Goal: Task Accomplishment & Management: Manage account settings

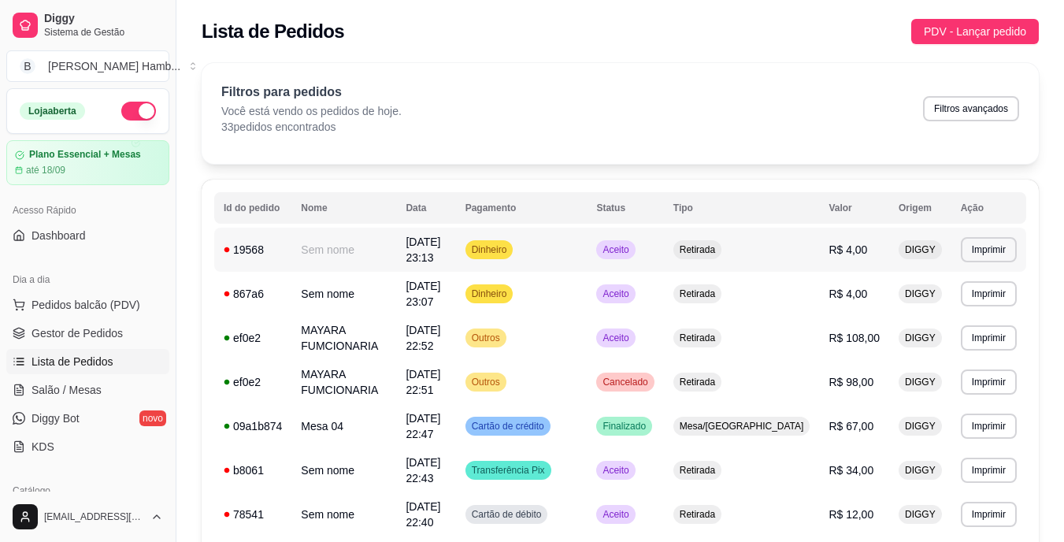
click at [632, 247] on span "Aceito" at bounding box center [615, 249] width 32 height 13
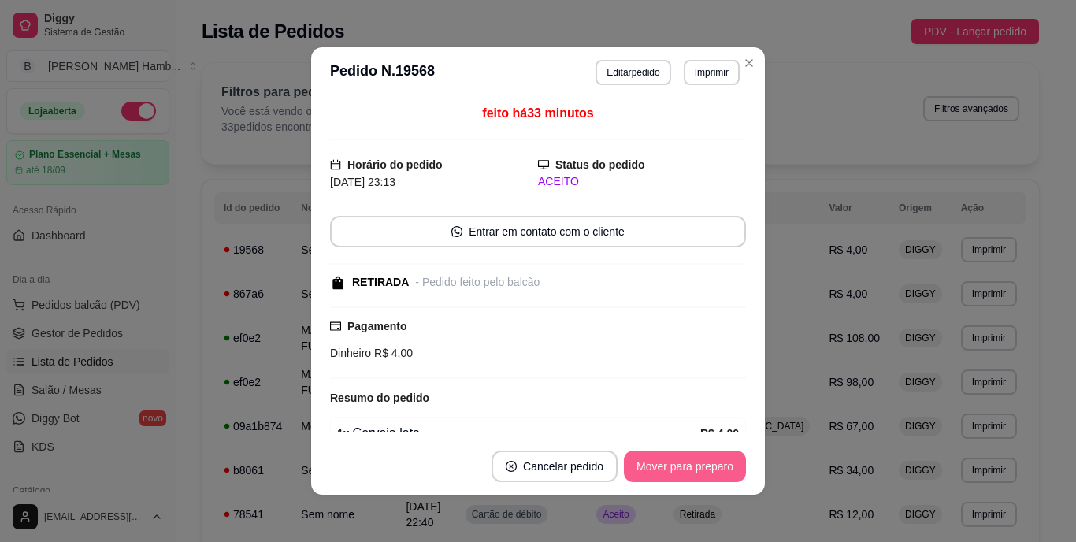
click at [678, 460] on button "Mover para preparo" at bounding box center [685, 467] width 122 height 32
click at [678, 460] on button "Mover para retirada disponível" at bounding box center [658, 466] width 169 height 31
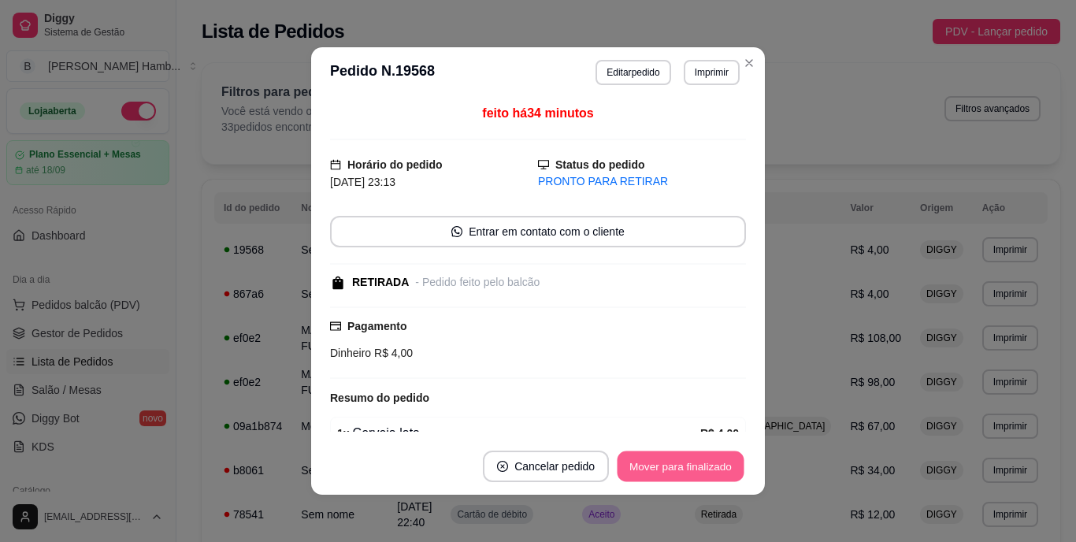
click at [675, 454] on button "Mover para finalizado" at bounding box center [681, 466] width 127 height 31
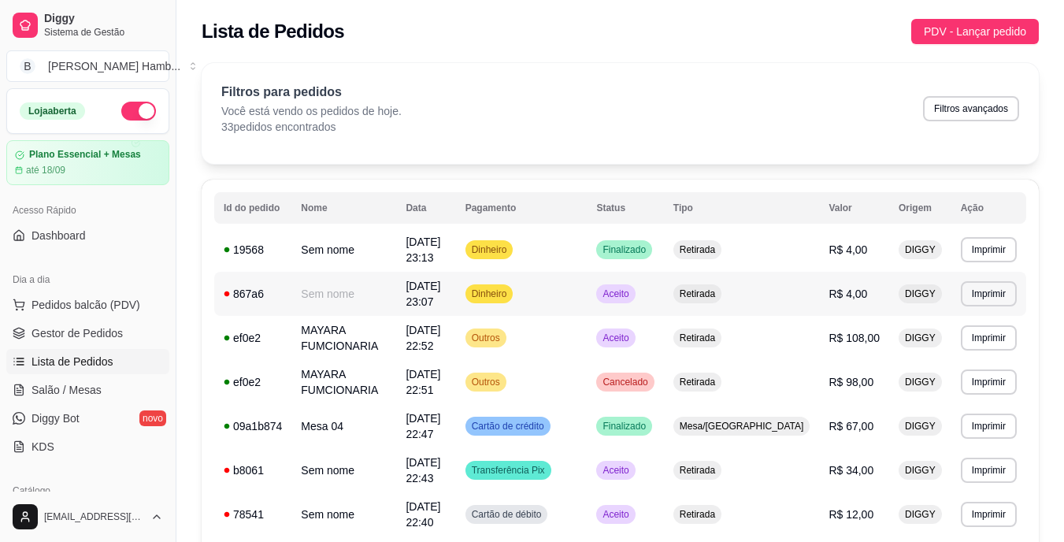
click at [718, 289] on span "Retirada" at bounding box center [698, 293] width 42 height 13
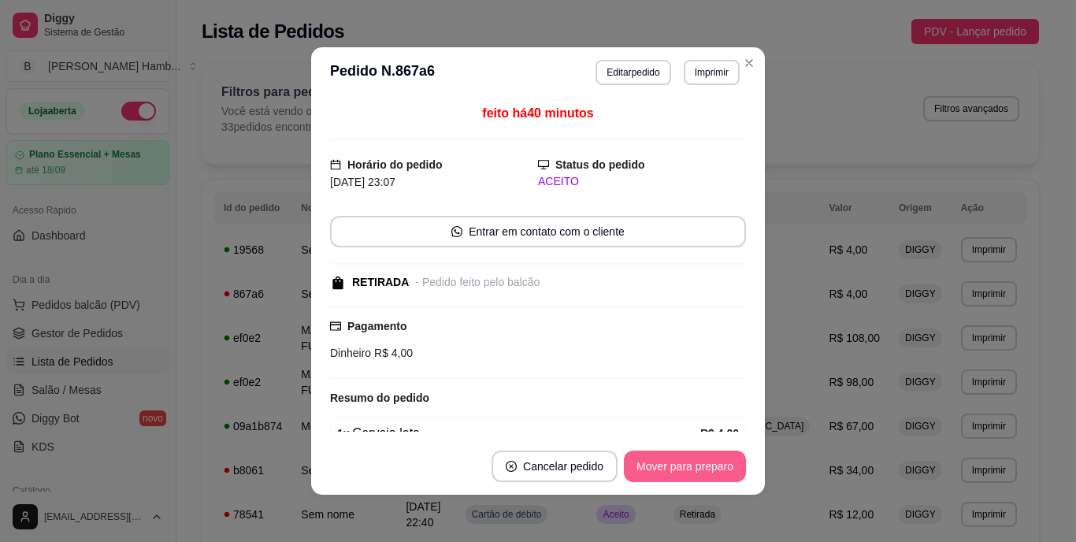
click at [666, 462] on button "Mover para preparo" at bounding box center [685, 467] width 122 height 32
click at [666, 462] on button "Mover para retirada disponível" at bounding box center [658, 466] width 169 height 31
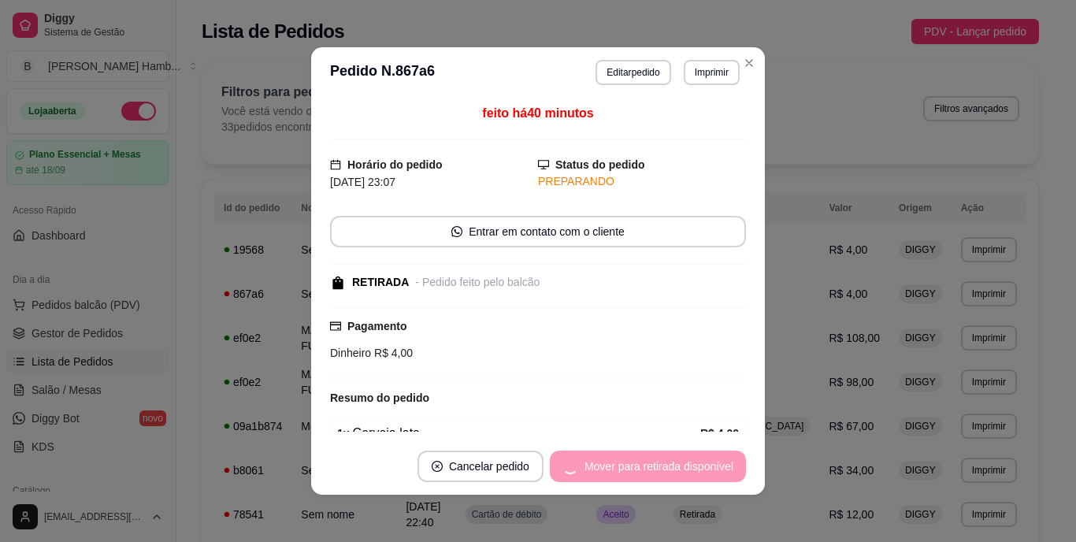
click at [666, 462] on div "Mover para retirada disponível" at bounding box center [648, 467] width 196 height 32
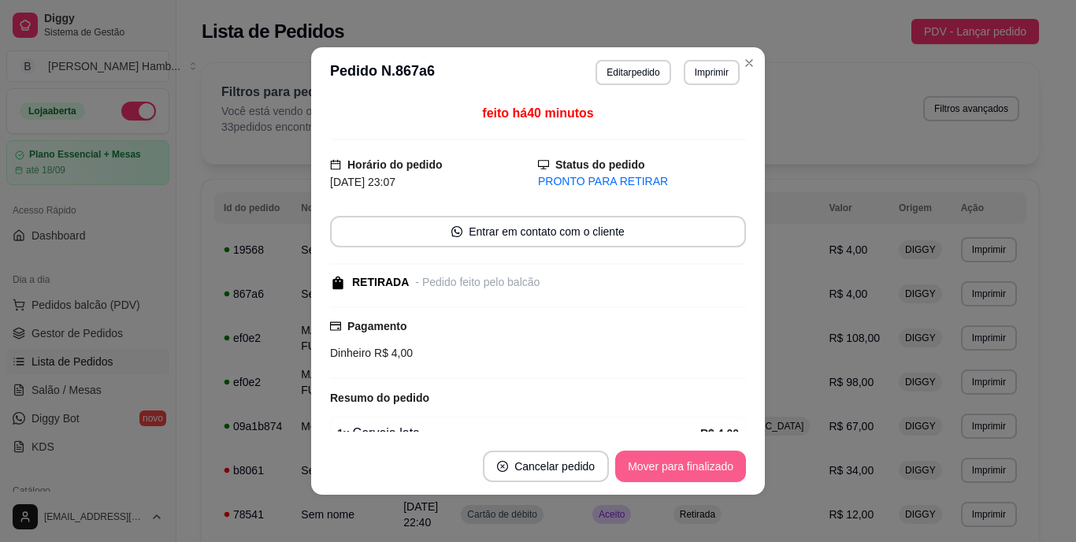
click at [666, 462] on button "Mover para finalizado" at bounding box center [680, 467] width 131 height 32
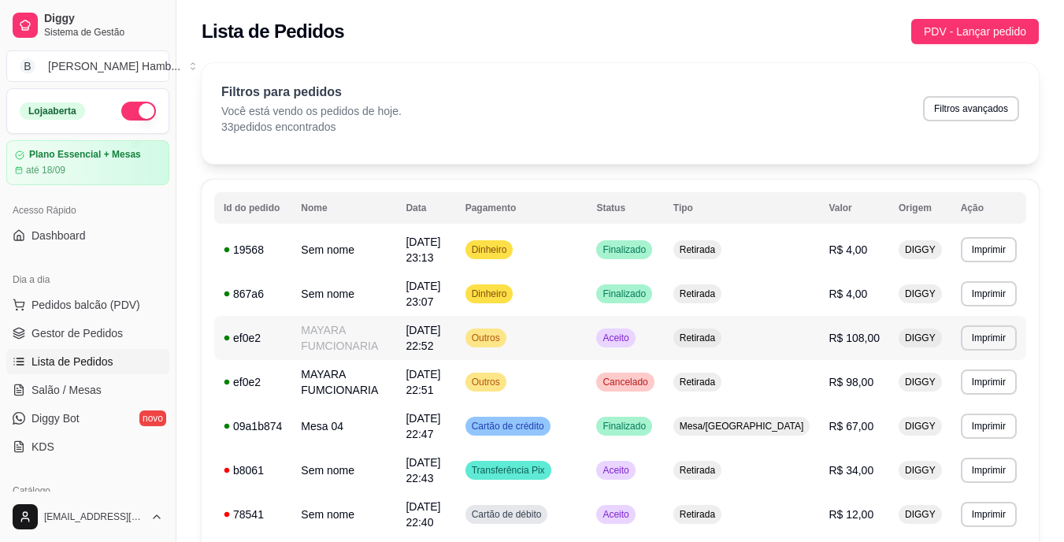
click at [632, 340] on span "Aceito" at bounding box center [615, 338] width 32 height 13
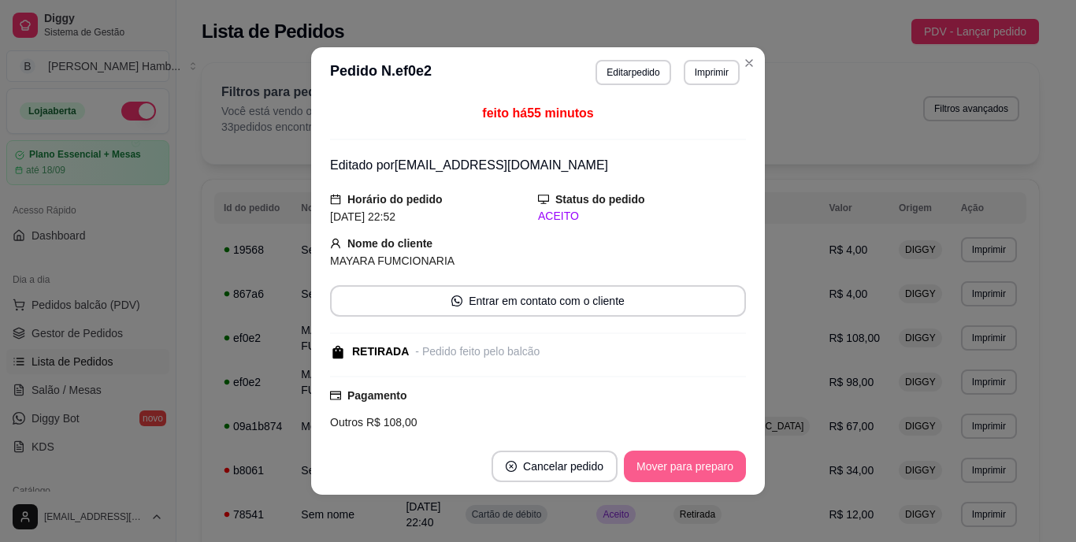
click at [690, 462] on button "Mover para preparo" at bounding box center [685, 467] width 122 height 32
click at [690, 462] on div "Mover para preparo" at bounding box center [674, 467] width 144 height 32
click at [690, 462] on button "Mover para retirada disponível" at bounding box center [658, 466] width 169 height 31
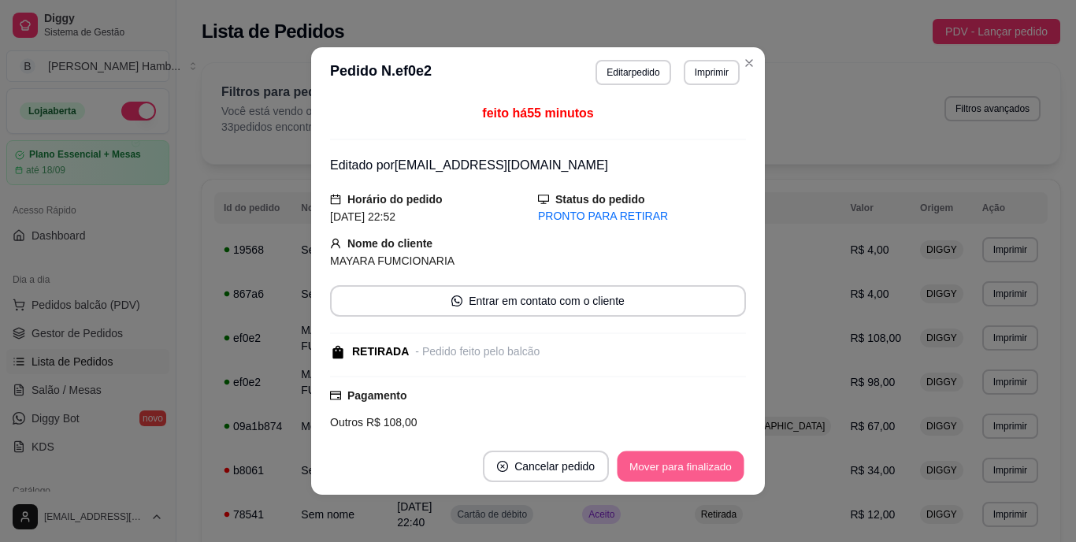
click at [690, 462] on button "Mover para finalizado" at bounding box center [681, 466] width 127 height 31
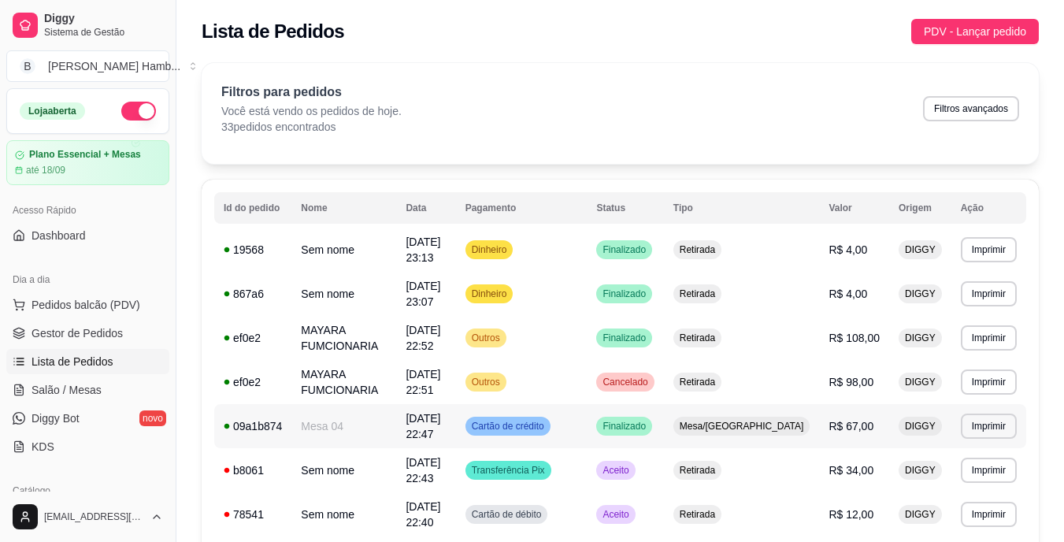
click at [649, 425] on span "Finalizado" at bounding box center [624, 426] width 50 height 13
click at [632, 466] on span "Aceito" at bounding box center [615, 470] width 32 height 13
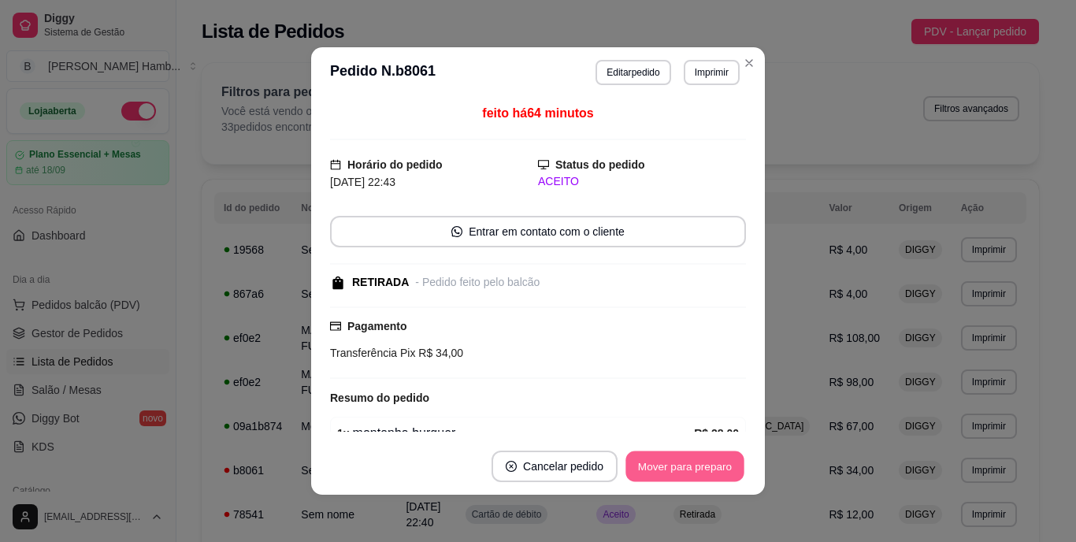
click at [670, 464] on button "Mover para preparo" at bounding box center [684, 466] width 118 height 31
click at [670, 464] on div "Mover para preparo" at bounding box center [674, 467] width 144 height 32
click at [670, 464] on button "Mover para preparo" at bounding box center [684, 466] width 118 height 31
click at [670, 464] on div "Mover para preparo" at bounding box center [674, 467] width 144 height 32
click at [670, 464] on button "Mover para retirada disponível" at bounding box center [658, 466] width 169 height 31
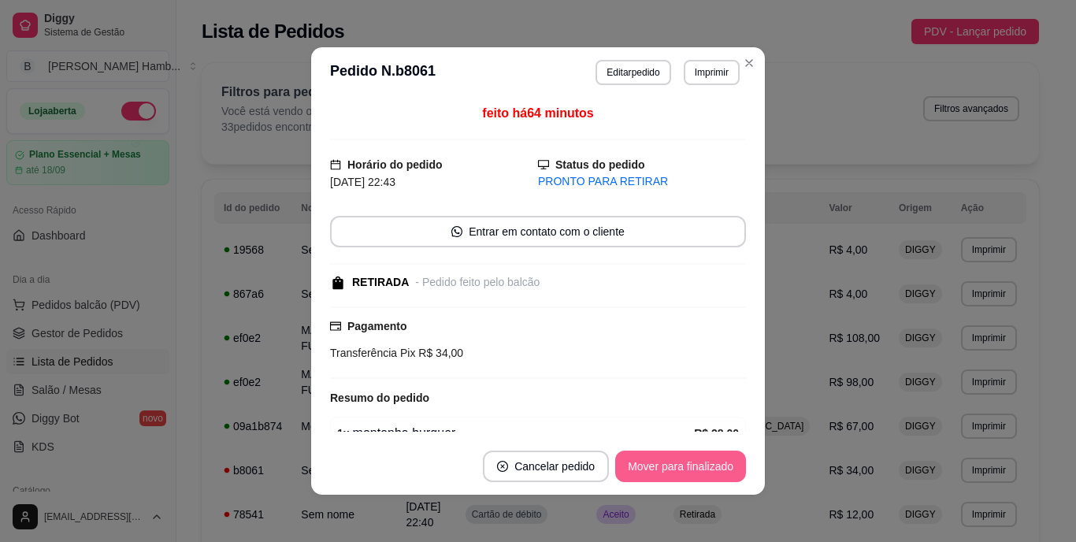
click at [670, 464] on button "Mover para finalizado" at bounding box center [680, 467] width 131 height 32
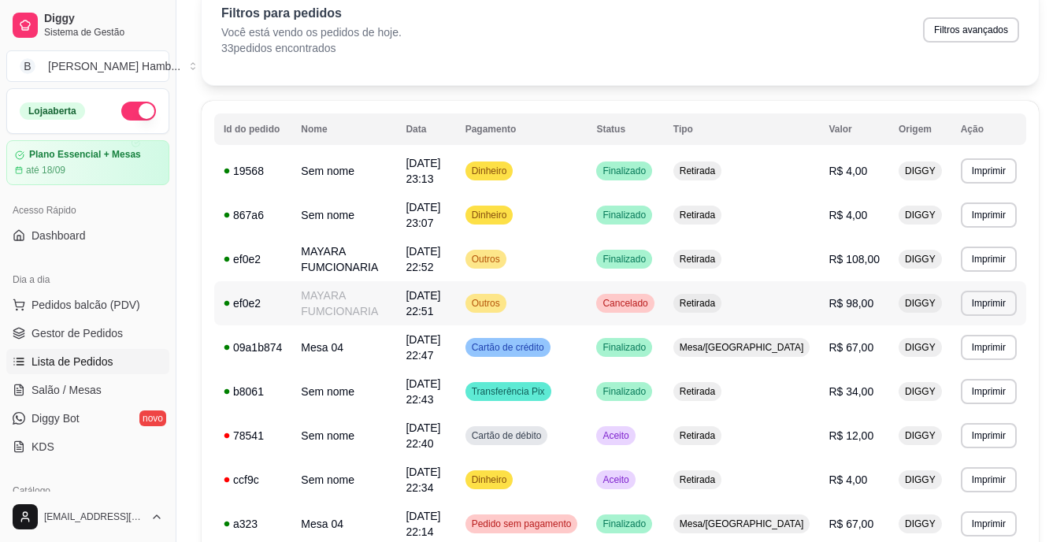
scroll to position [158, 0]
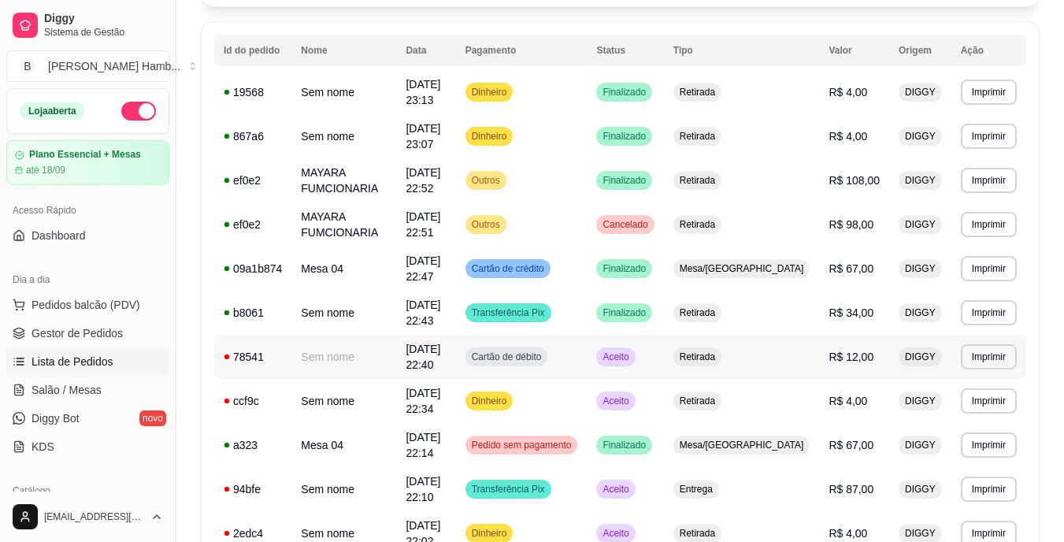
click at [632, 357] on span "Aceito" at bounding box center [615, 357] width 32 height 13
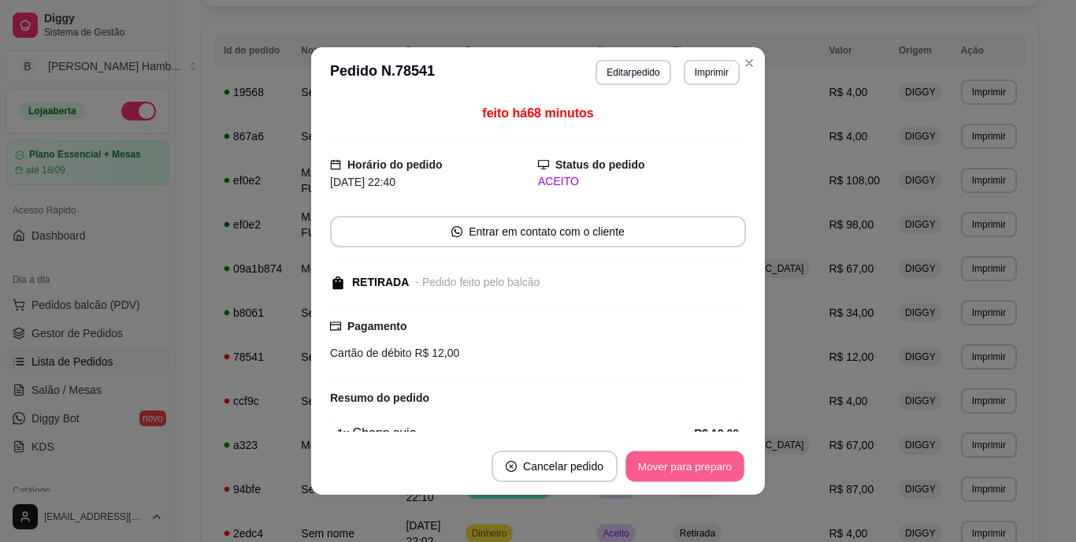
click at [652, 469] on button "Mover para preparo" at bounding box center [684, 466] width 118 height 31
click at [652, 469] on div "Mover para preparo" at bounding box center [674, 467] width 144 height 32
click at [652, 469] on button "Mover para retirada disponível" at bounding box center [659, 467] width 174 height 32
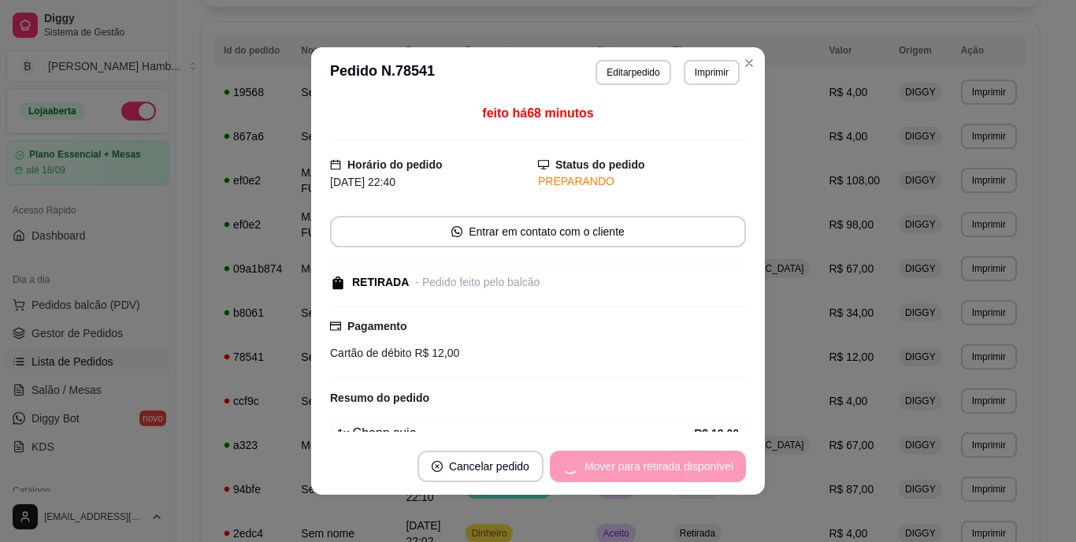
click at [652, 469] on div "Mover para retirada disponível" at bounding box center [648, 467] width 196 height 32
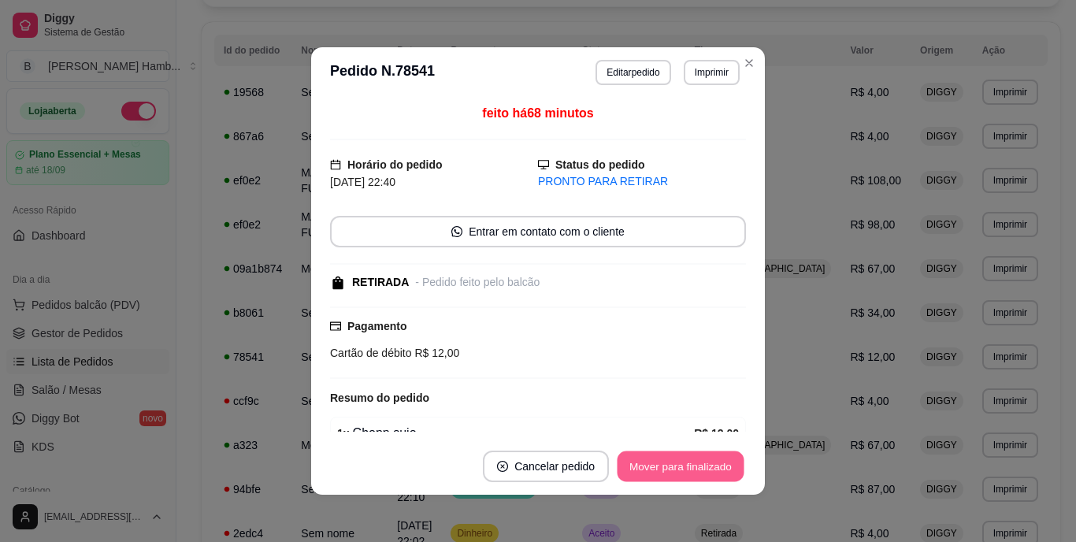
click at [653, 466] on button "Mover para finalizado" at bounding box center [681, 466] width 127 height 31
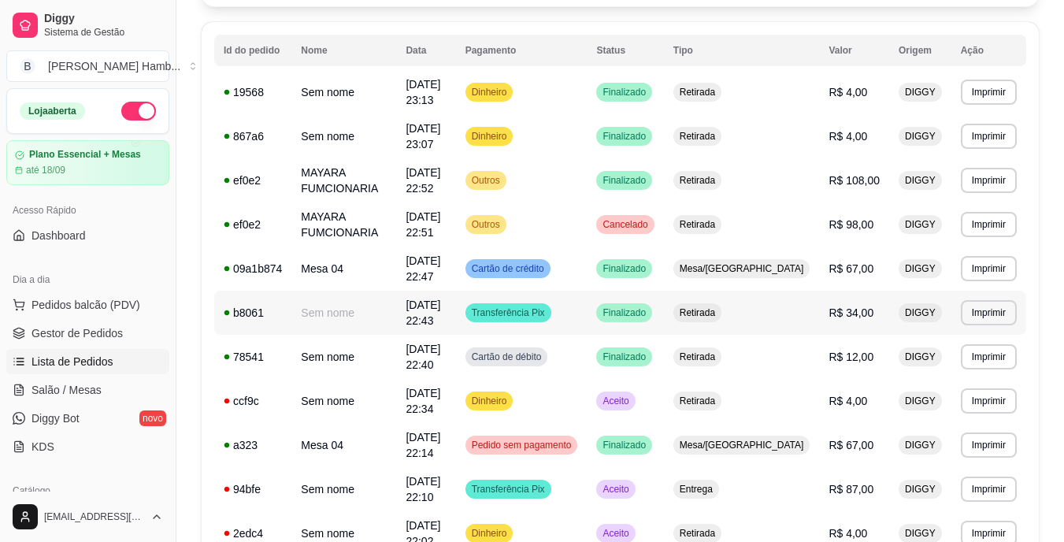
scroll to position [236, 0]
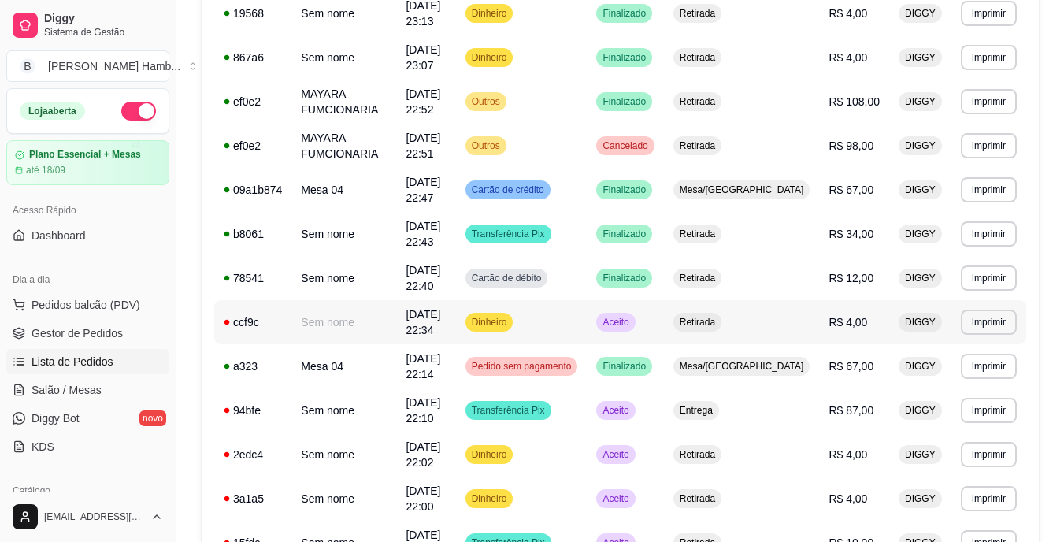
click at [632, 321] on span "Aceito" at bounding box center [615, 322] width 32 height 13
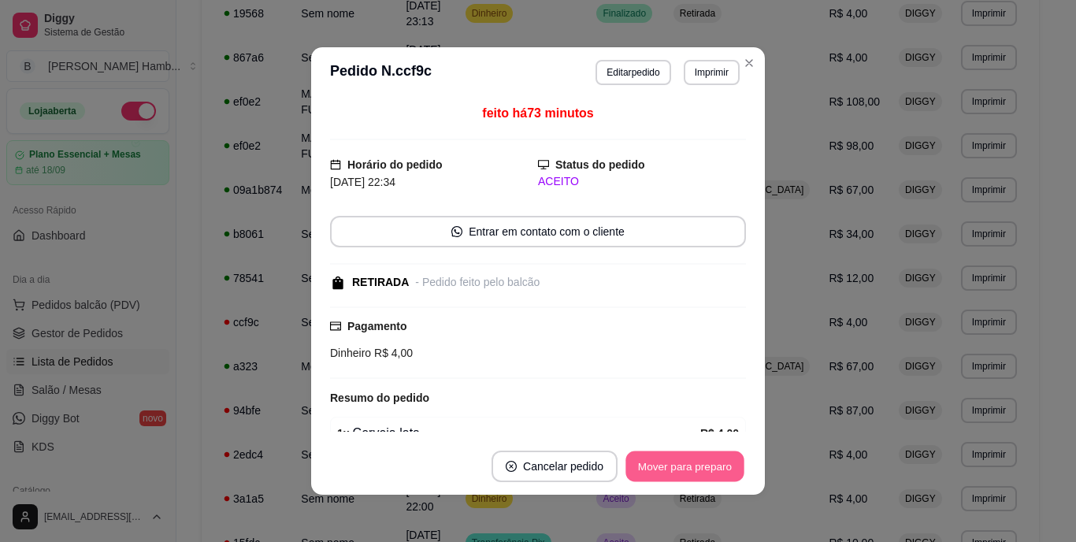
click at [680, 458] on button "Mover para preparo" at bounding box center [684, 466] width 118 height 31
click at [680, 459] on button "Mover para retirada disponível" at bounding box center [658, 466] width 169 height 31
click at [680, 459] on button "Mover para finalizado" at bounding box center [681, 466] width 127 height 31
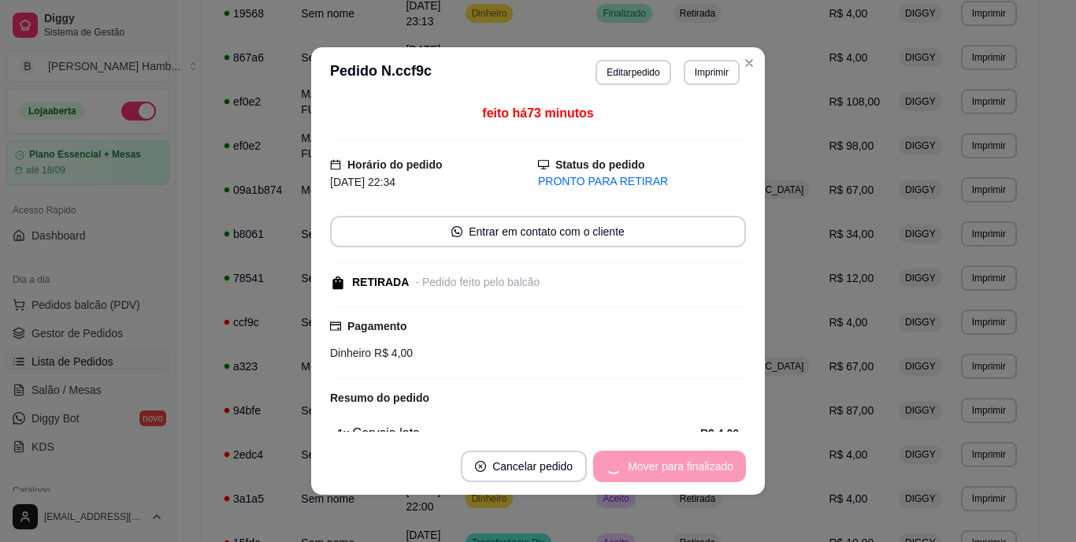
click at [680, 459] on div "Mover para finalizado" at bounding box center [669, 467] width 153 height 32
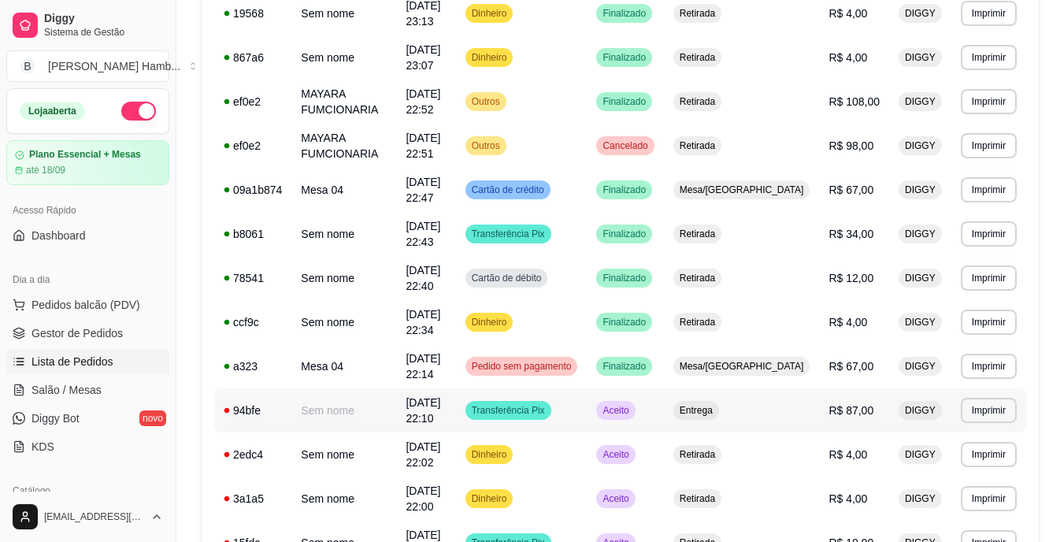
click at [632, 407] on span "Aceito" at bounding box center [615, 410] width 32 height 13
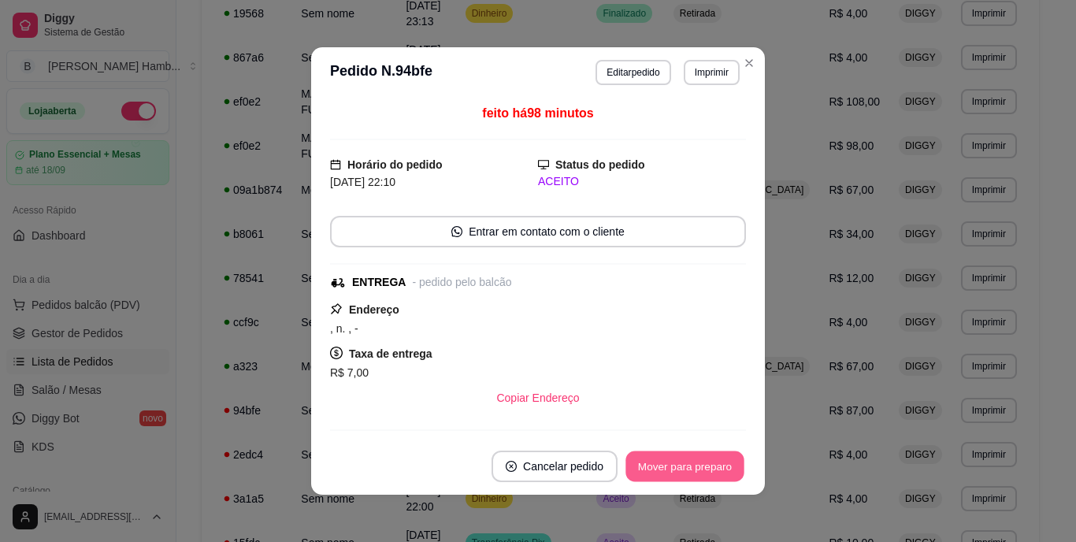
click at [696, 463] on button "Mover para preparo" at bounding box center [684, 466] width 118 height 31
click at [696, 463] on button "Mover para entrega" at bounding box center [685, 467] width 121 height 32
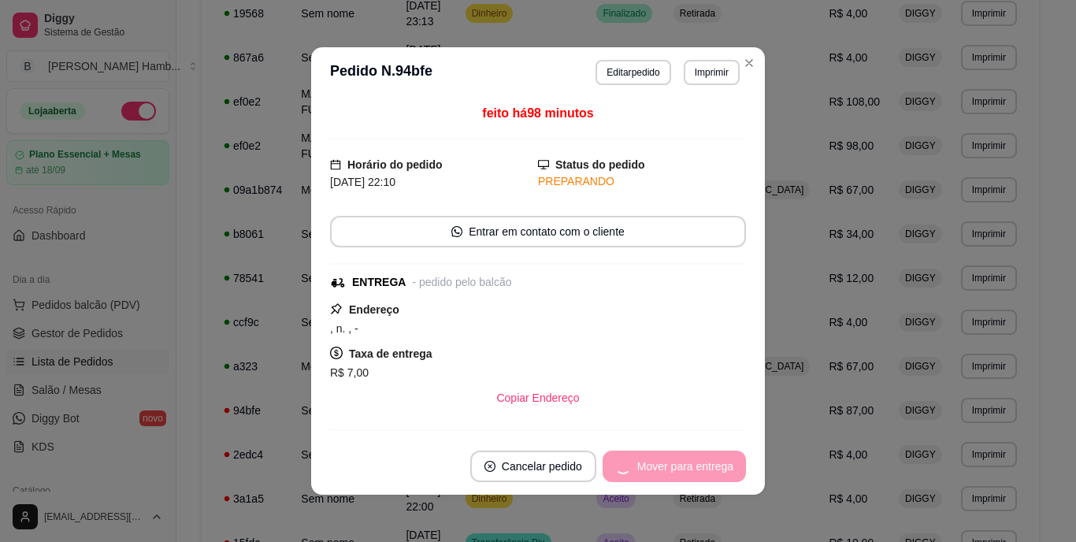
click at [696, 463] on div "Mover para entrega" at bounding box center [674, 467] width 143 height 32
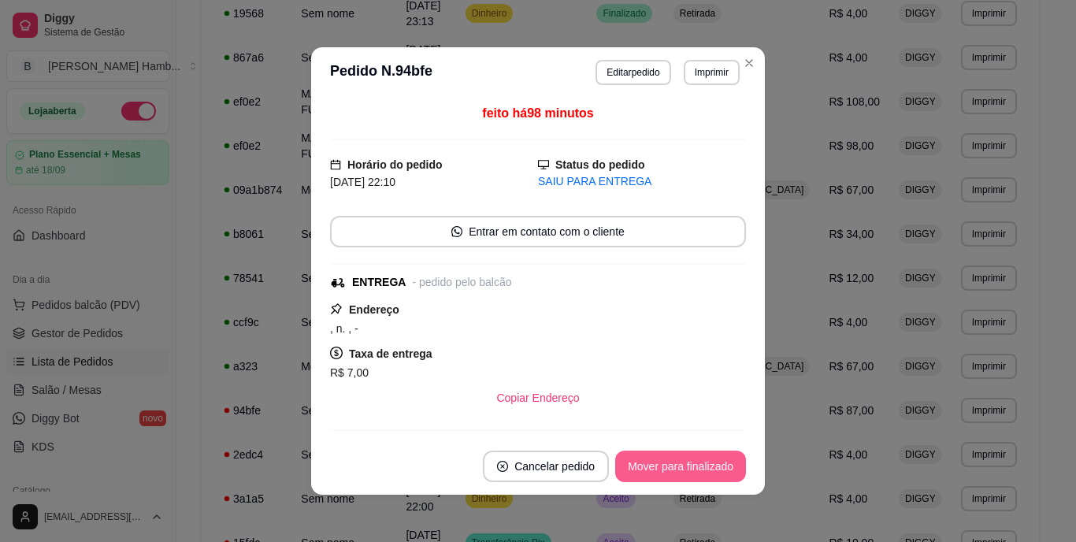
click at [696, 462] on button "Mover para finalizado" at bounding box center [680, 467] width 131 height 32
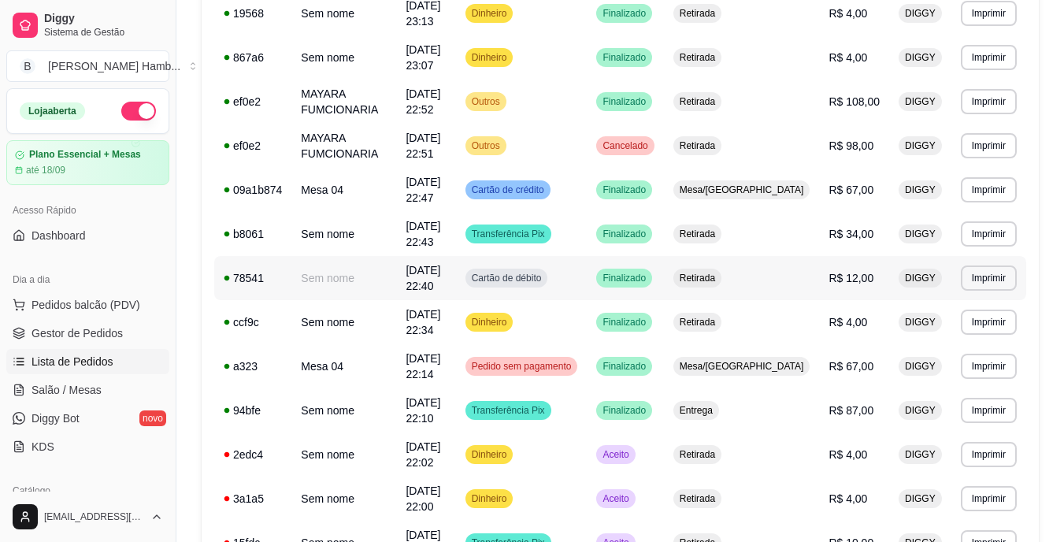
scroll to position [394, 0]
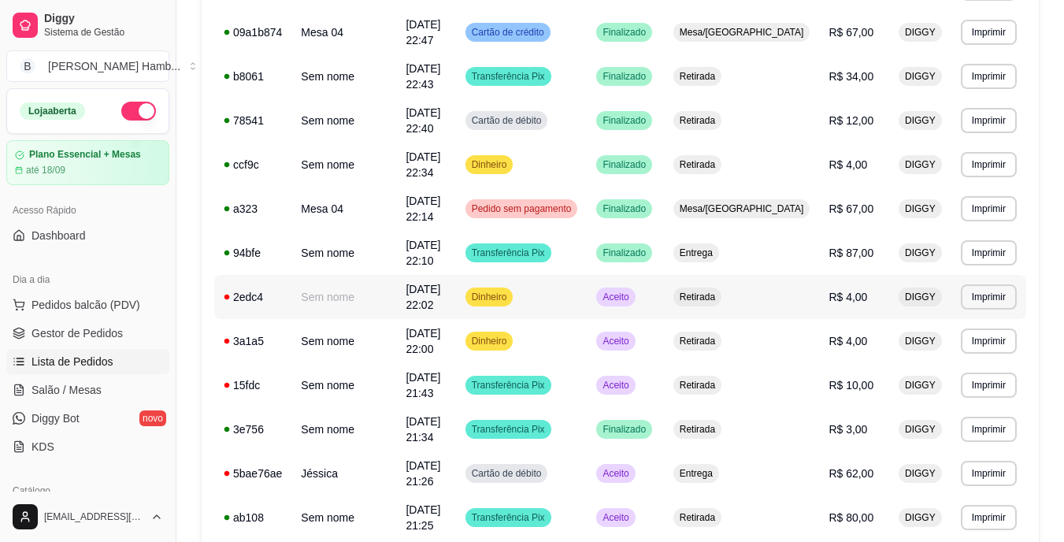
click at [632, 299] on span "Aceito" at bounding box center [615, 297] width 32 height 13
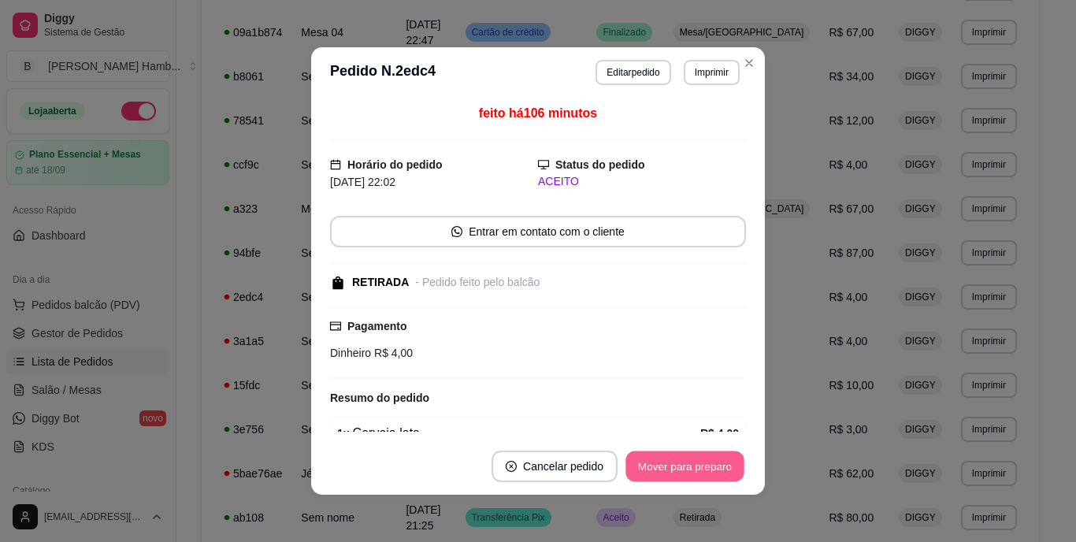
click at [664, 466] on button "Mover para preparo" at bounding box center [684, 466] width 118 height 31
click at [664, 466] on div "Mover para preparo" at bounding box center [674, 467] width 144 height 32
click at [664, 466] on button "Mover para retirada disponível" at bounding box center [658, 466] width 169 height 31
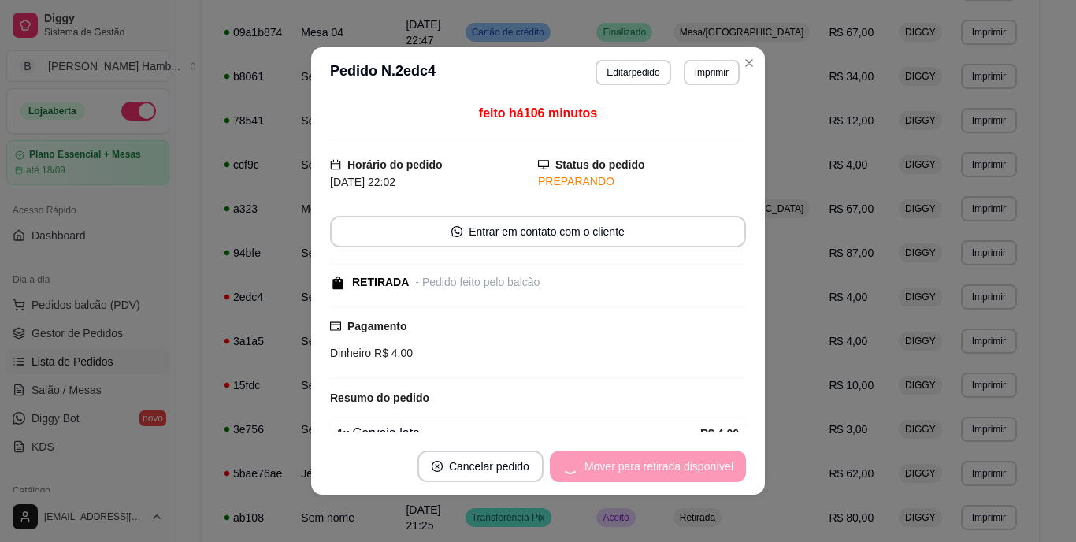
click at [664, 466] on div "Mover para retirada disponível" at bounding box center [648, 467] width 196 height 32
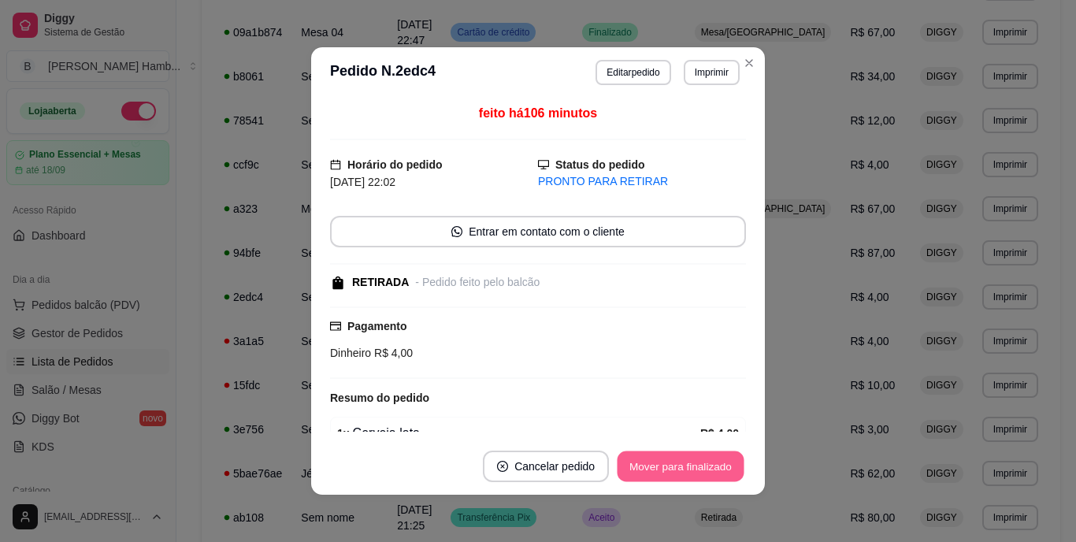
click at [666, 461] on button "Mover para finalizado" at bounding box center [681, 466] width 127 height 31
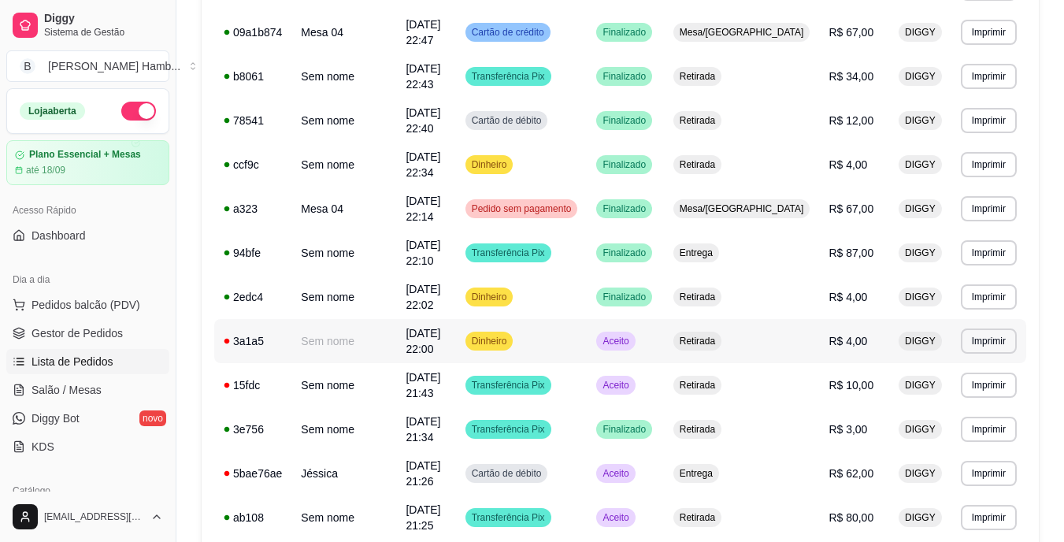
click at [632, 341] on span "Aceito" at bounding box center [615, 341] width 32 height 13
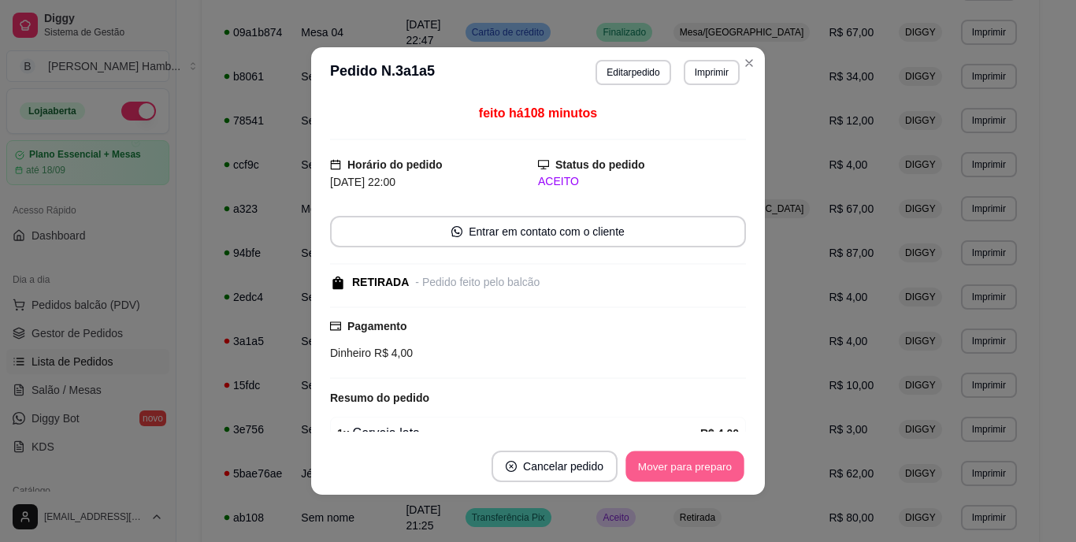
click at [681, 469] on button "Mover para preparo" at bounding box center [684, 466] width 118 height 31
click at [681, 469] on div "Mover para preparo" at bounding box center [674, 467] width 144 height 32
click at [681, 469] on button "Mover para retirada disponível" at bounding box center [659, 467] width 174 height 32
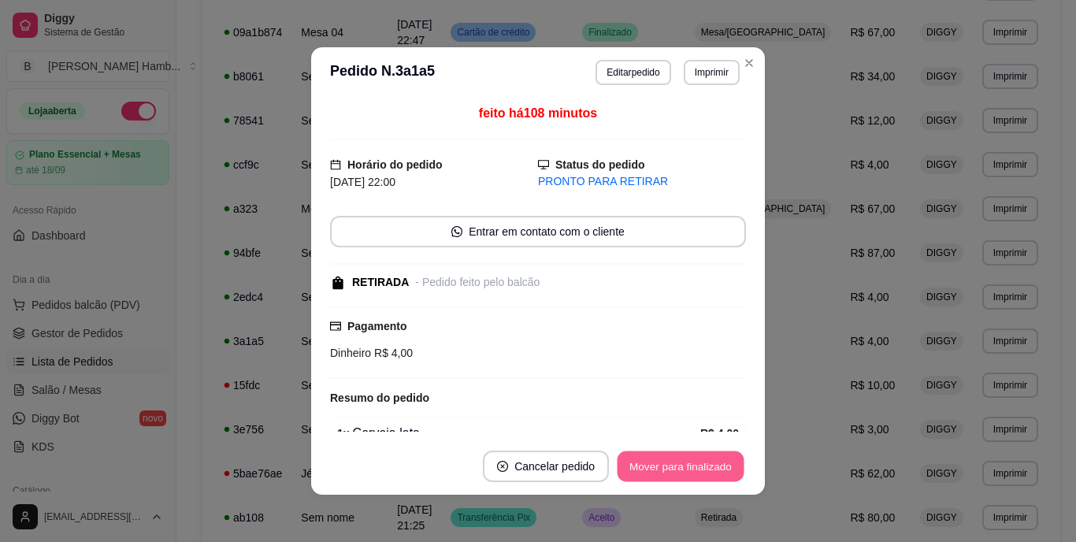
click at [681, 466] on button "Mover para finalizado" at bounding box center [681, 466] width 127 height 31
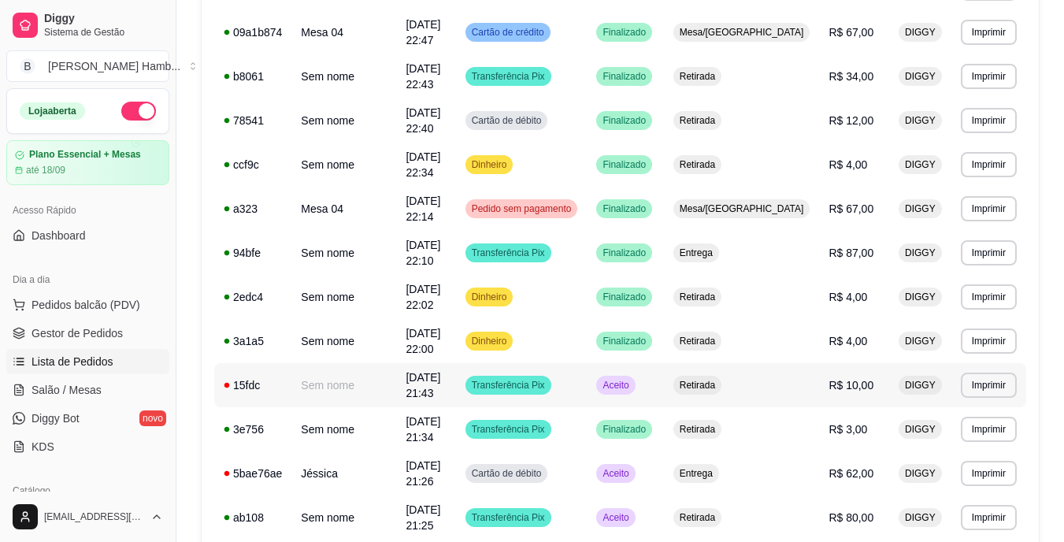
click at [632, 388] on span "Aceito" at bounding box center [615, 385] width 32 height 13
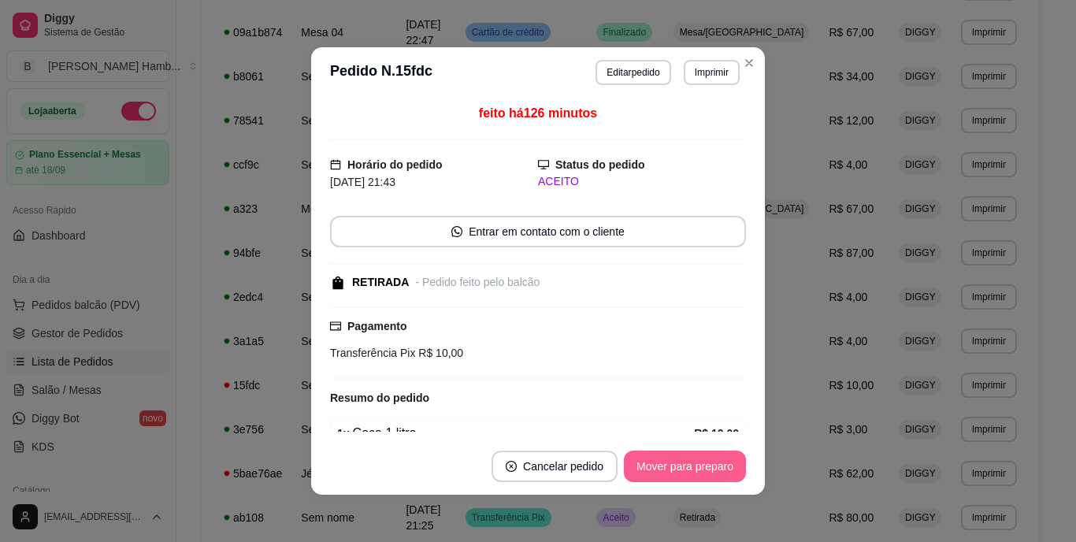
click at [669, 468] on button "Mover para preparo" at bounding box center [685, 467] width 122 height 32
click at [669, 468] on div "Mover para preparo" at bounding box center [674, 467] width 144 height 32
click at [669, 468] on button "Mover para retirada disponível" at bounding box center [659, 467] width 174 height 32
click at [670, 468] on button "Mover para finalizado" at bounding box center [680, 467] width 131 height 32
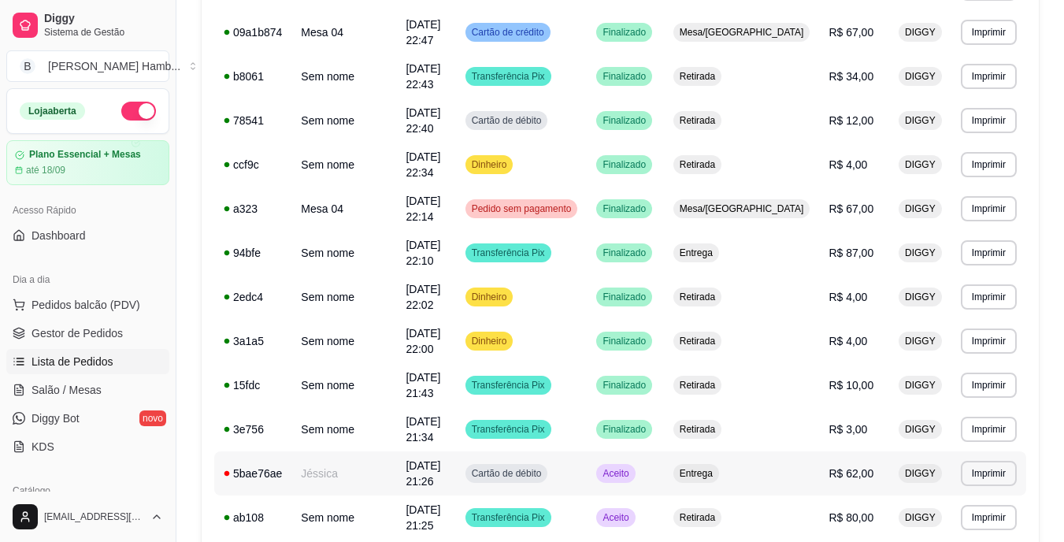
click at [632, 473] on span "Aceito" at bounding box center [615, 473] width 32 height 13
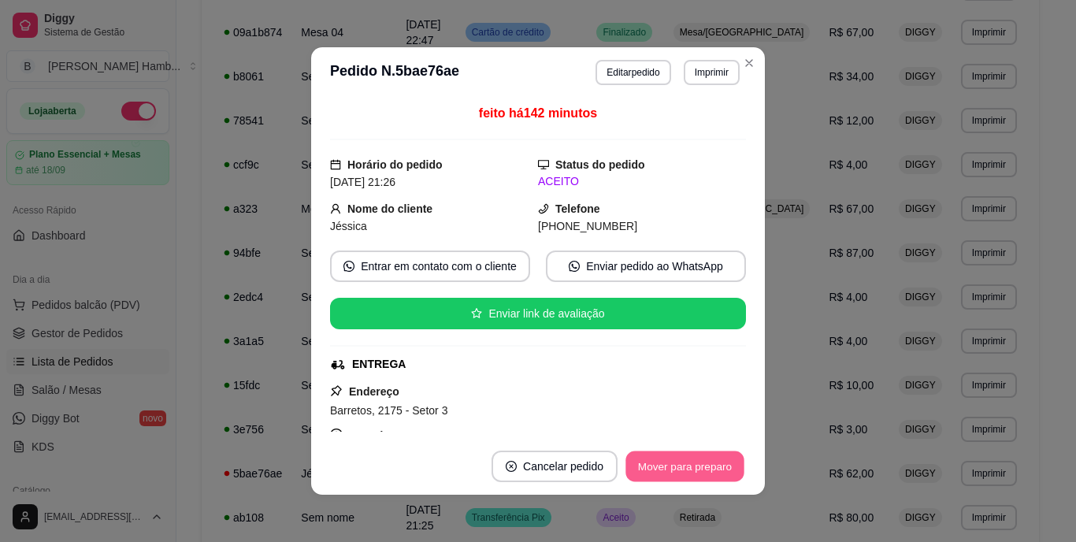
click at [693, 466] on button "Mover para preparo" at bounding box center [684, 466] width 118 height 31
click at [693, 466] on div "Mover para preparo" at bounding box center [674, 467] width 144 height 32
click at [693, 466] on button "Mover para entrega" at bounding box center [685, 466] width 118 height 31
click at [692, 464] on button "Mover para finalizado" at bounding box center [680, 467] width 131 height 32
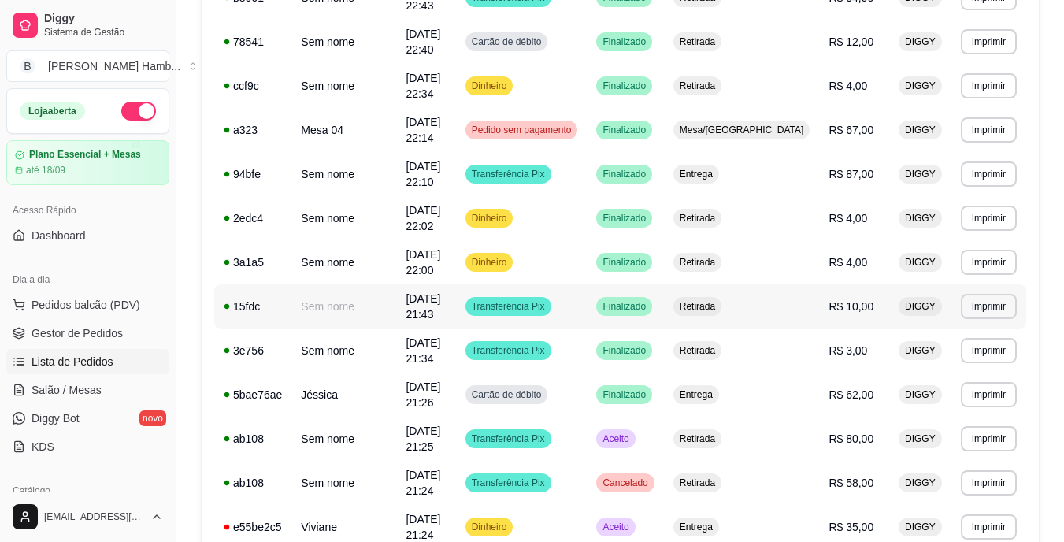
scroll to position [551, 0]
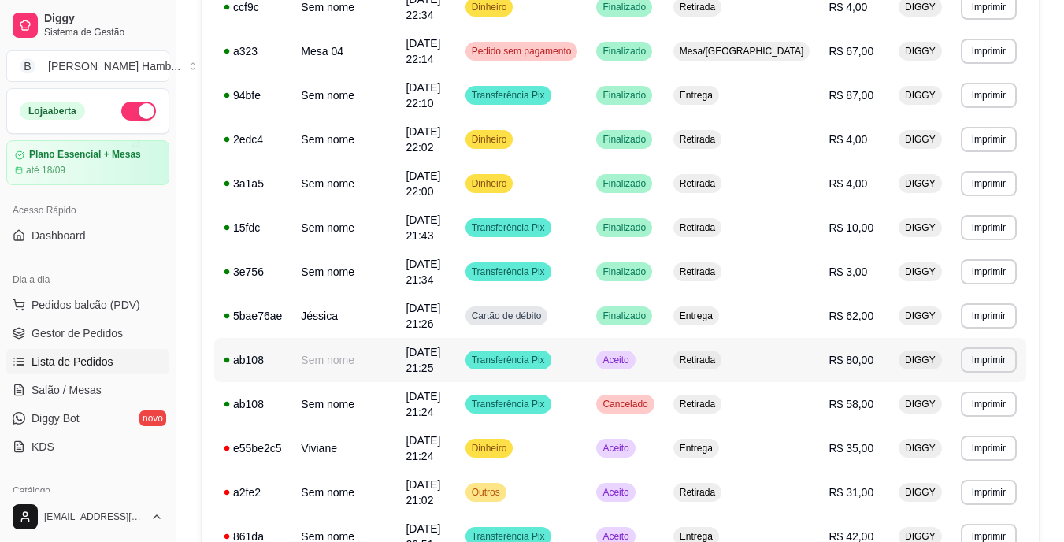
click at [632, 362] on span "Aceito" at bounding box center [615, 360] width 32 height 13
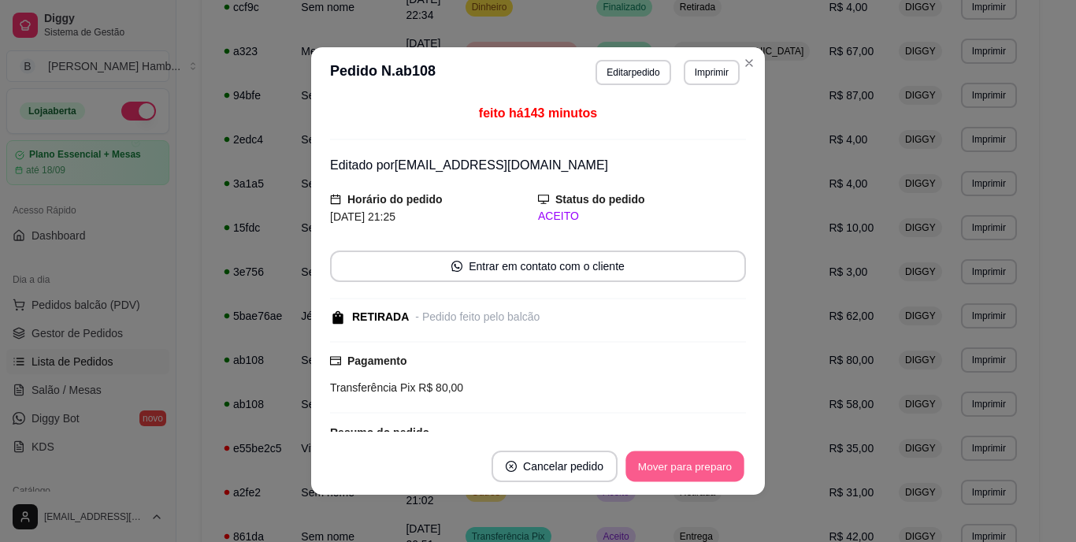
click at [684, 468] on button "Mover para preparo" at bounding box center [684, 466] width 118 height 31
click at [679, 468] on button "Mover para retirada disponível" at bounding box center [658, 466] width 169 height 31
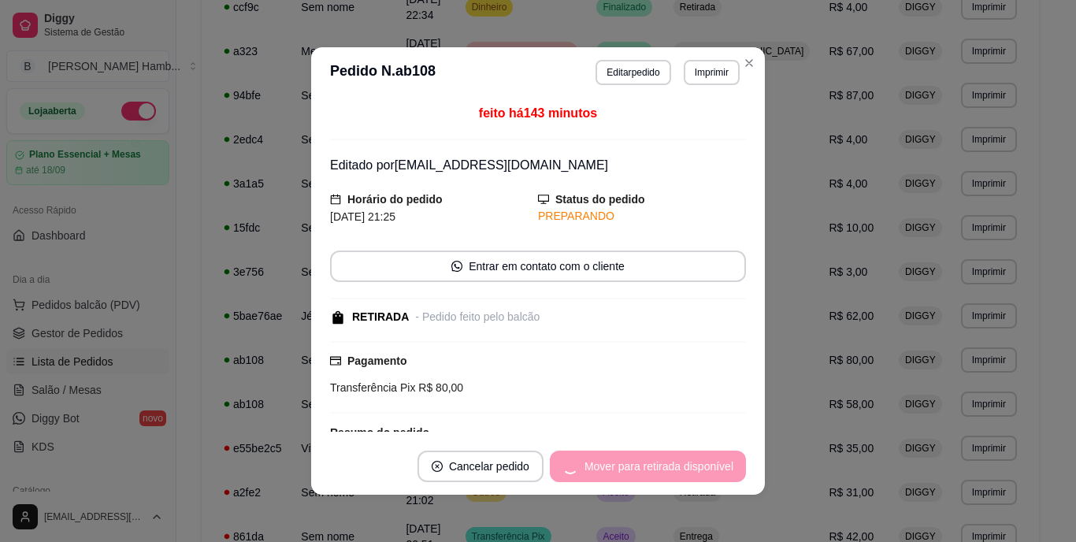
click at [679, 468] on div "Mover para retirada disponível" at bounding box center [648, 467] width 196 height 32
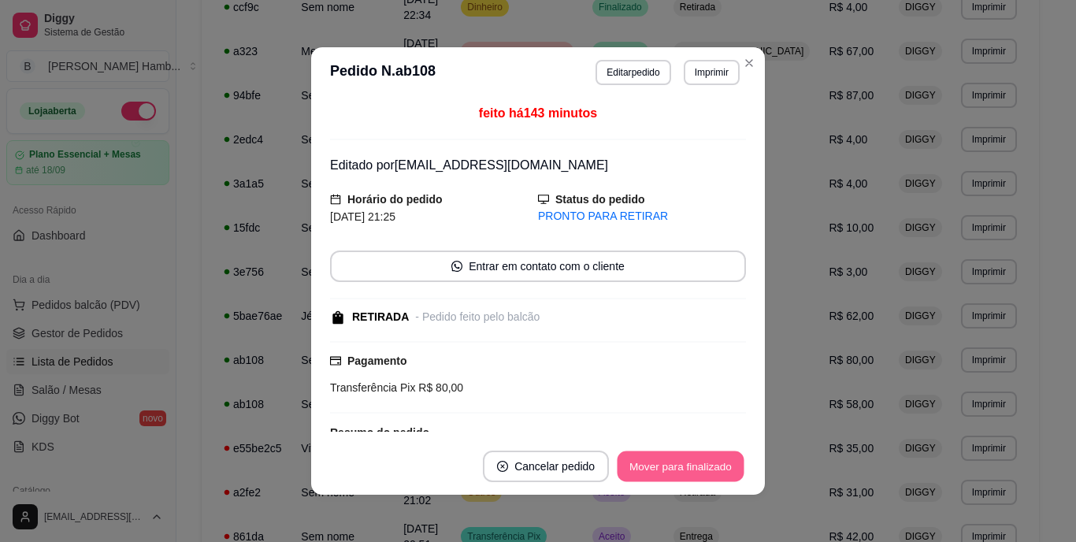
click at [679, 468] on button "Mover para finalizado" at bounding box center [681, 466] width 127 height 31
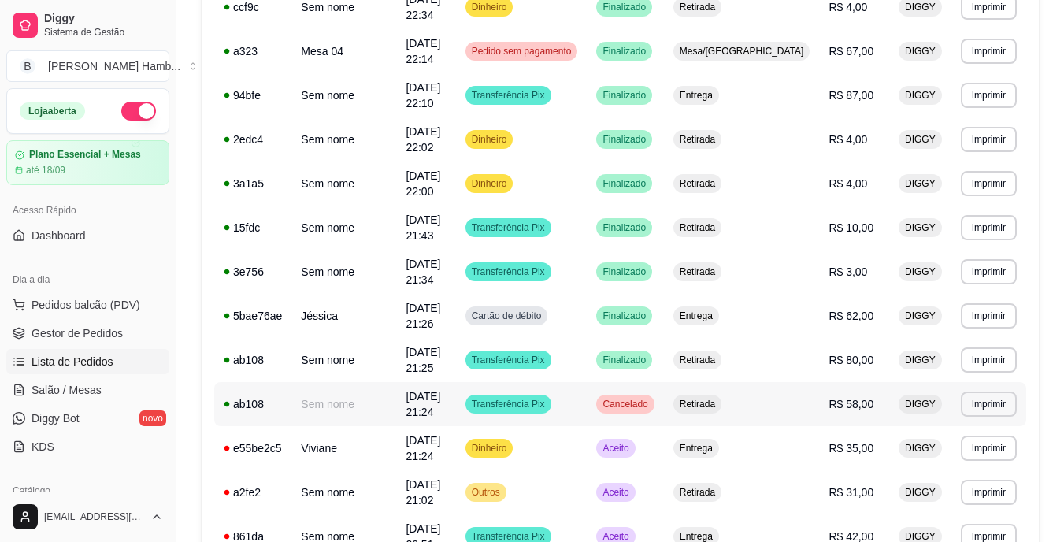
scroll to position [630, 0]
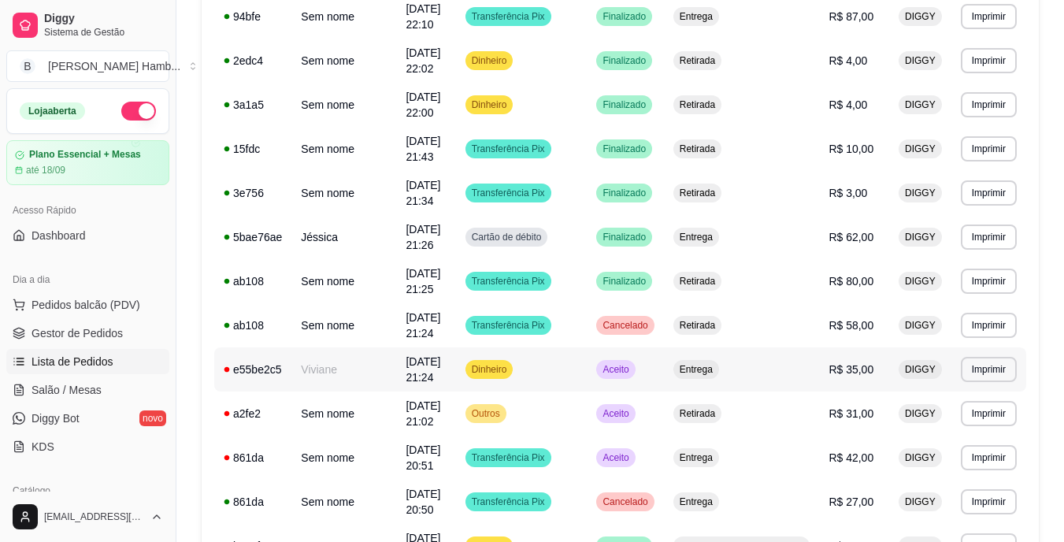
click at [632, 365] on span "Aceito" at bounding box center [615, 369] width 32 height 13
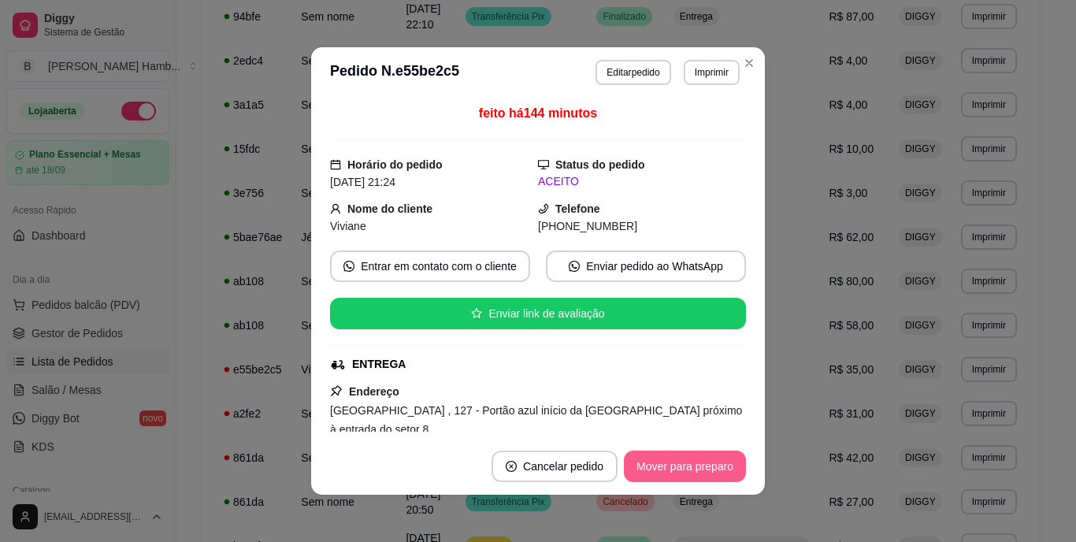
click at [700, 466] on button "Mover para preparo" at bounding box center [685, 467] width 122 height 32
click at [700, 466] on button "Mover para entrega" at bounding box center [685, 466] width 118 height 31
click at [716, 465] on button "Mover para finalizado" at bounding box center [681, 466] width 127 height 31
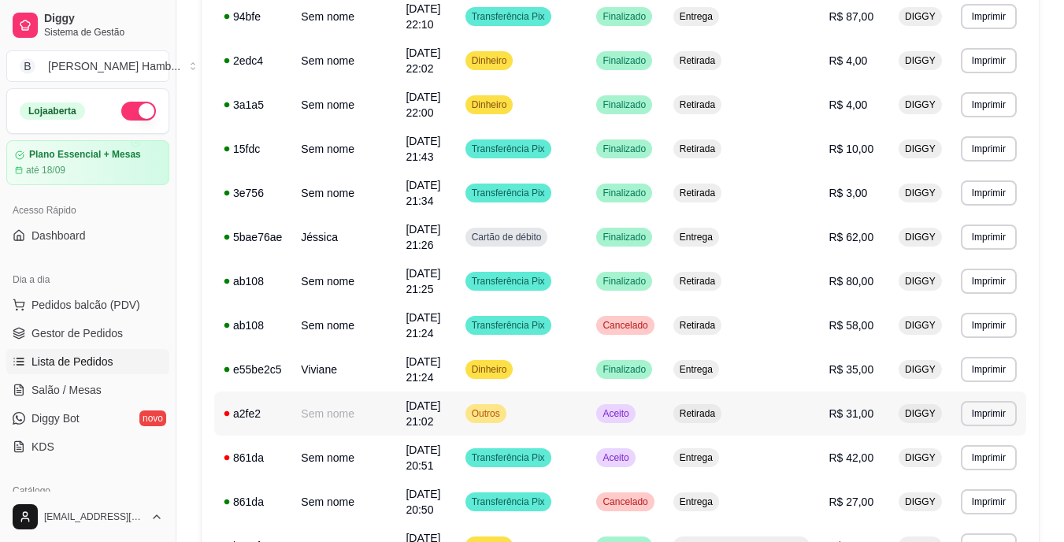
click at [632, 414] on span "Aceito" at bounding box center [615, 413] width 32 height 13
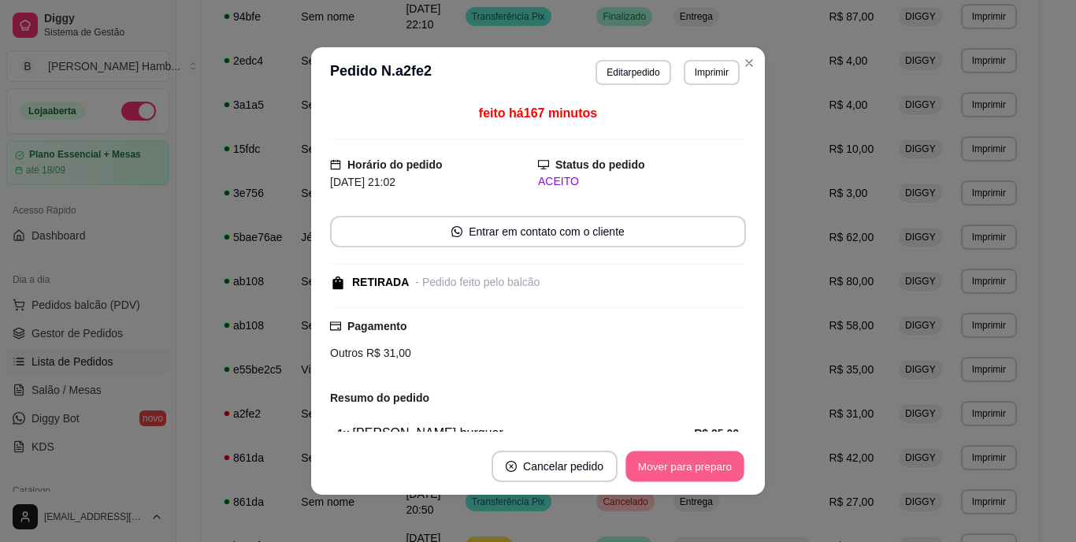
click at [684, 469] on button "Mover para preparo" at bounding box center [684, 466] width 118 height 31
click at [681, 469] on button "Mover para retirada disponível" at bounding box center [658, 466] width 169 height 31
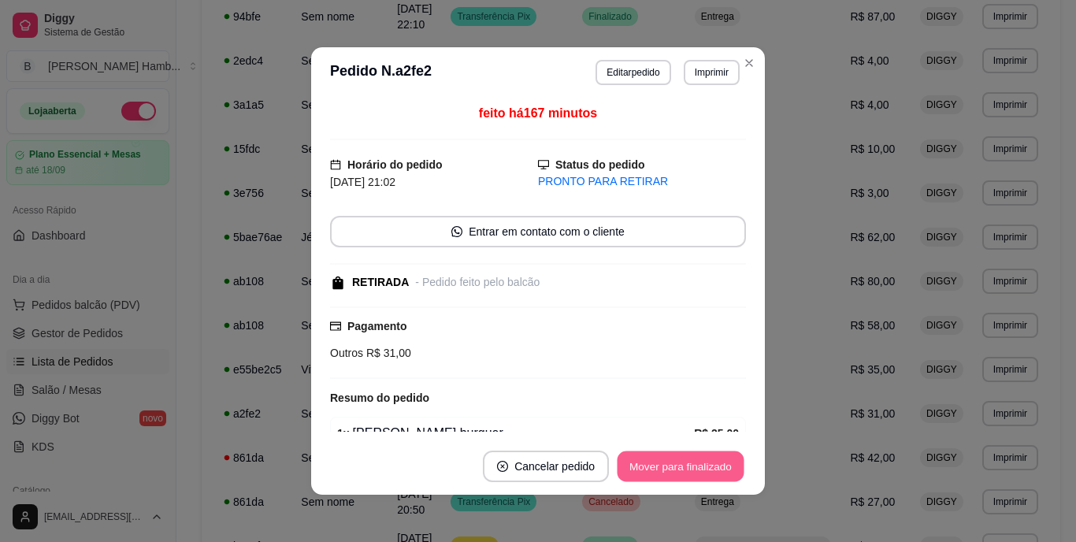
click at [680, 468] on button "Mover para finalizado" at bounding box center [681, 466] width 127 height 31
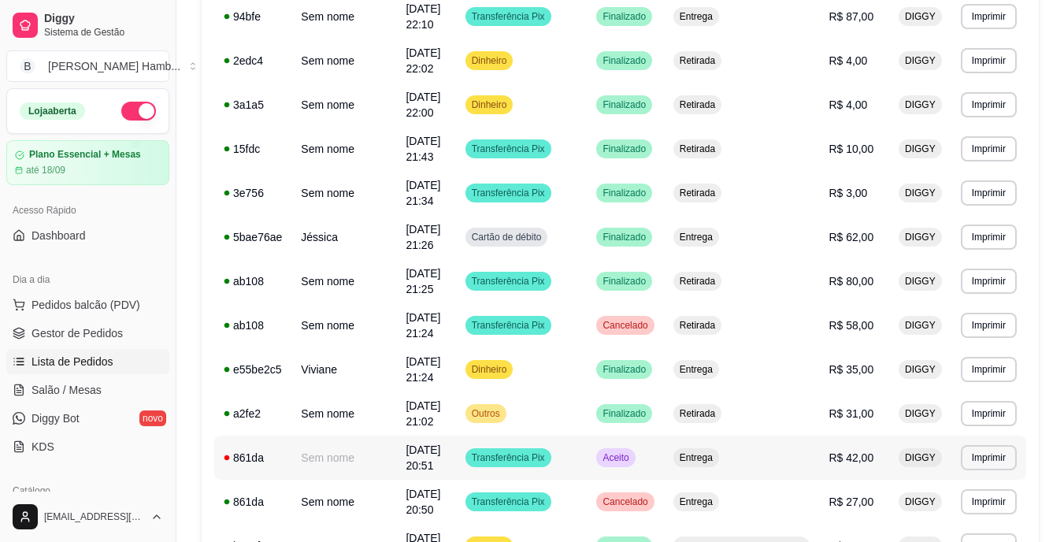
click at [632, 454] on span "Aceito" at bounding box center [615, 457] width 32 height 13
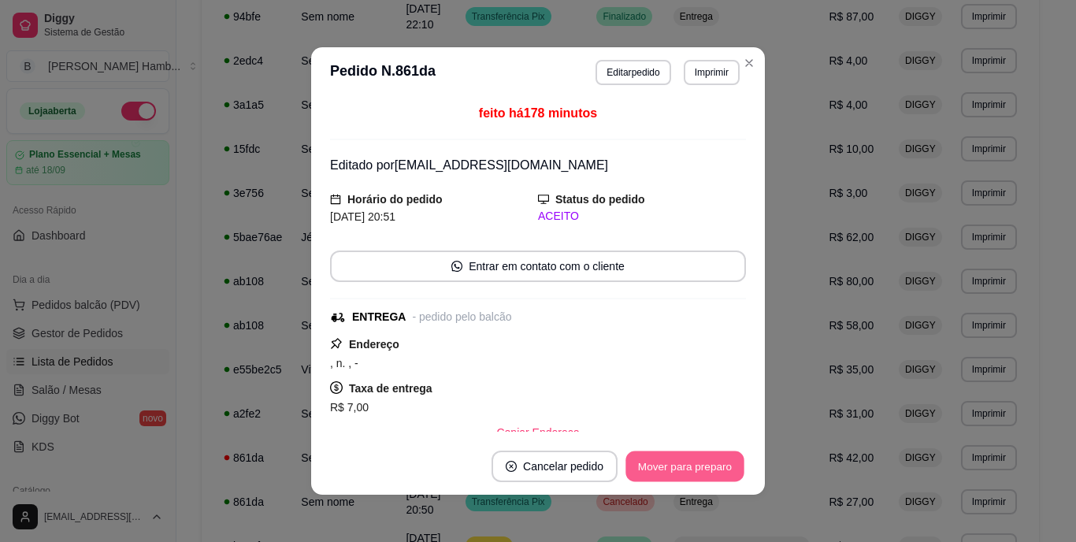
click at [666, 466] on button "Mover para preparo" at bounding box center [684, 466] width 118 height 31
click at [666, 466] on button "Mover para entrega" at bounding box center [685, 466] width 118 height 31
click at [670, 463] on button "Mover para finalizado" at bounding box center [681, 466] width 127 height 31
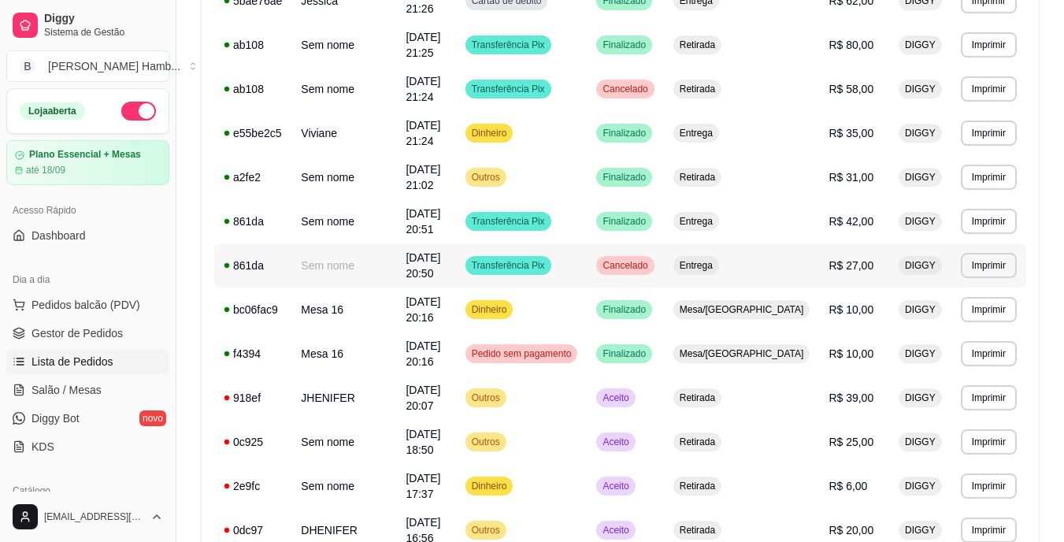
scroll to position [945, 0]
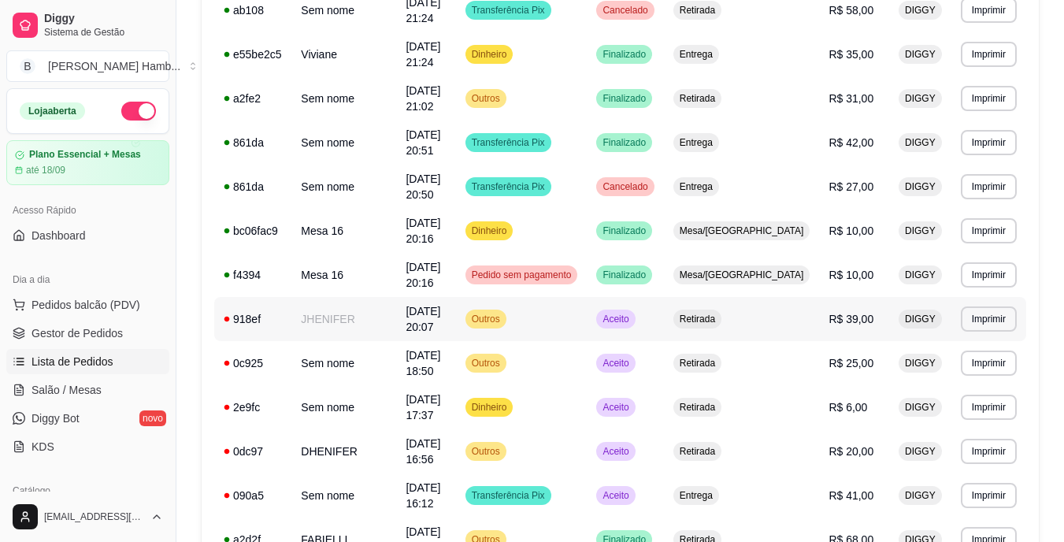
click at [632, 321] on span "Aceito" at bounding box center [615, 319] width 32 height 13
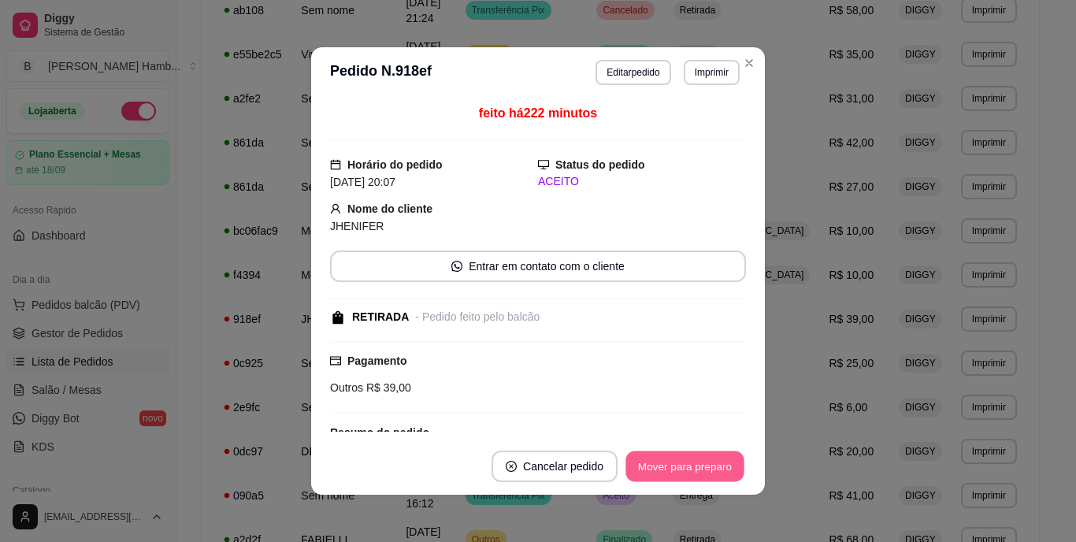
click at [670, 455] on button "Mover para preparo" at bounding box center [684, 466] width 118 height 31
click at [670, 455] on button "Mover para retirada disponível" at bounding box center [658, 466] width 169 height 31
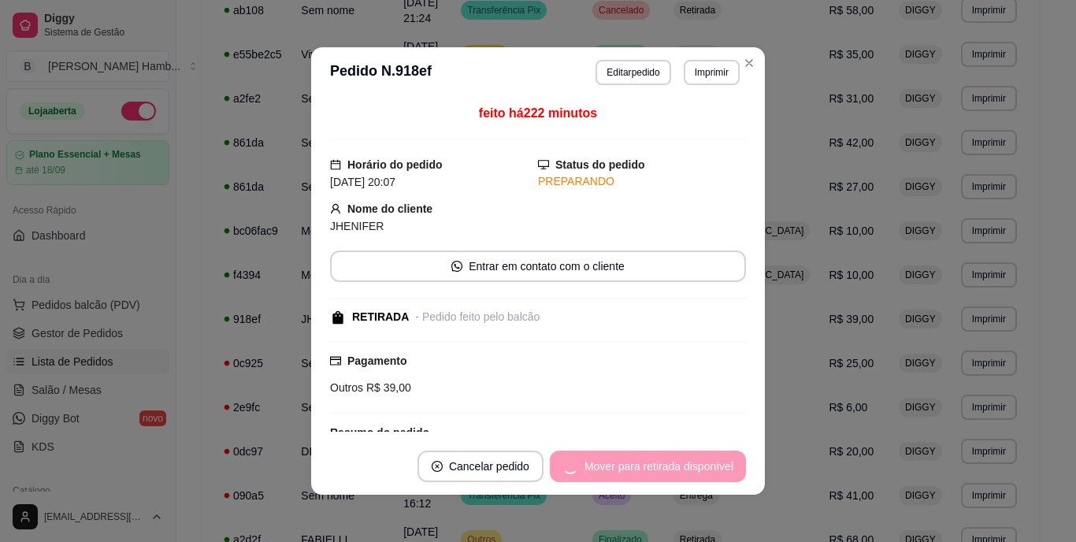
click at [670, 455] on div "Mover para retirada disponível" at bounding box center [648, 467] width 196 height 32
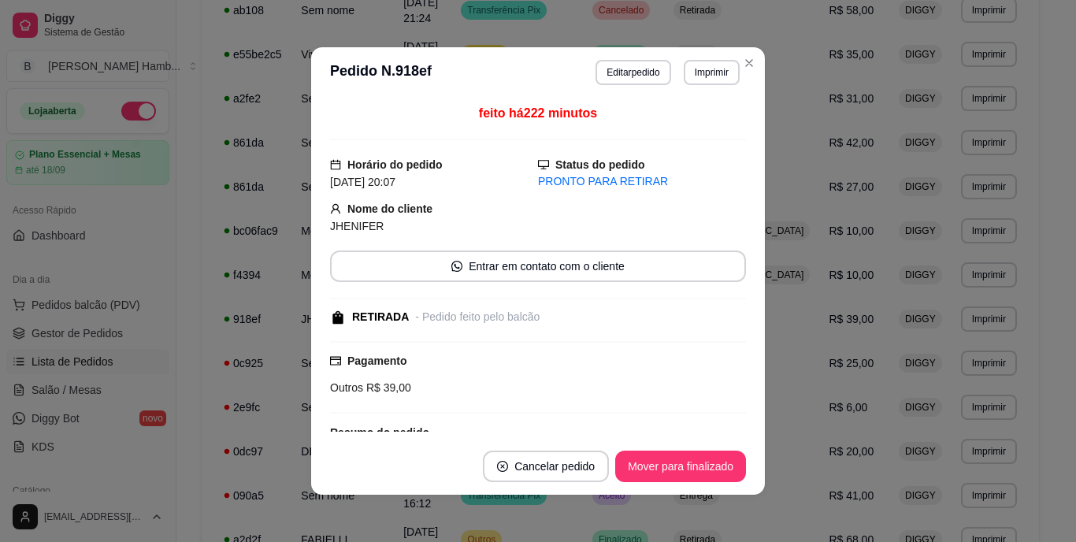
click at [670, 455] on button "Mover para finalizado" at bounding box center [680, 467] width 131 height 32
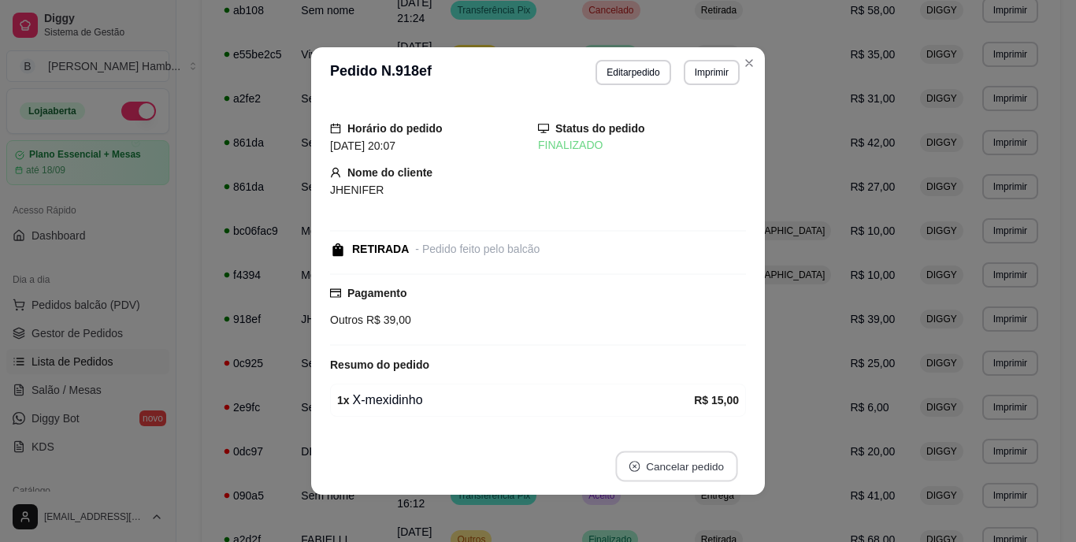
click at [656, 464] on button "Cancelar pedido" at bounding box center [676, 466] width 122 height 31
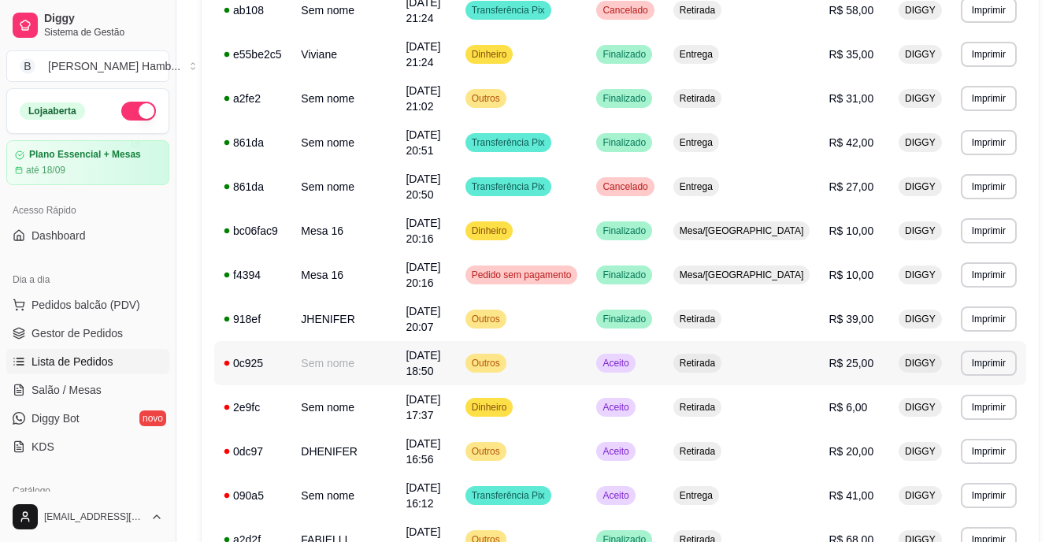
click at [635, 370] on div "Aceito" at bounding box center [615, 363] width 39 height 19
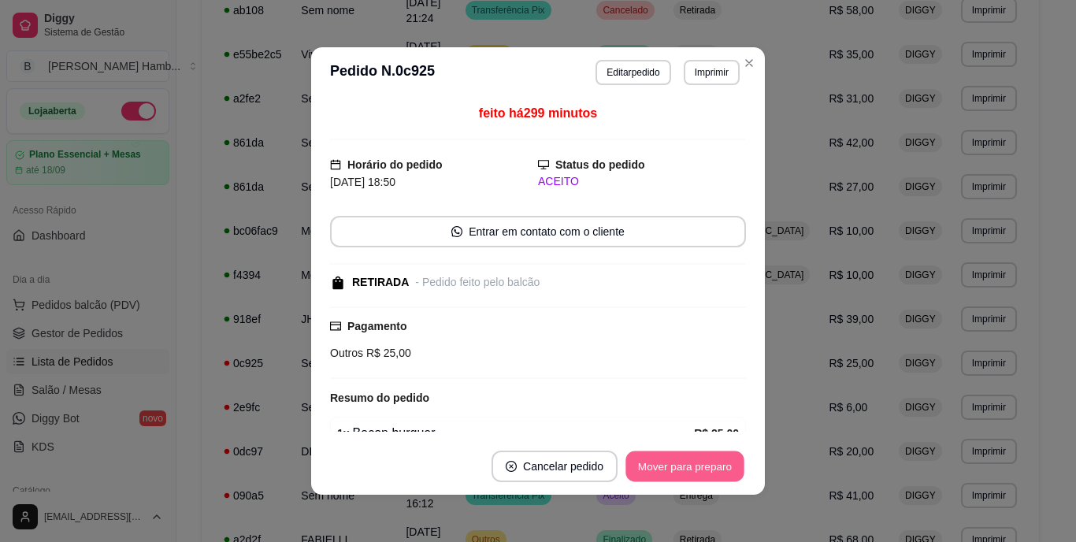
click at [655, 466] on button "Mover para preparo" at bounding box center [684, 466] width 118 height 31
click at [655, 455] on button "Mover para retirada disponível" at bounding box center [659, 467] width 174 height 32
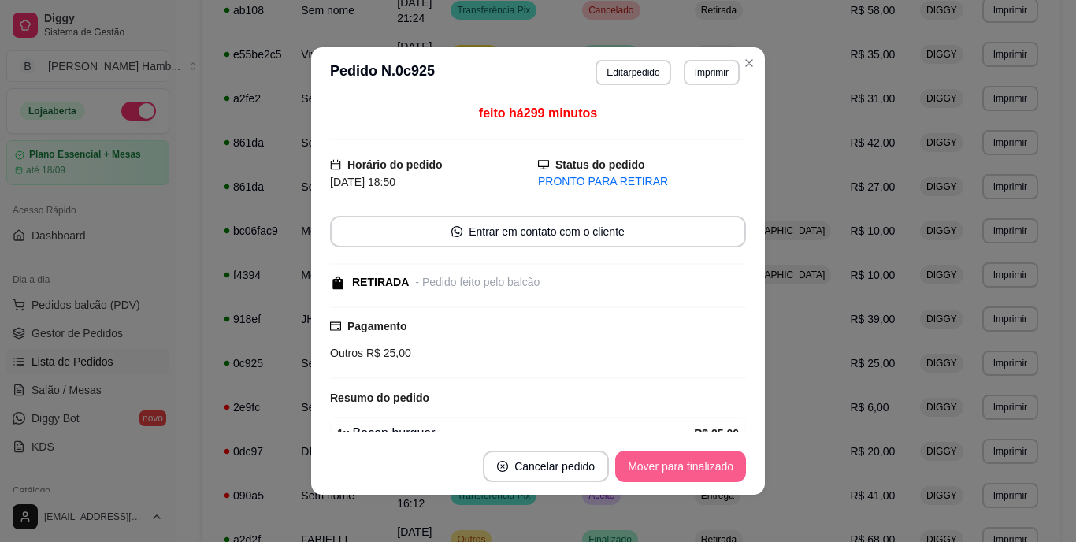
click at [655, 454] on button "Mover para finalizado" at bounding box center [680, 467] width 131 height 32
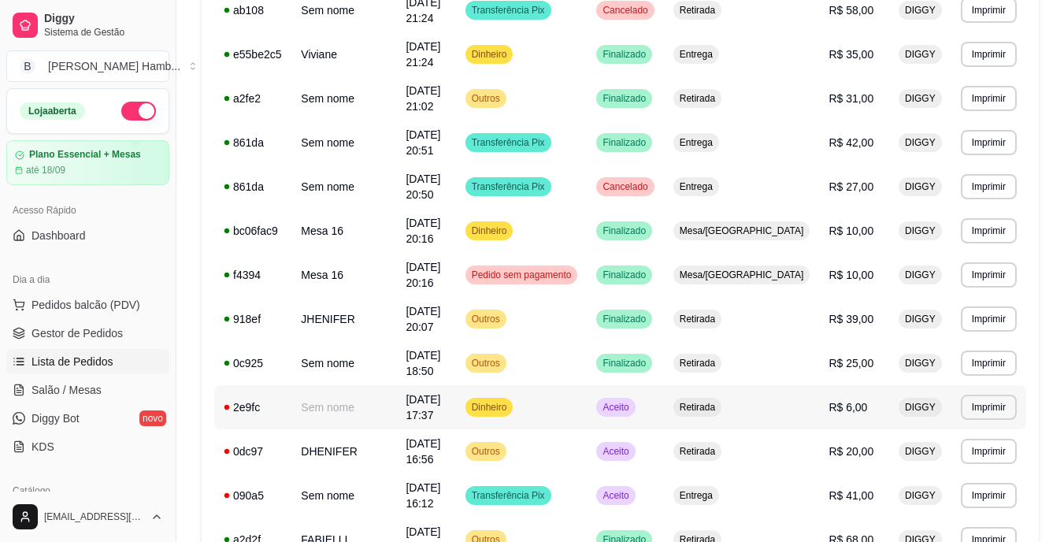
click at [632, 413] on span "Aceito" at bounding box center [615, 407] width 32 height 13
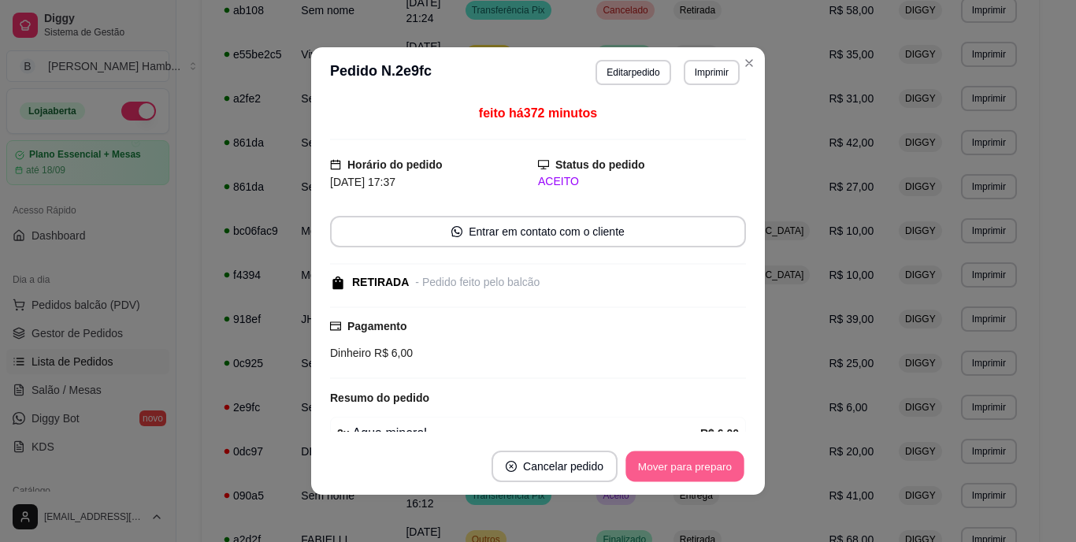
click at [729, 467] on button "Mover para preparo" at bounding box center [684, 466] width 118 height 31
click at [718, 466] on button "Mover para retirada disponível" at bounding box center [659, 467] width 174 height 32
click at [718, 466] on button "Mover para finalizado" at bounding box center [680, 467] width 131 height 32
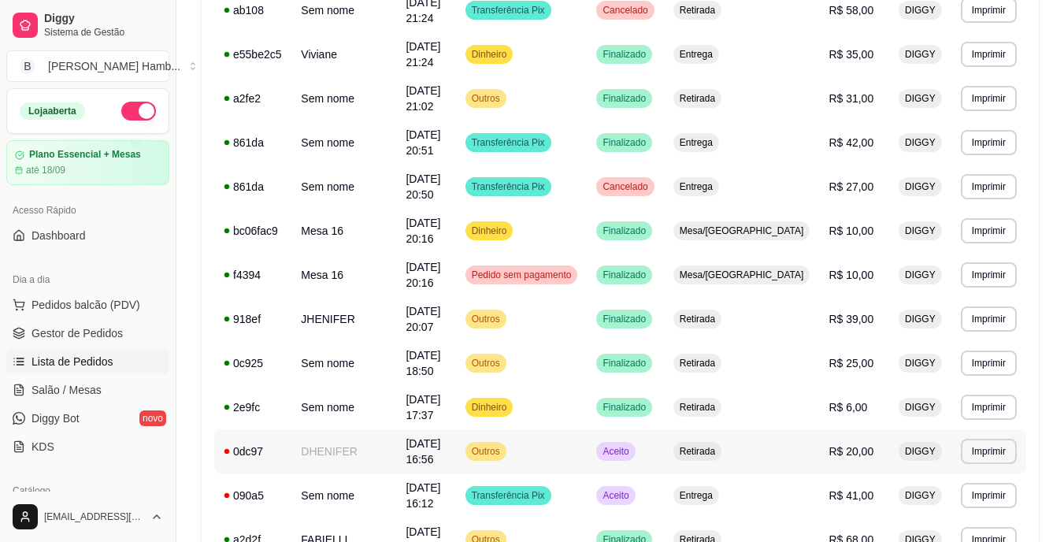
click at [632, 453] on span "Aceito" at bounding box center [615, 451] width 32 height 13
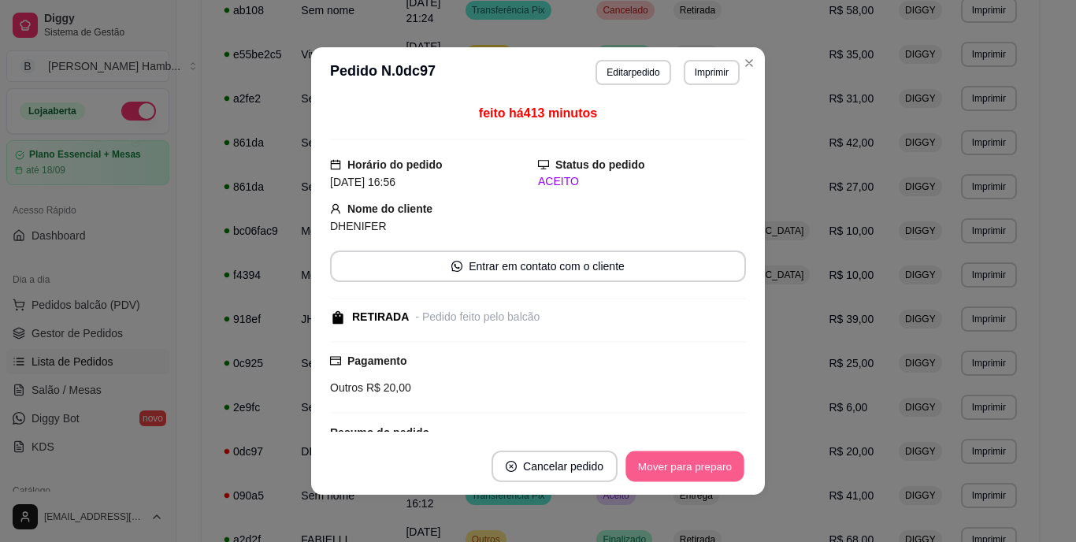
click at [711, 461] on button "Mover para preparo" at bounding box center [684, 466] width 118 height 31
click at [691, 472] on button "Mover para retirada disponível" at bounding box center [658, 466] width 169 height 31
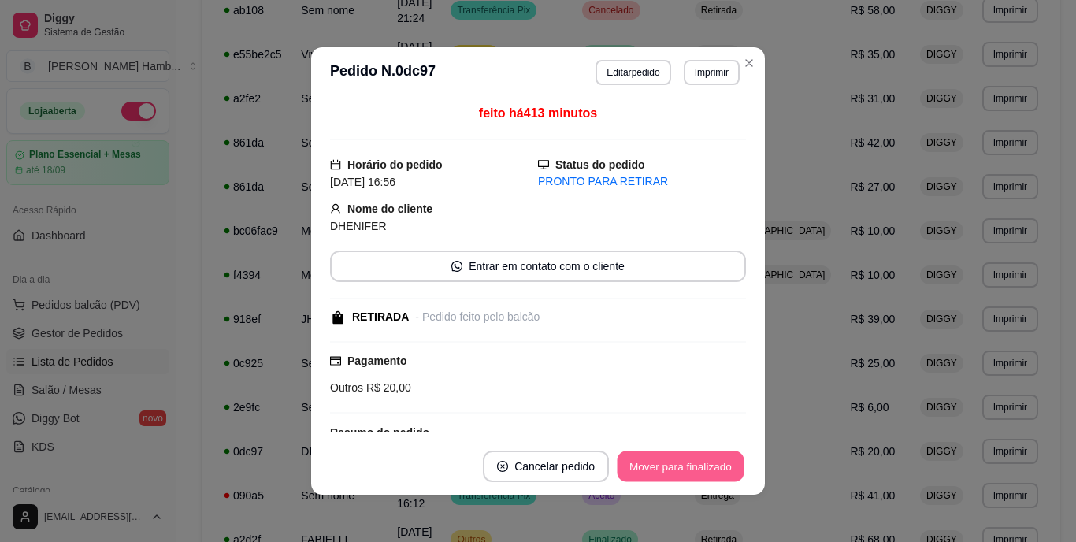
click at [714, 457] on button "Mover para finalizado" at bounding box center [681, 466] width 127 height 31
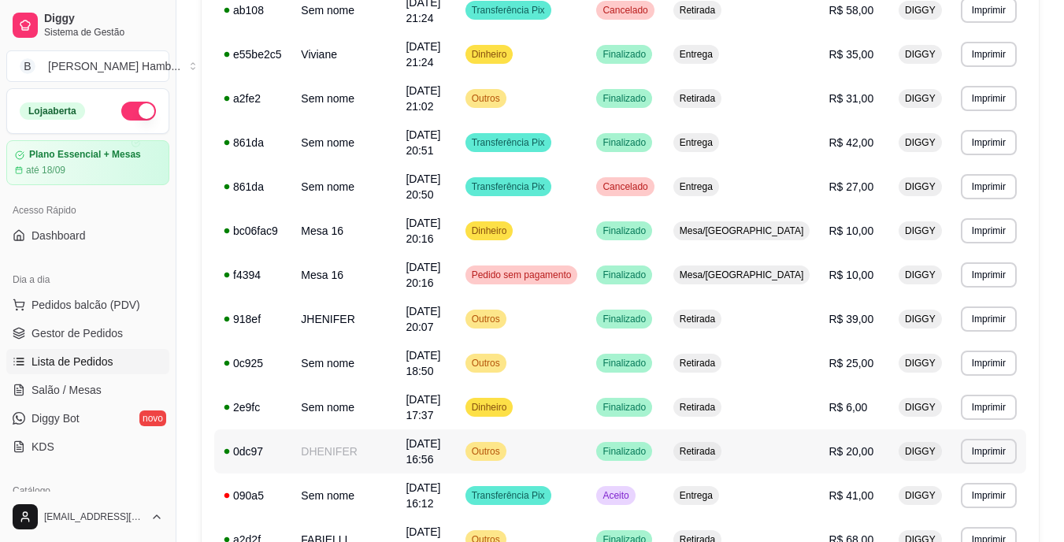
scroll to position [1024, 0]
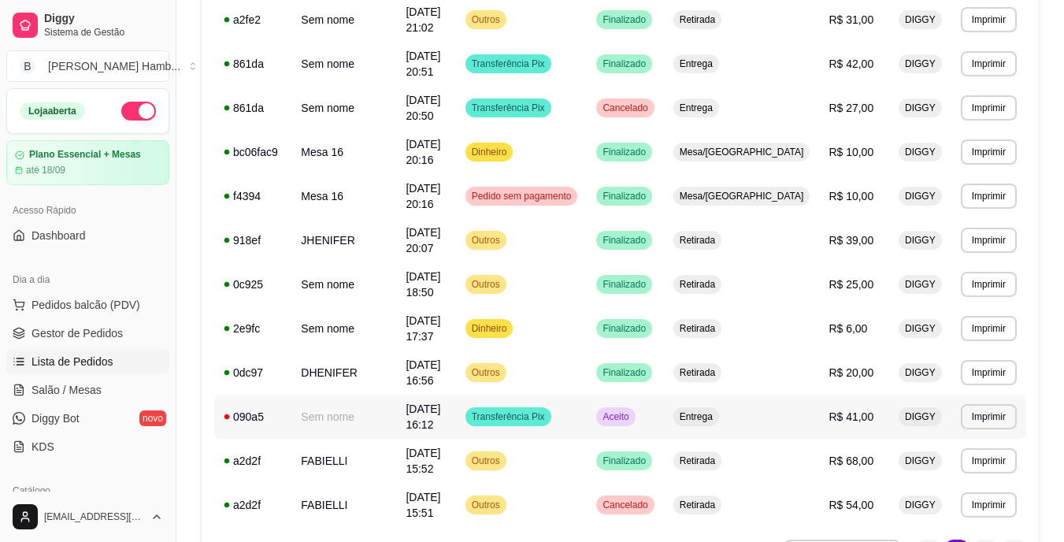
click at [632, 417] on span "Aceito" at bounding box center [615, 416] width 32 height 13
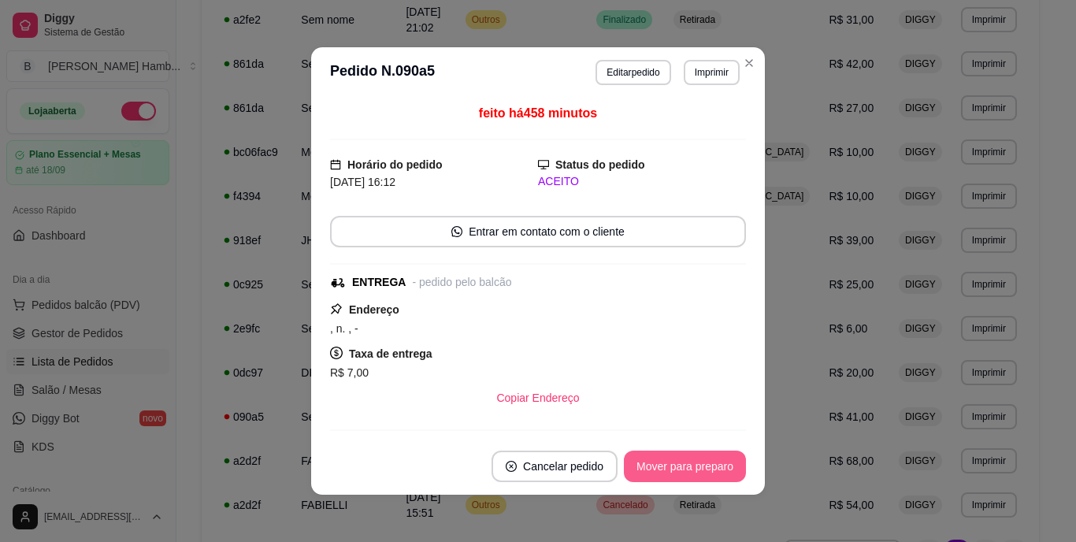
click at [681, 462] on button "Mover para preparo" at bounding box center [685, 467] width 122 height 32
click at [681, 462] on button "Mover para entrega" at bounding box center [685, 466] width 118 height 31
click at [681, 462] on button "Mover para finalizado" at bounding box center [681, 466] width 127 height 31
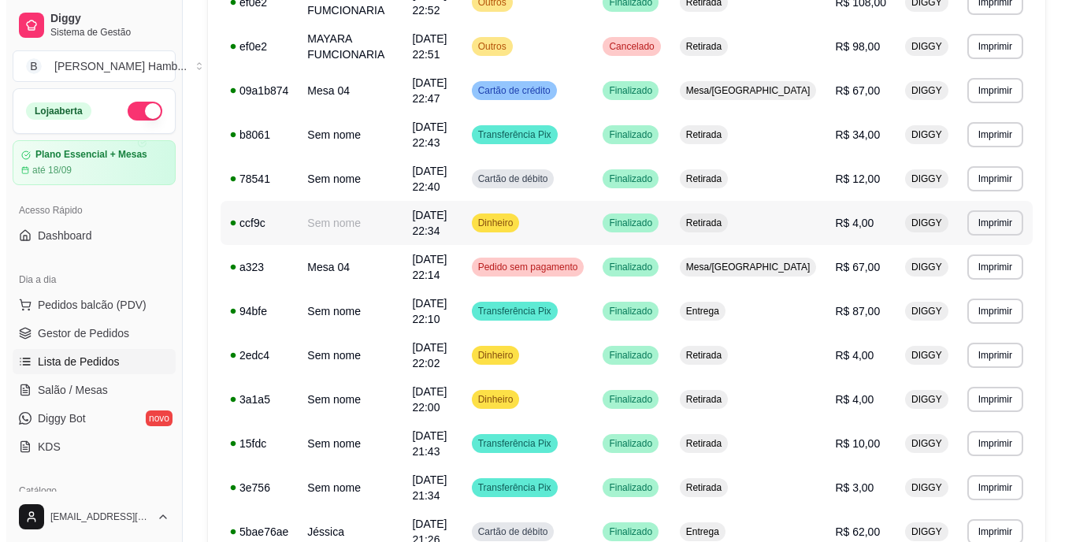
scroll to position [0, 0]
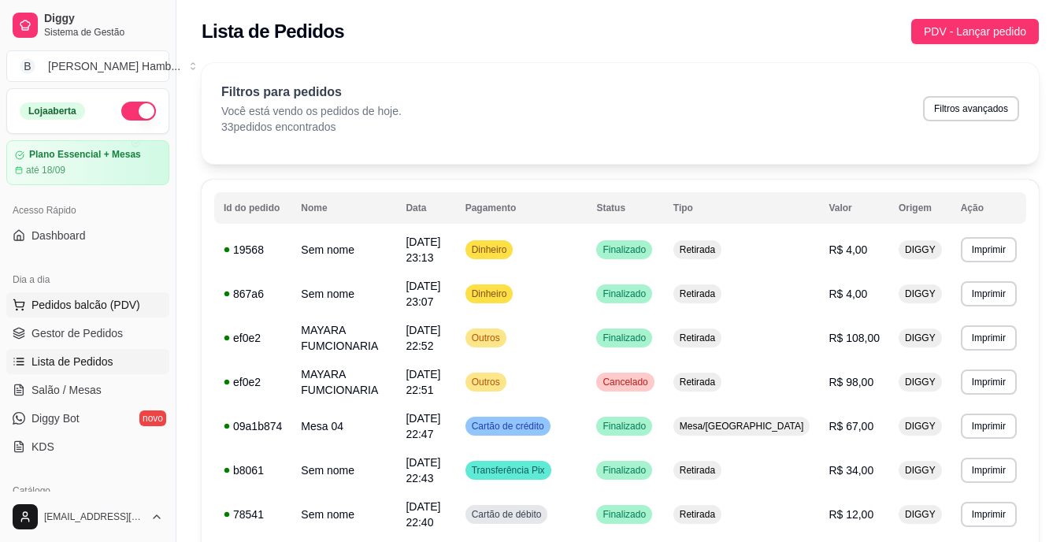
click at [40, 295] on button "Pedidos balcão (PDV)" at bounding box center [87, 304] width 163 height 25
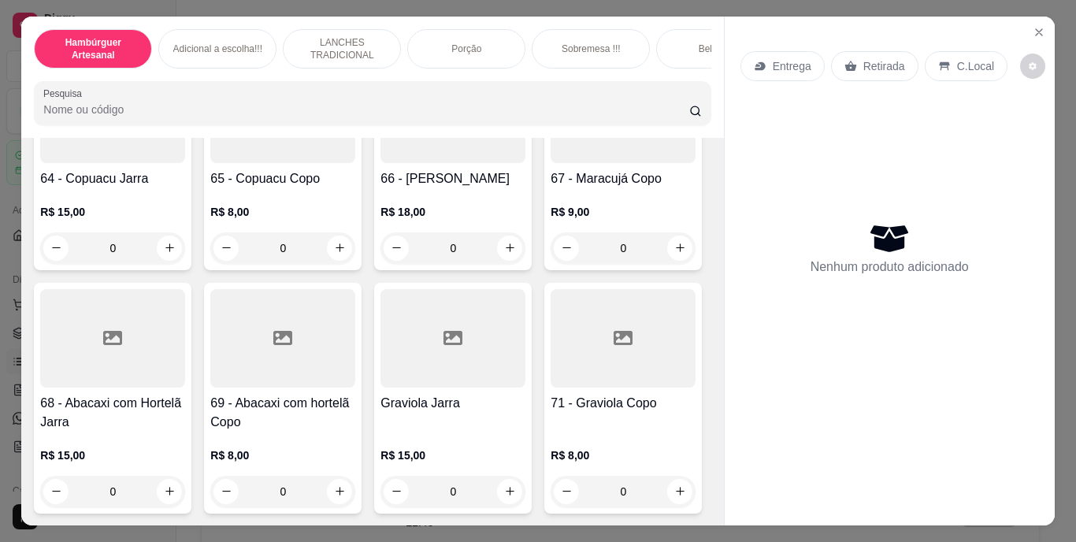
scroll to position [5291, 0]
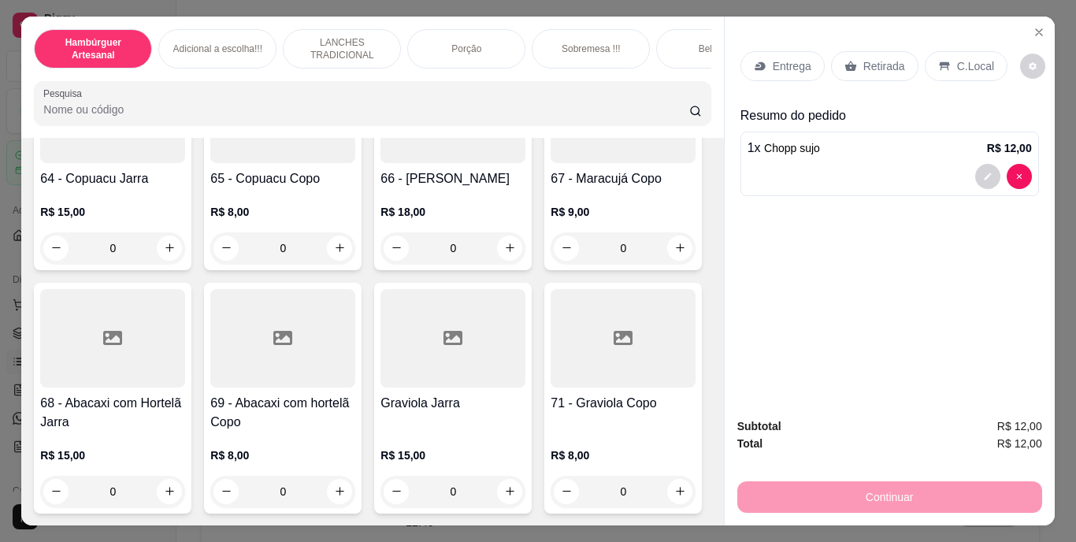
type input "1"
click at [838, 70] on div "Retirada" at bounding box center [874, 66] width 87 height 30
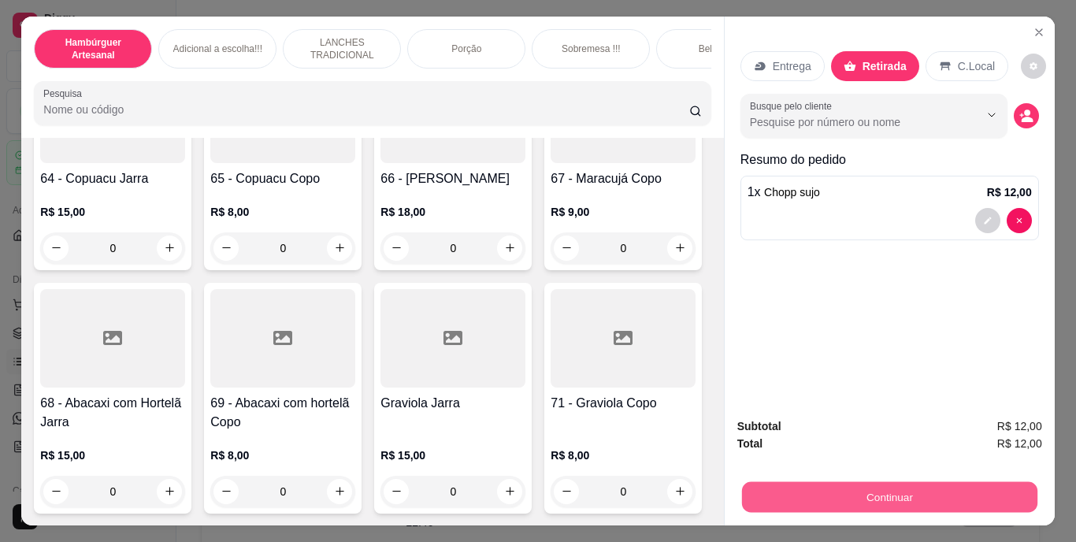
click at [829, 482] on button "Continuar" at bounding box center [888, 497] width 295 height 31
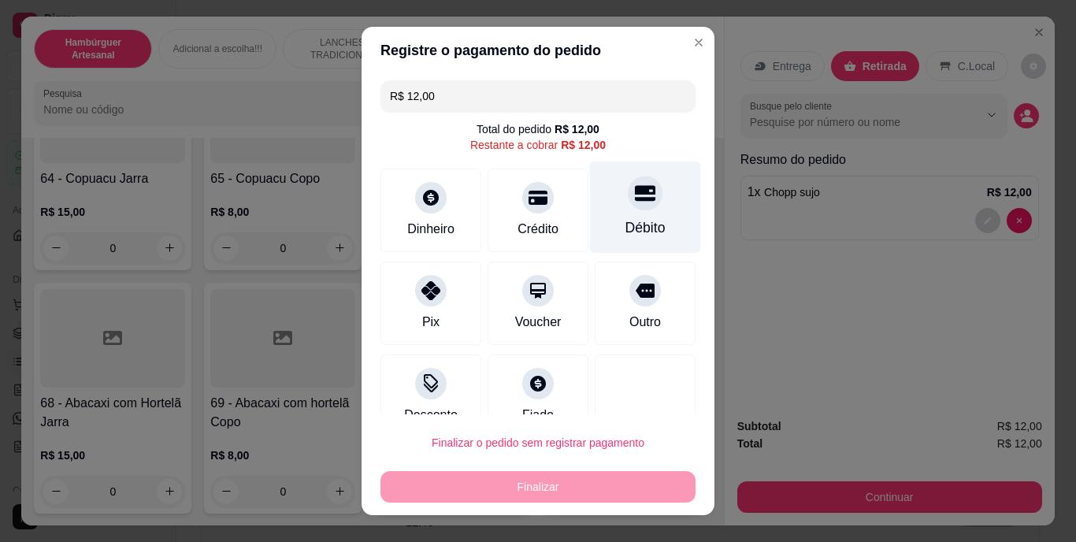
click at [629, 236] on div "Débito" at bounding box center [645, 228] width 40 height 20
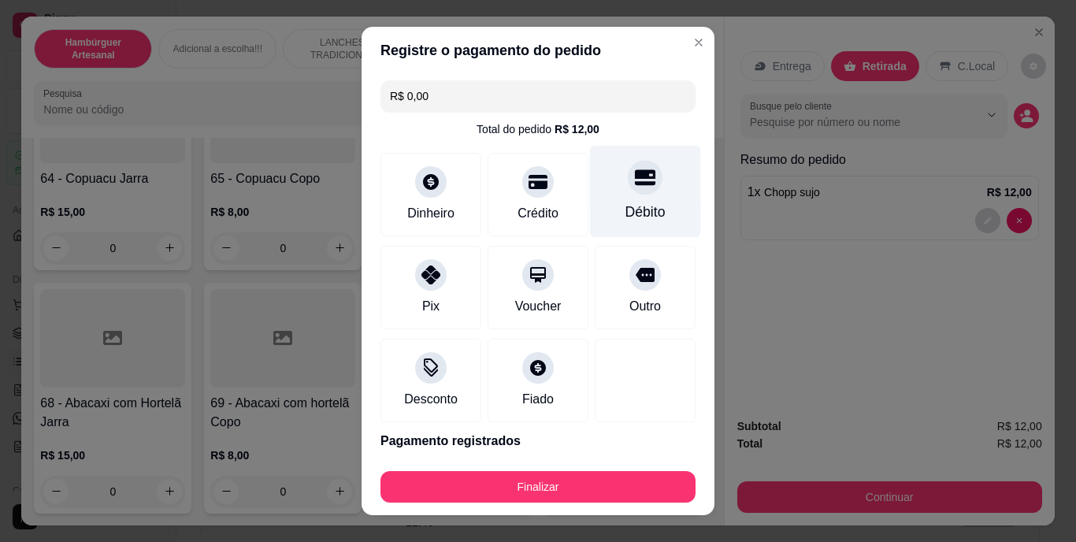
type input "R$ 0,00"
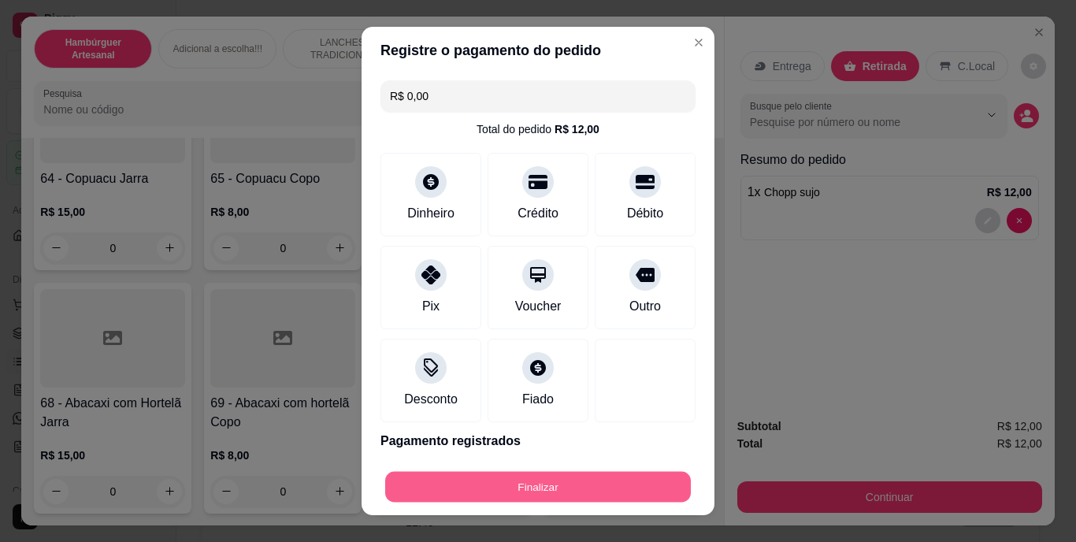
click at [510, 489] on button "Finalizar" at bounding box center [538, 486] width 306 height 31
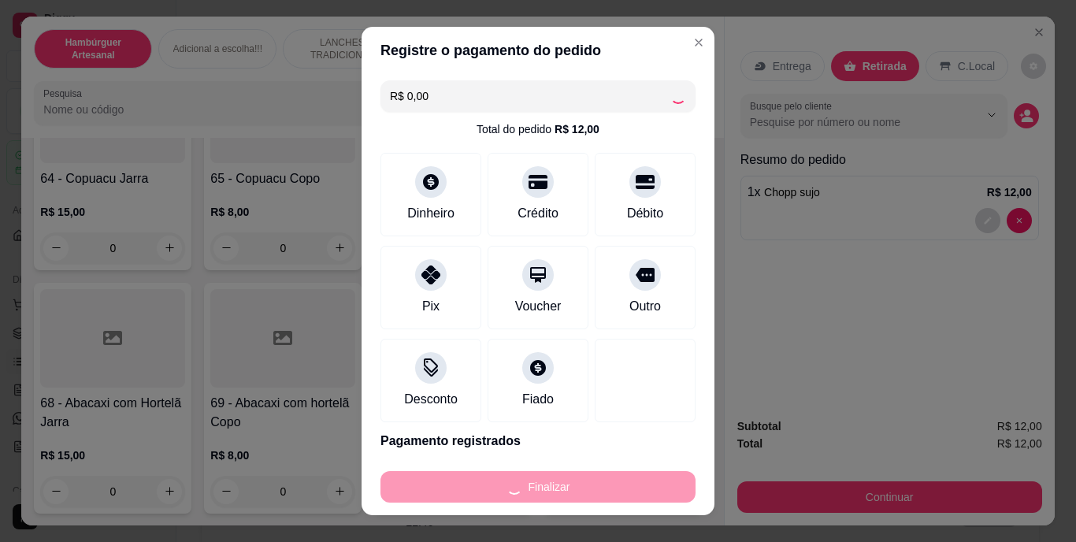
type input "0"
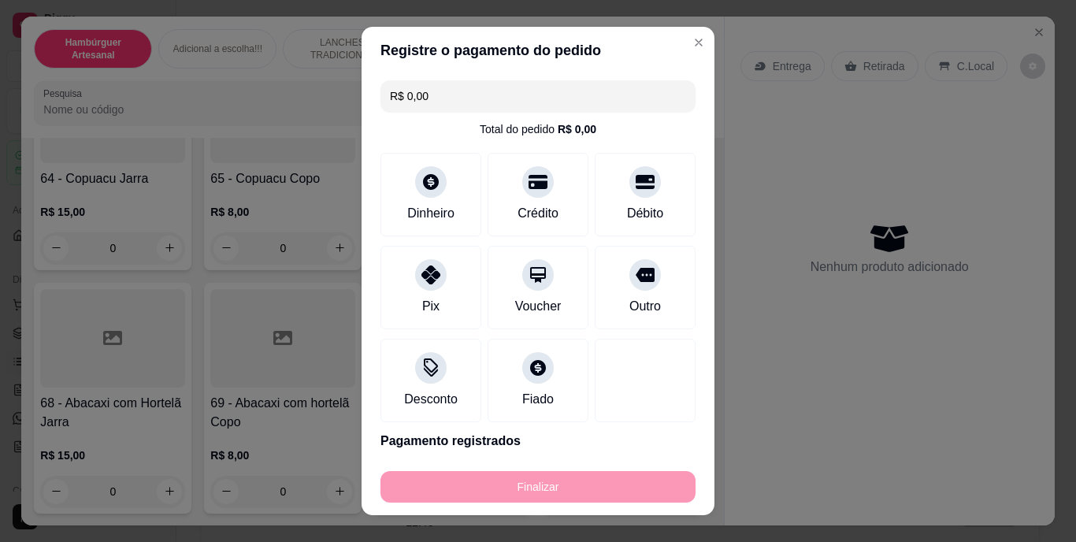
type input "-R$ 12,00"
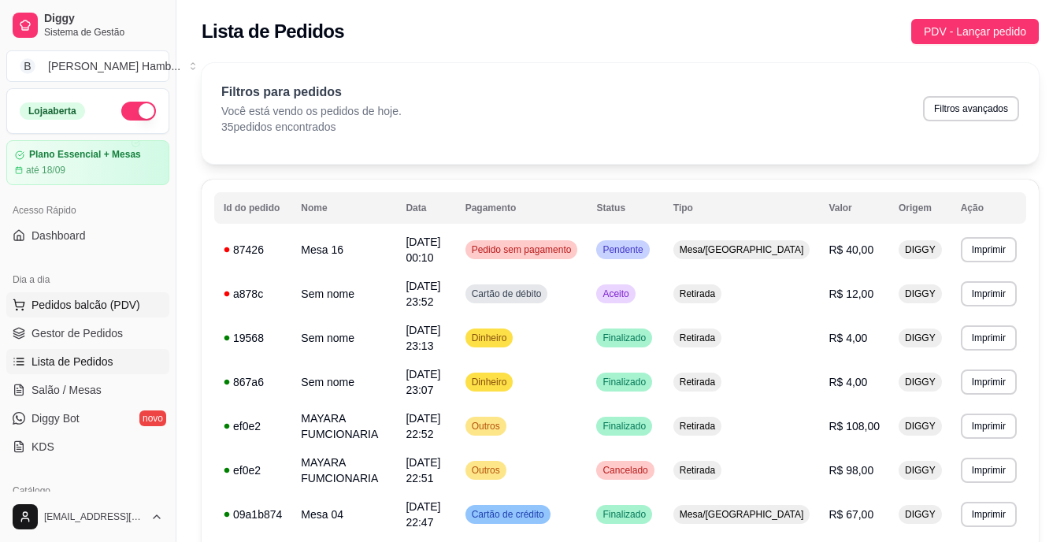
click at [107, 302] on span "Pedidos balcão (PDV)" at bounding box center [86, 305] width 109 height 16
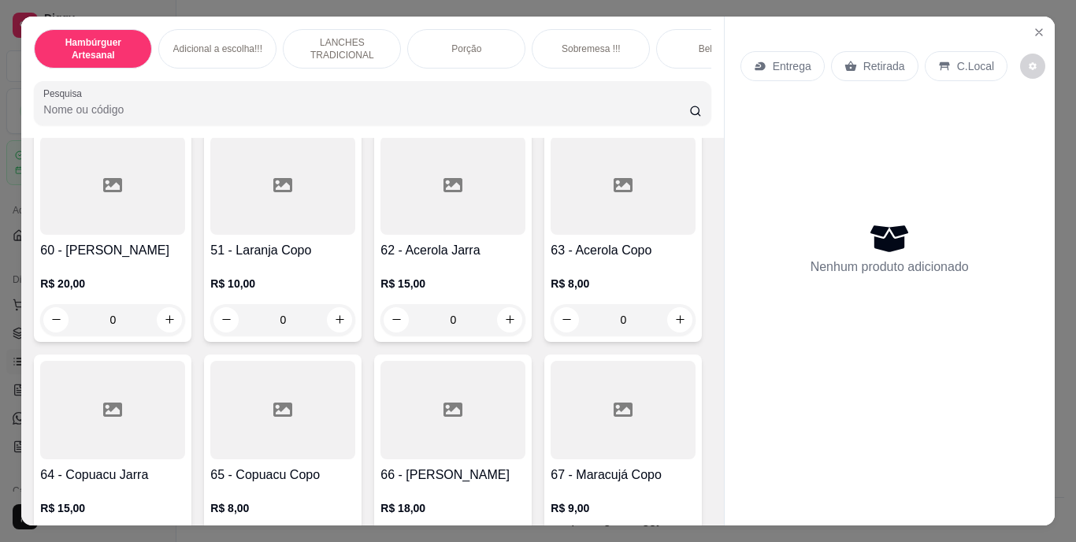
scroll to position [4962, 0]
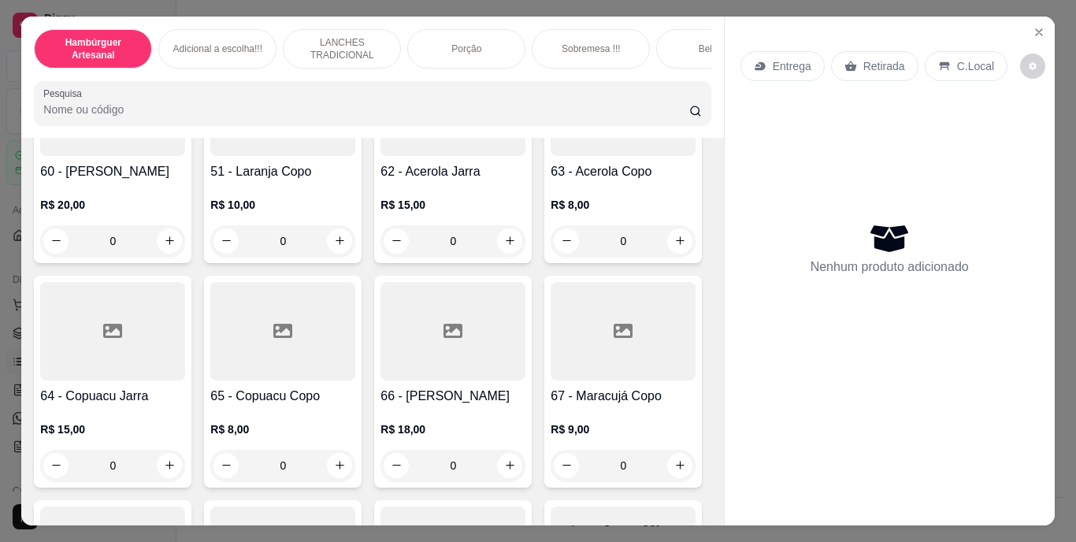
type input "1"
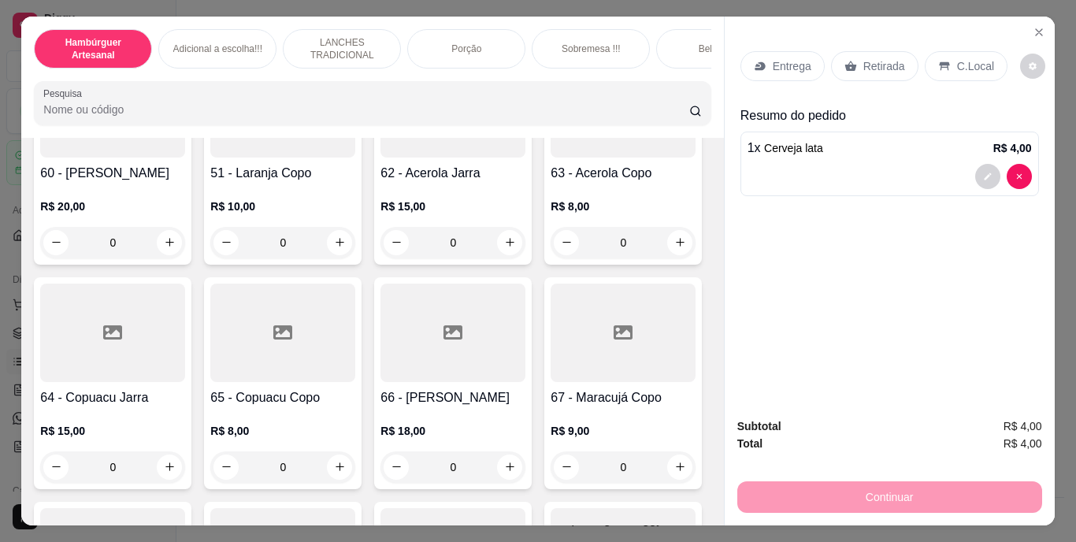
click at [890, 51] on div "Retirada" at bounding box center [874, 66] width 87 height 30
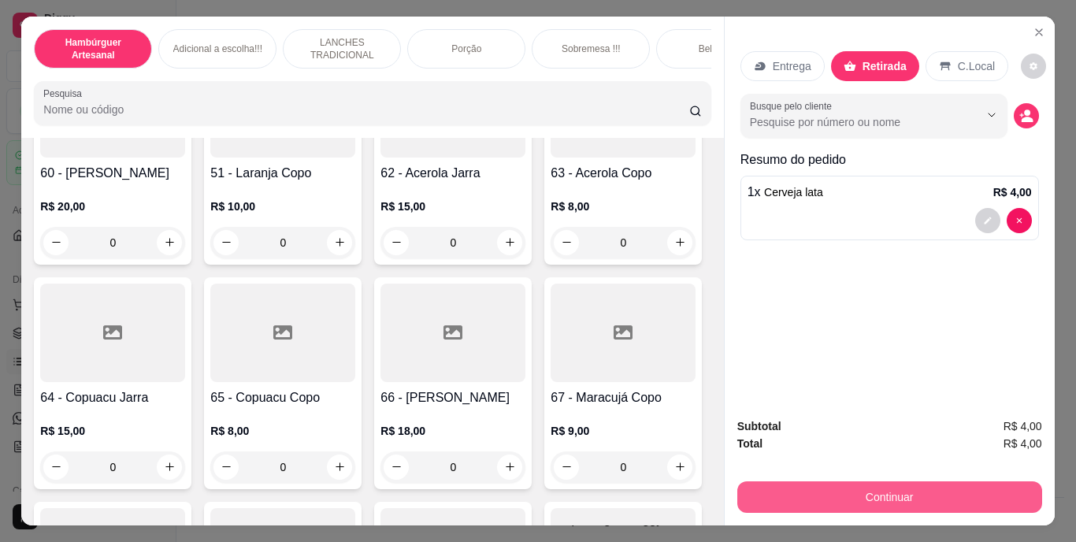
click at [831, 486] on button "Continuar" at bounding box center [889, 497] width 305 height 32
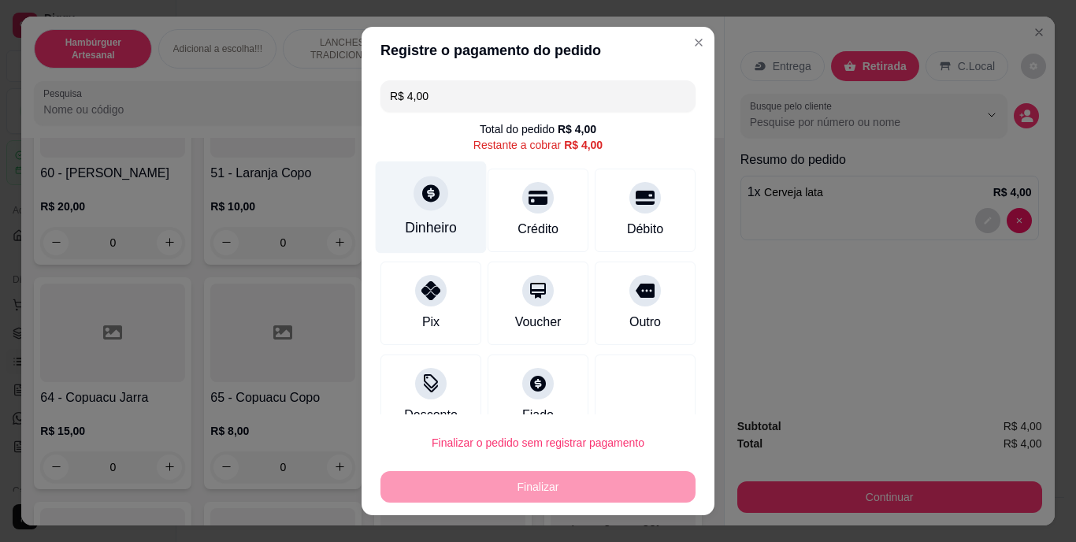
click at [414, 206] on div at bounding box center [431, 193] width 35 height 35
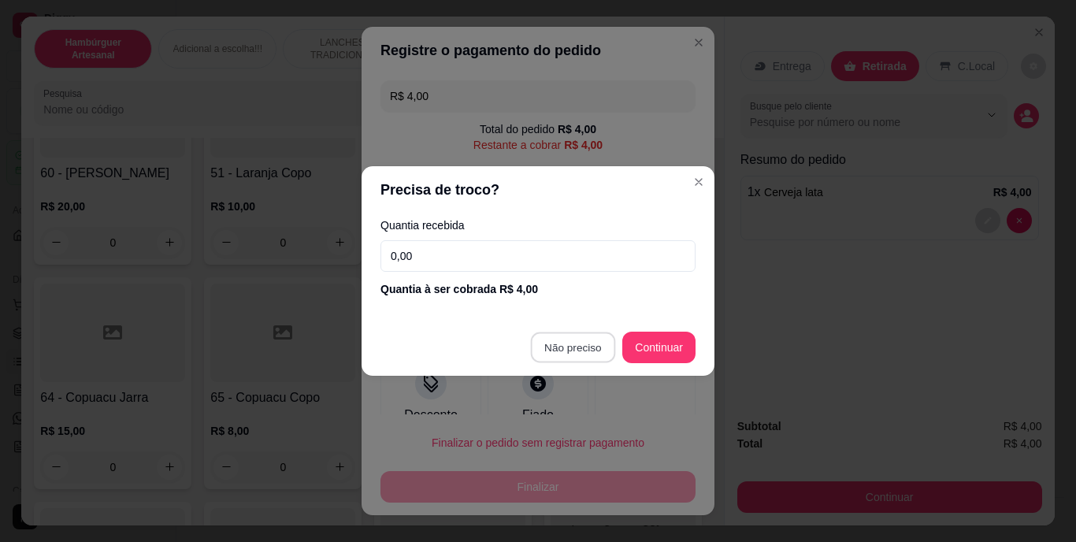
type input "R$ 0,00"
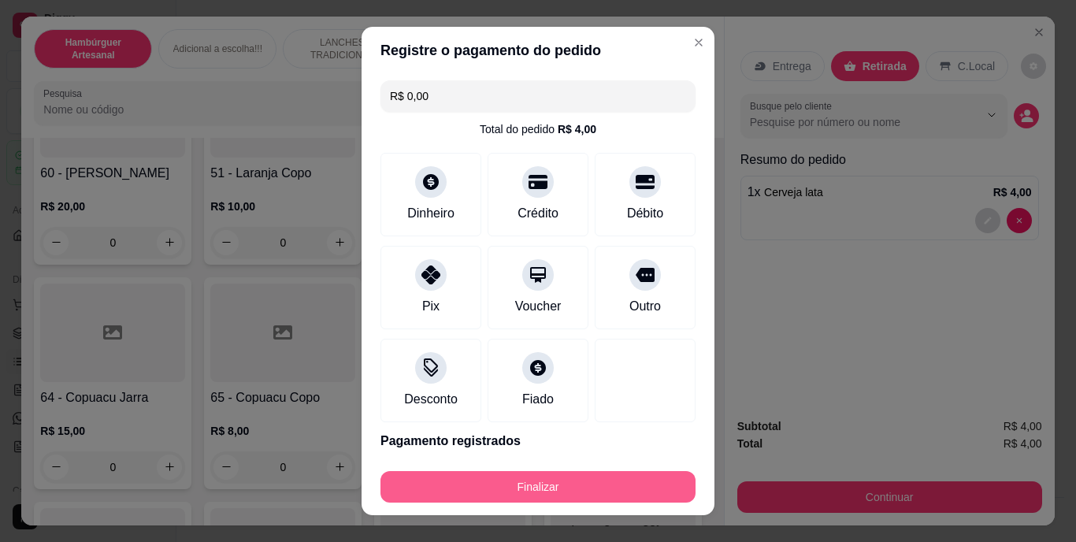
click at [578, 490] on button "Finalizar" at bounding box center [537, 487] width 315 height 32
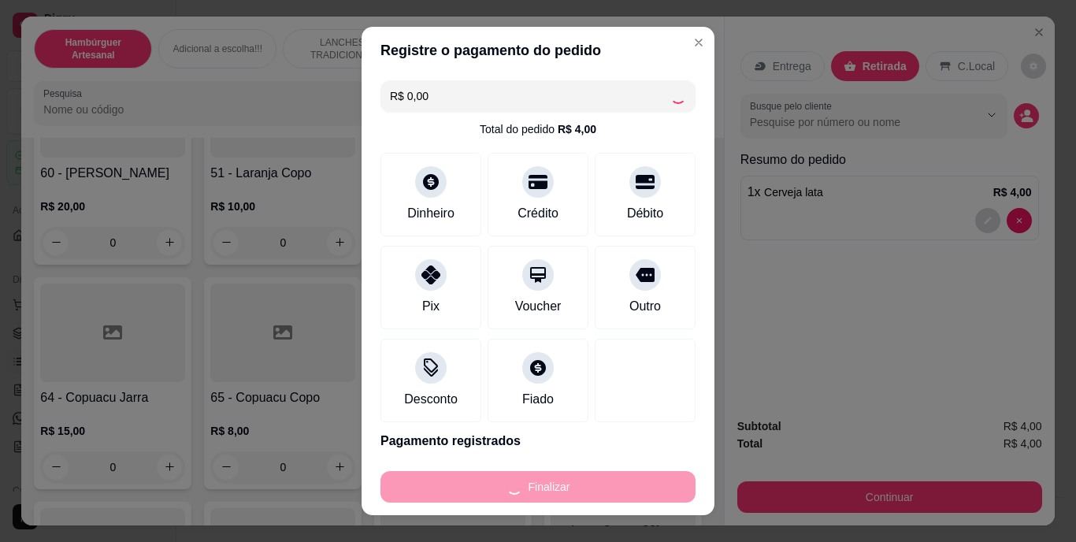
type input "0"
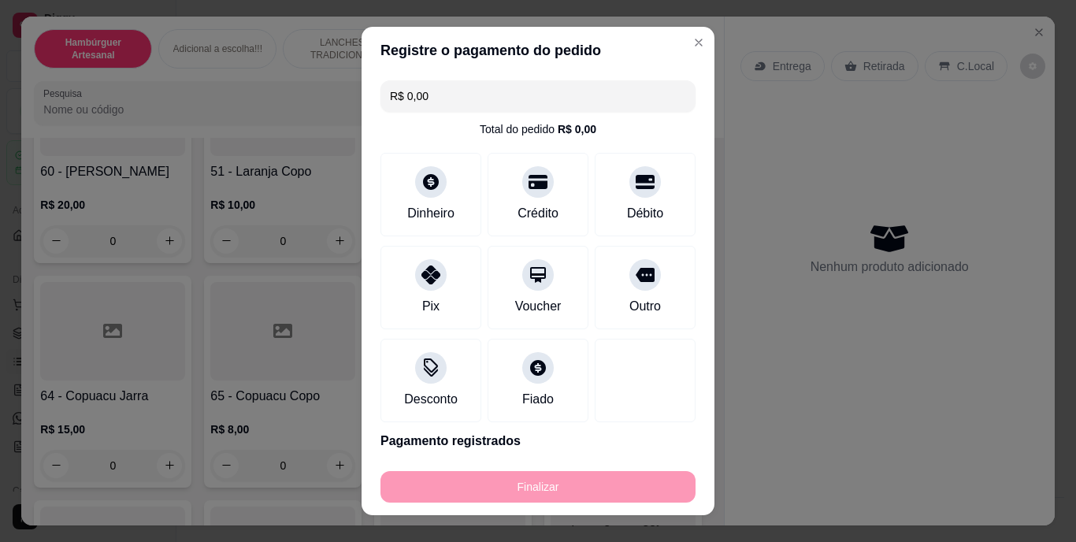
type input "-R$ 4,00"
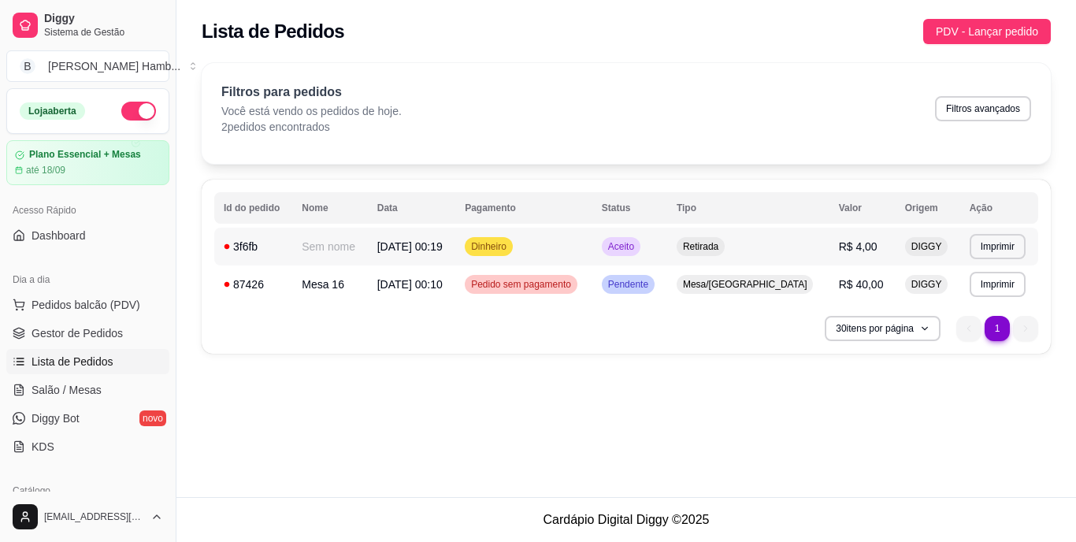
click at [876, 256] on td "R$ 4,00" at bounding box center [862, 247] width 66 height 38
click at [50, 311] on span "Pedidos balcão (PDV)" at bounding box center [86, 305] width 109 height 16
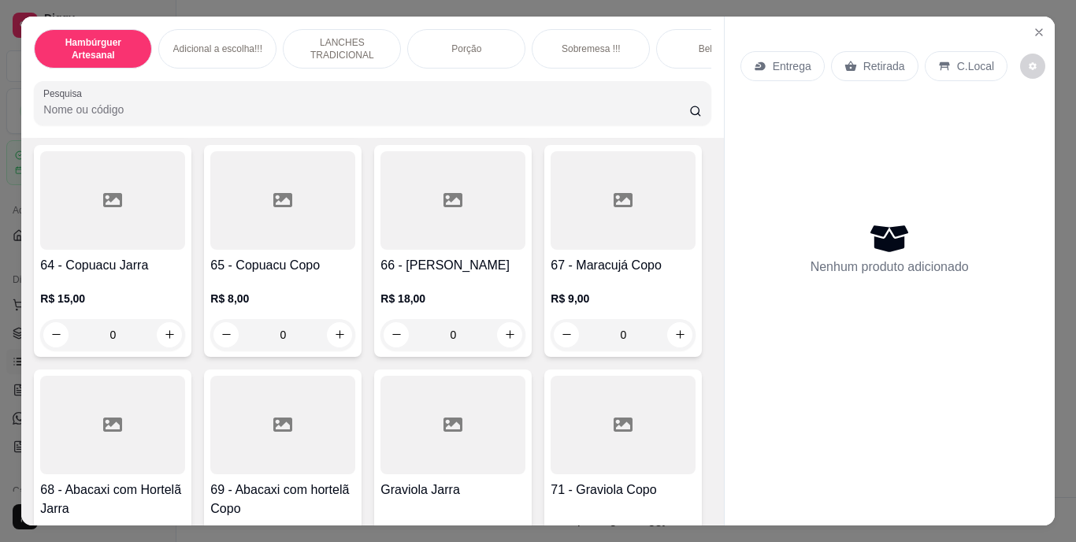
scroll to position [5091, 0]
type input "1"
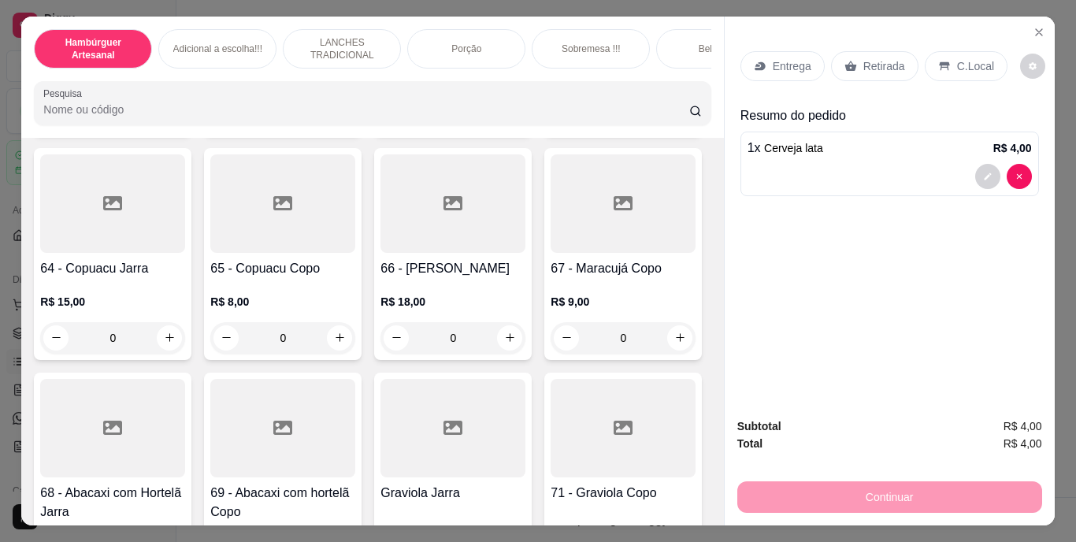
click at [863, 58] on p "Retirada" at bounding box center [884, 66] width 42 height 16
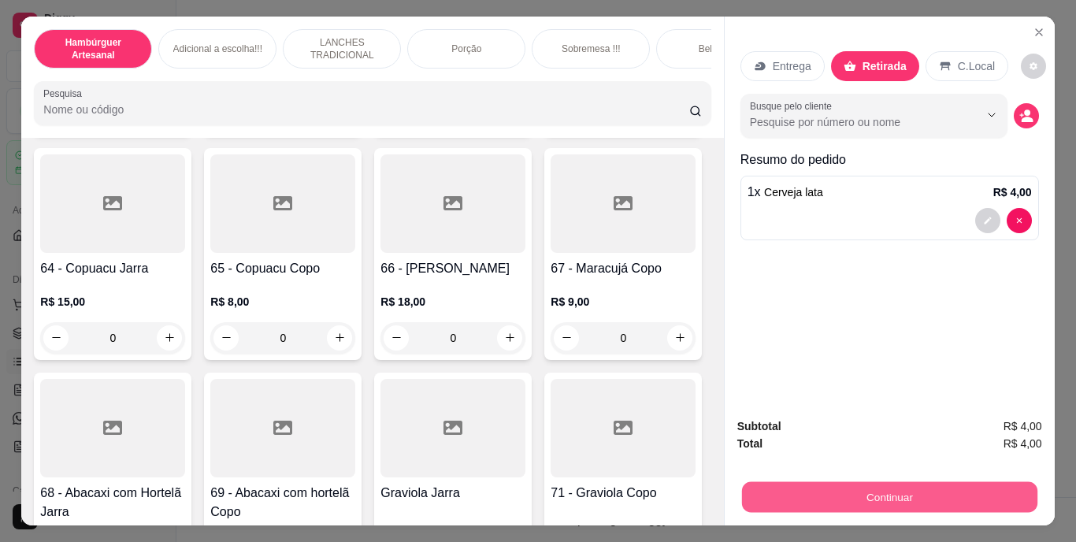
click at [787, 493] on button "Continuar" at bounding box center [888, 497] width 295 height 31
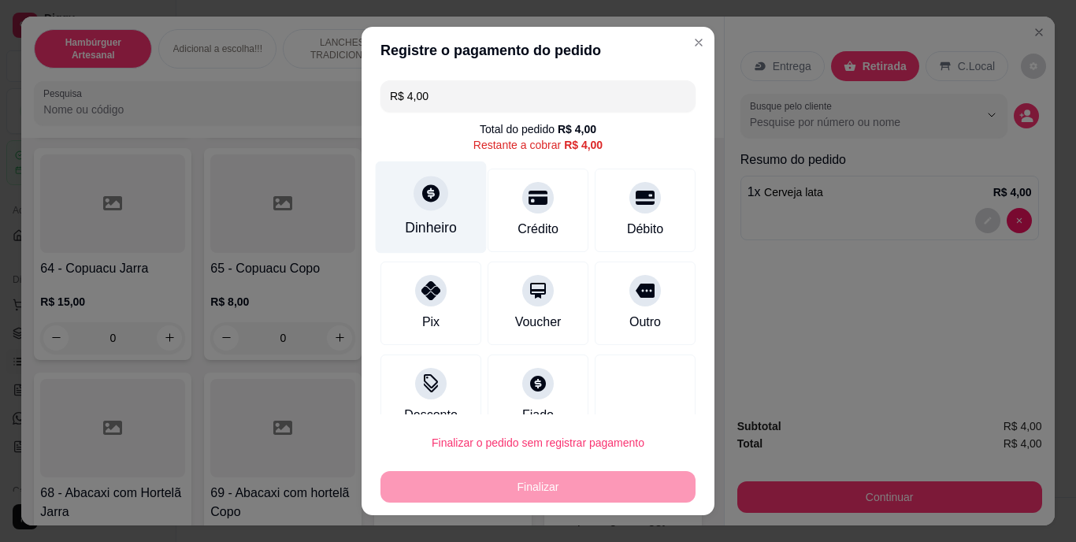
click at [433, 226] on div "Dinheiro" at bounding box center [431, 228] width 52 height 20
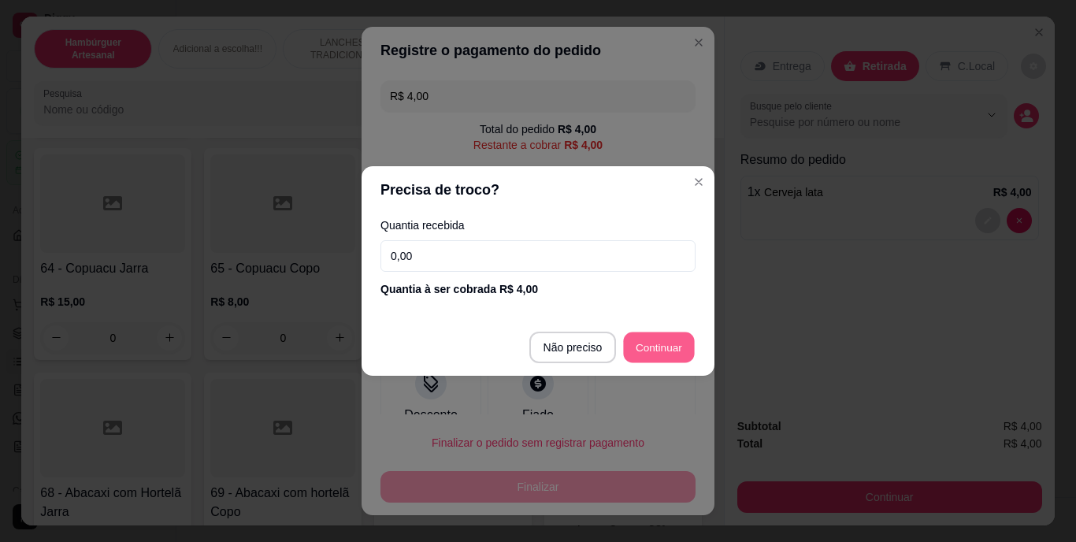
type input "R$ 0,00"
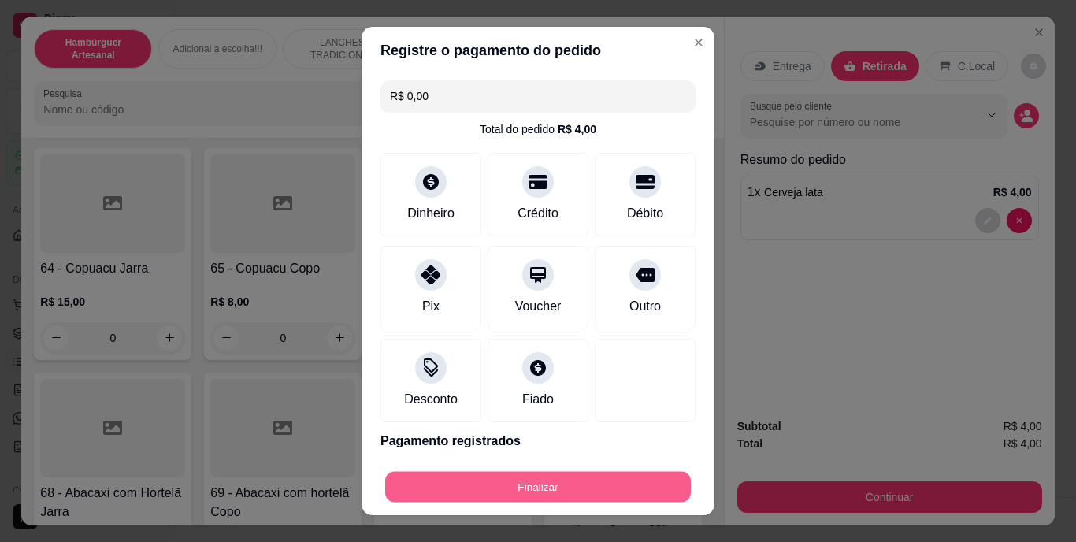
click at [593, 495] on button "Finalizar" at bounding box center [538, 486] width 306 height 31
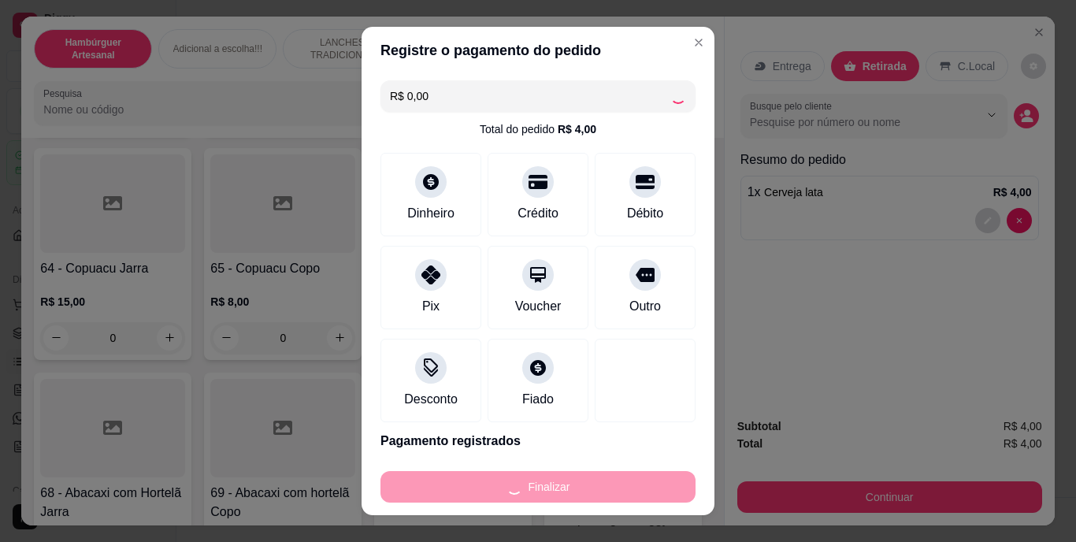
type input "0"
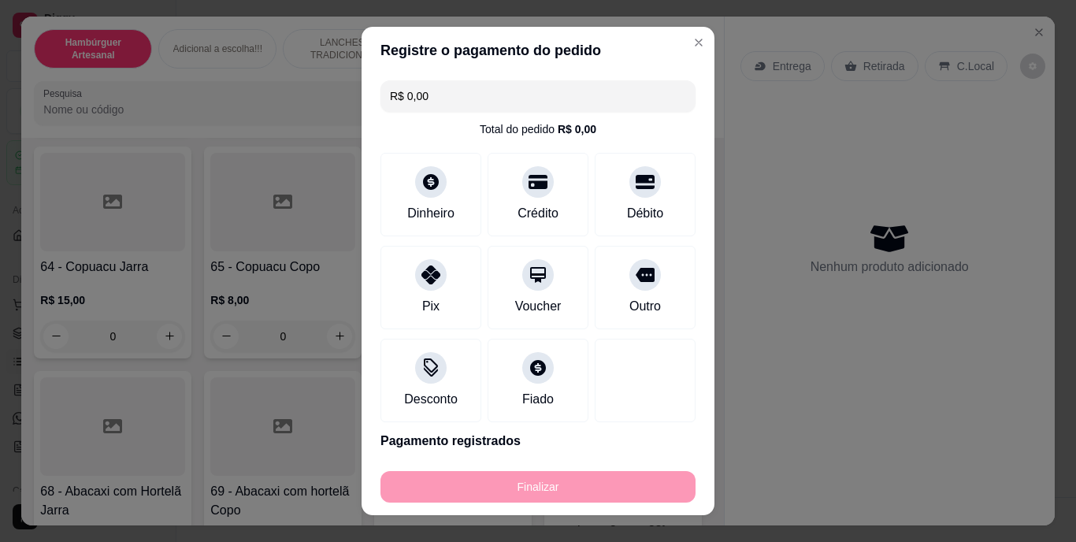
type input "-R$ 4,00"
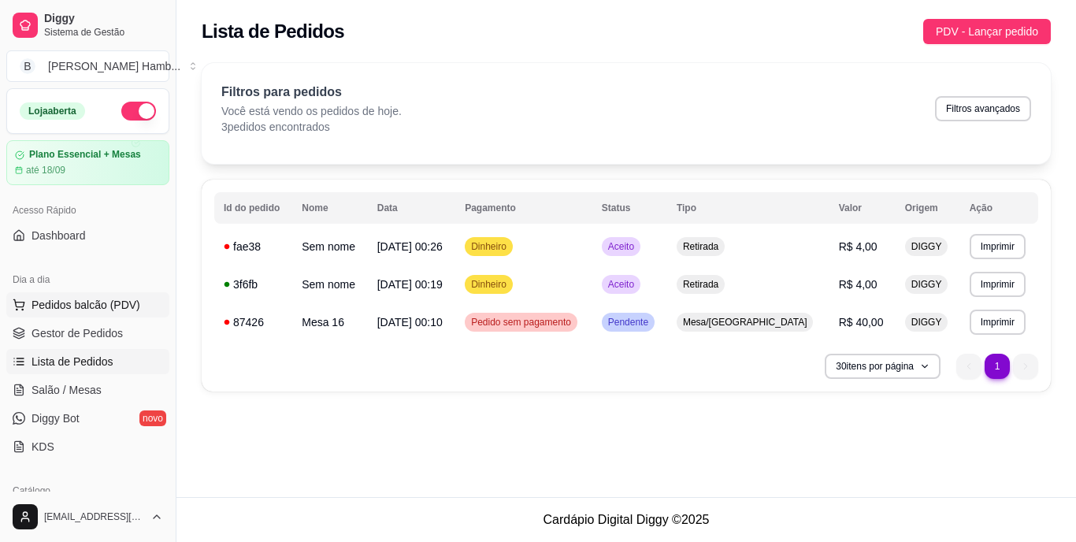
click at [109, 299] on span "Pedidos balcão (PDV)" at bounding box center [86, 305] width 109 height 16
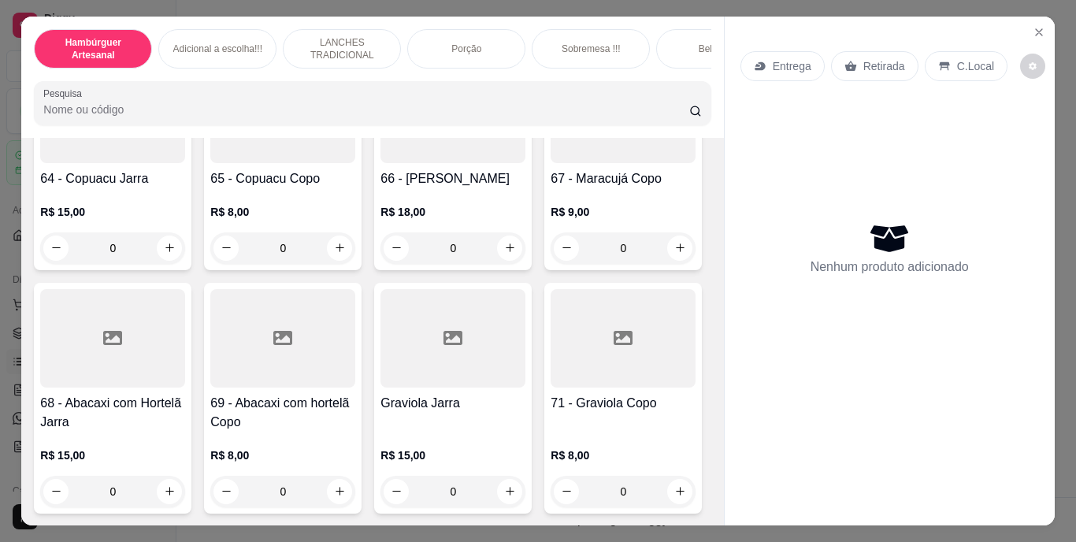
scroll to position [5120, 0]
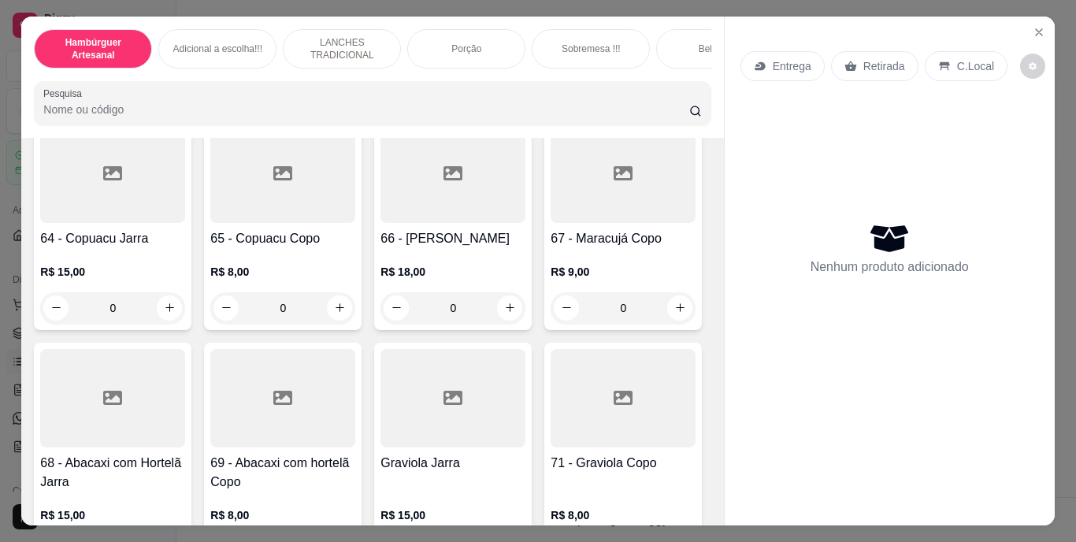
type input "1"
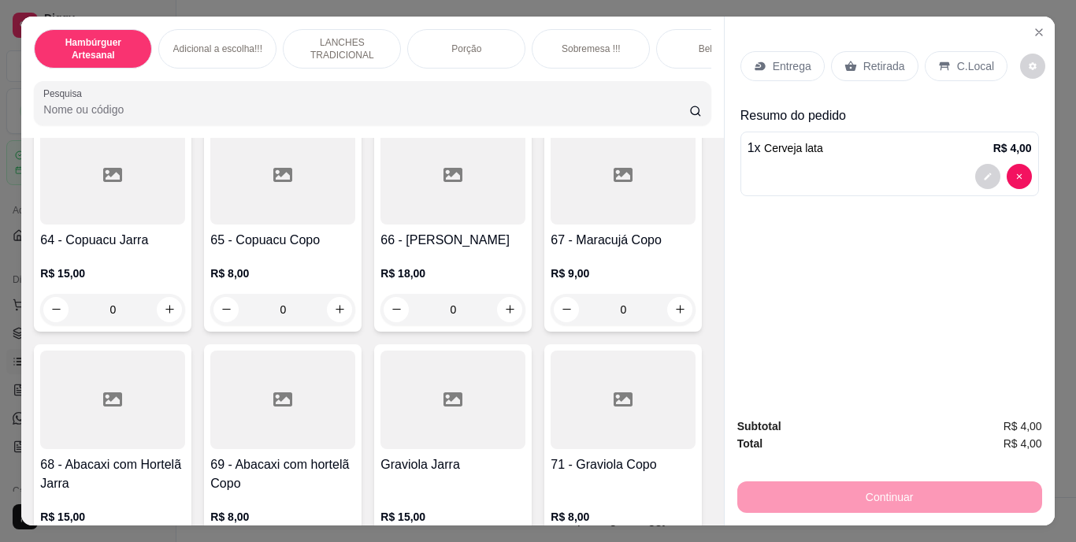
click at [867, 67] on p "Retirada" at bounding box center [884, 66] width 42 height 16
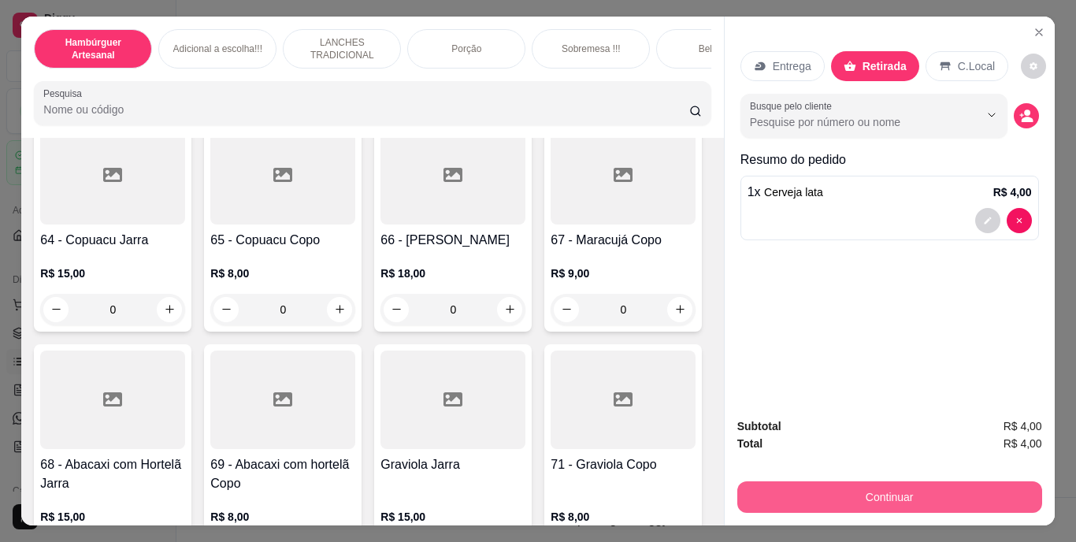
click at [818, 482] on button "Continuar" at bounding box center [889, 497] width 305 height 32
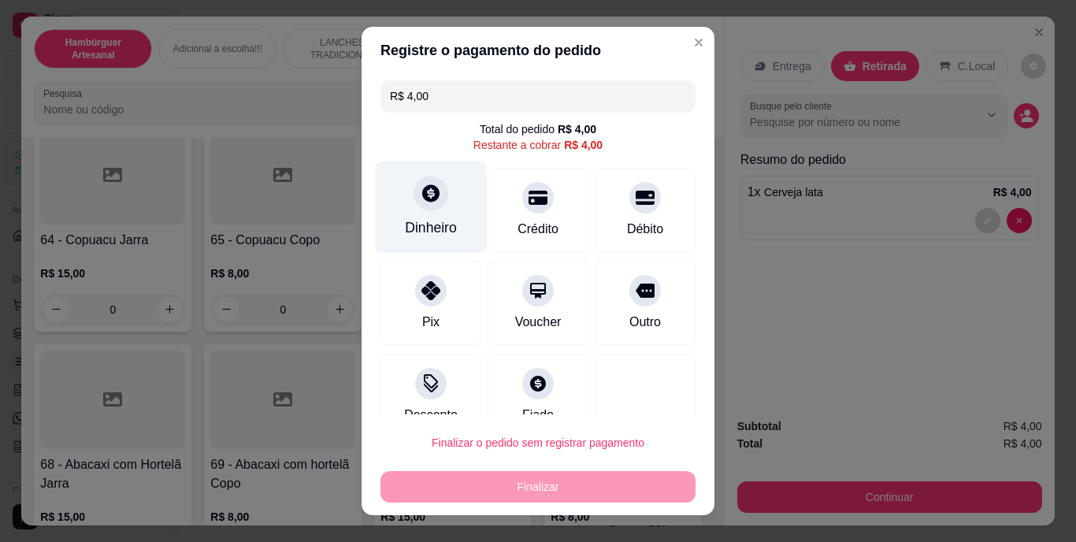
click at [425, 215] on div "Dinheiro" at bounding box center [431, 207] width 111 height 92
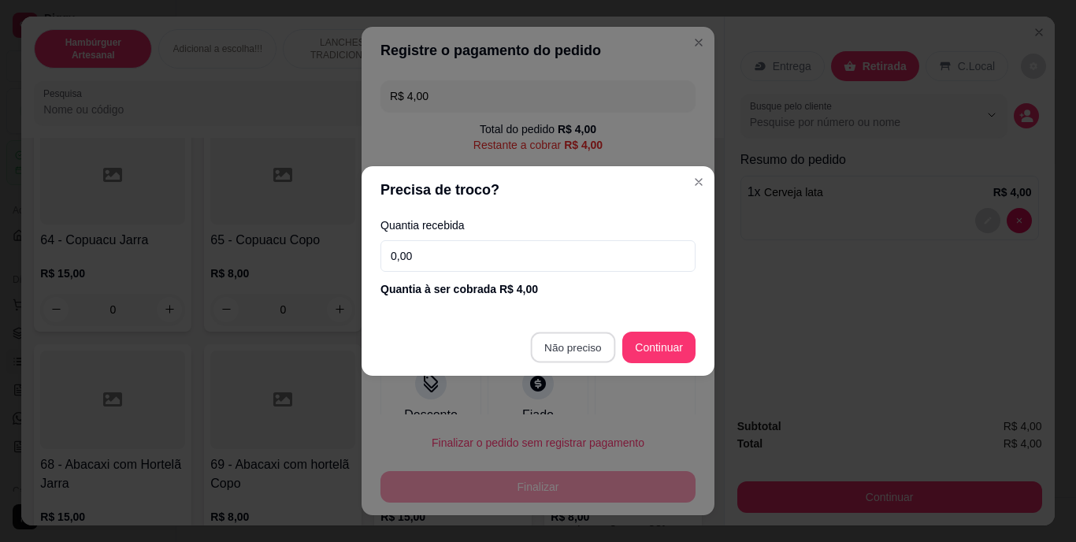
type input "R$ 0,00"
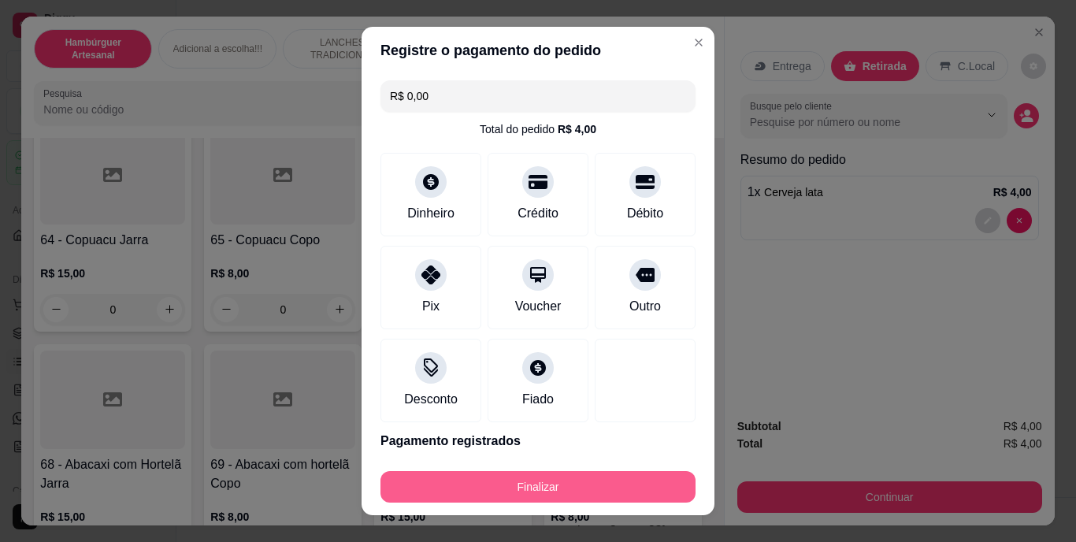
click at [583, 492] on button "Finalizar" at bounding box center [537, 487] width 315 height 32
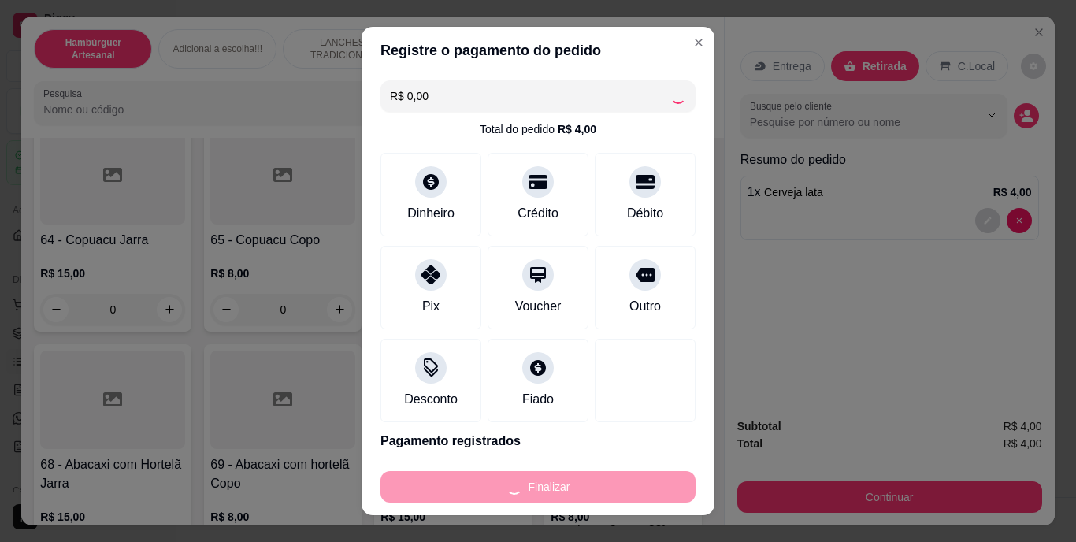
type input "0"
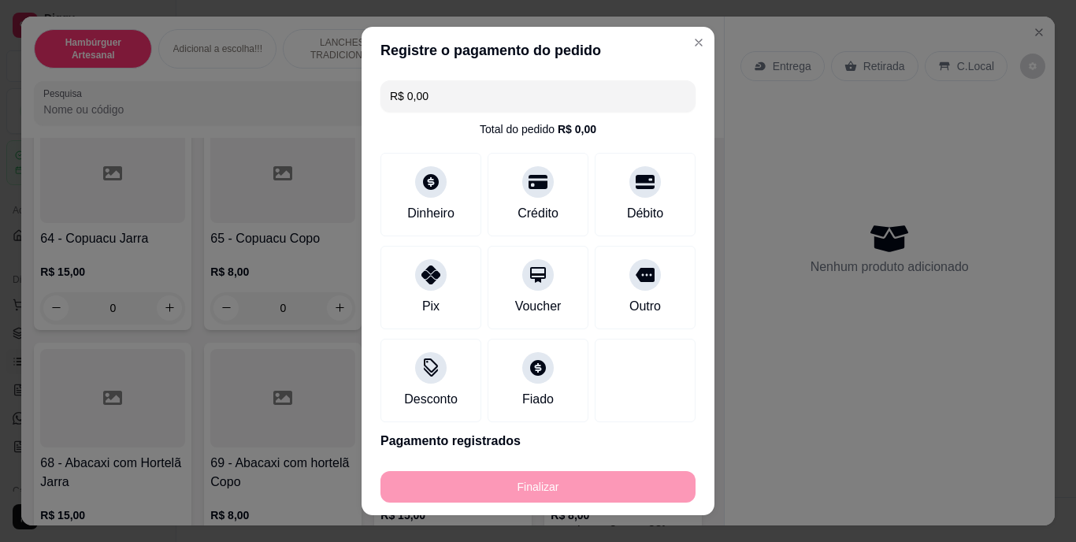
type input "-R$ 4,00"
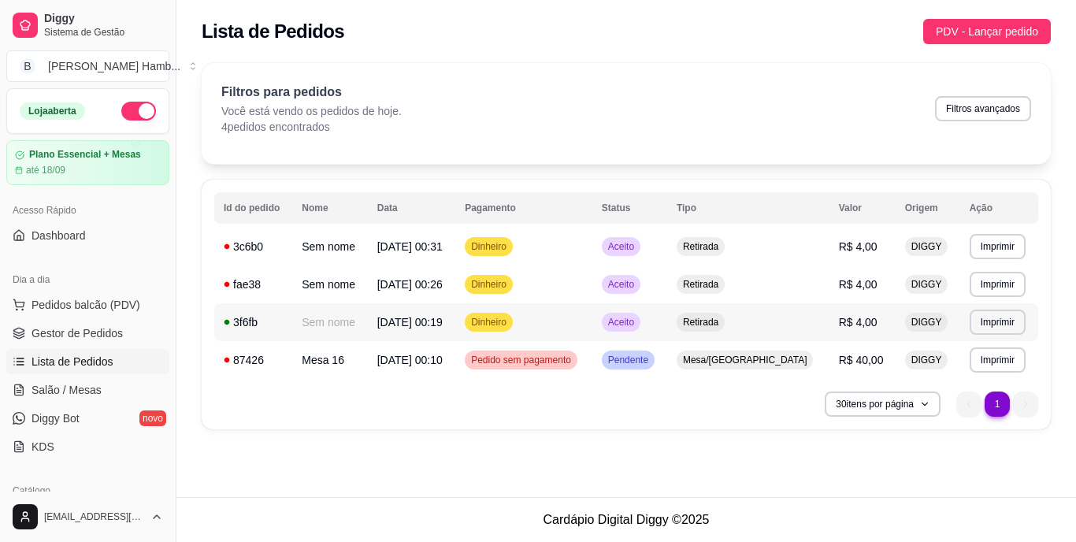
click at [637, 322] on span "Aceito" at bounding box center [621, 322] width 32 height 13
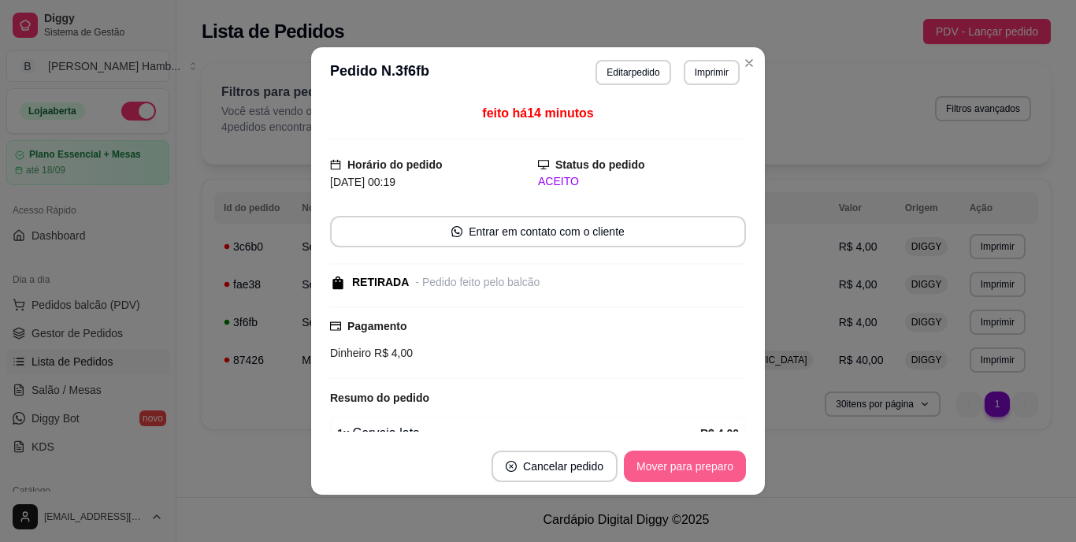
click at [658, 476] on button "Mover para preparo" at bounding box center [685, 467] width 122 height 32
click at [658, 463] on button "Mover para retirada disponível" at bounding box center [658, 466] width 169 height 31
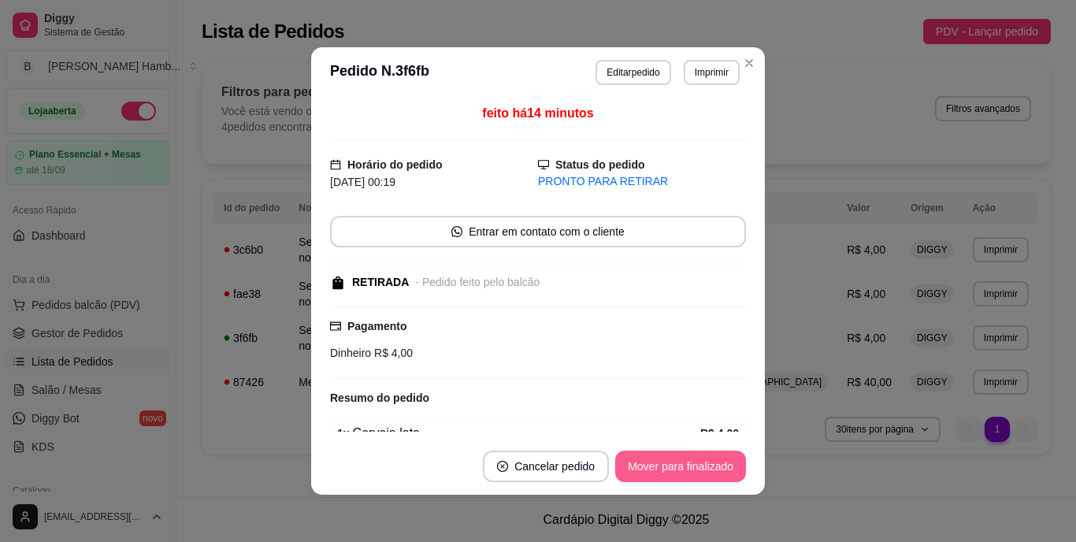
click at [699, 474] on button "Mover para finalizado" at bounding box center [680, 467] width 131 height 32
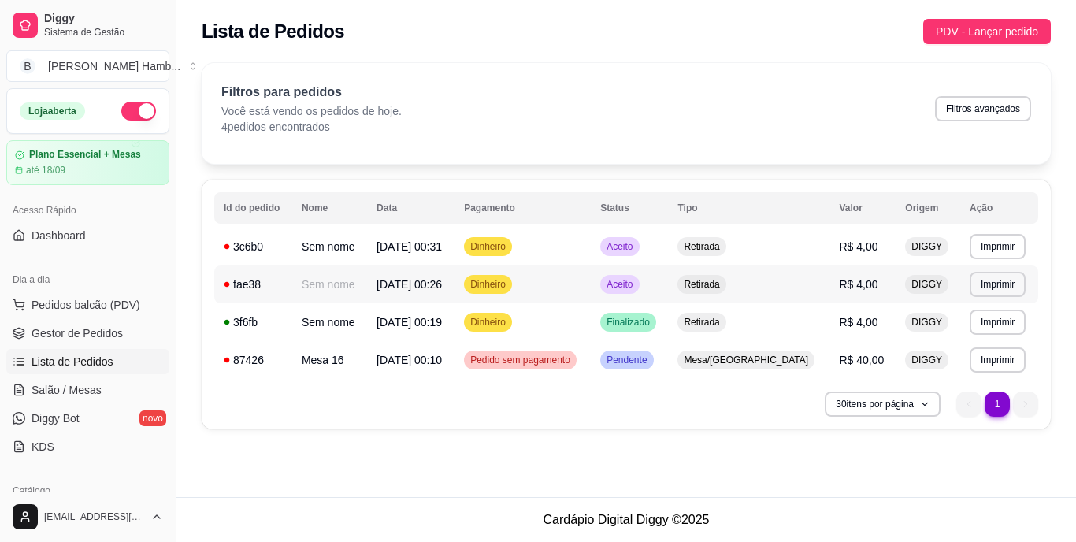
click at [636, 280] on span "Aceito" at bounding box center [619, 284] width 32 height 13
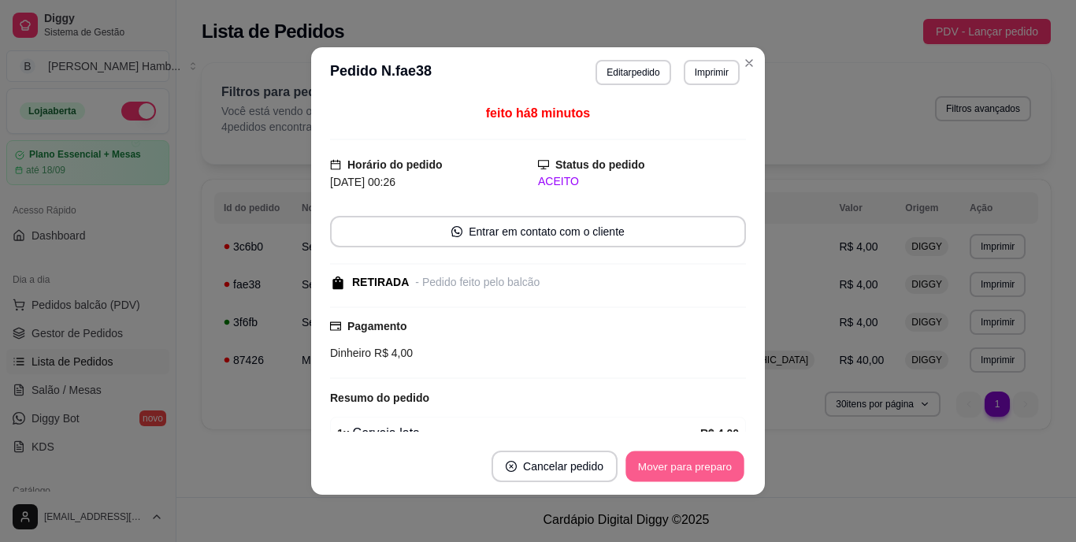
click at [672, 465] on button "Mover para preparo" at bounding box center [684, 466] width 118 height 31
click at [672, 465] on button "Mover para retirada disponível" at bounding box center [659, 467] width 174 height 32
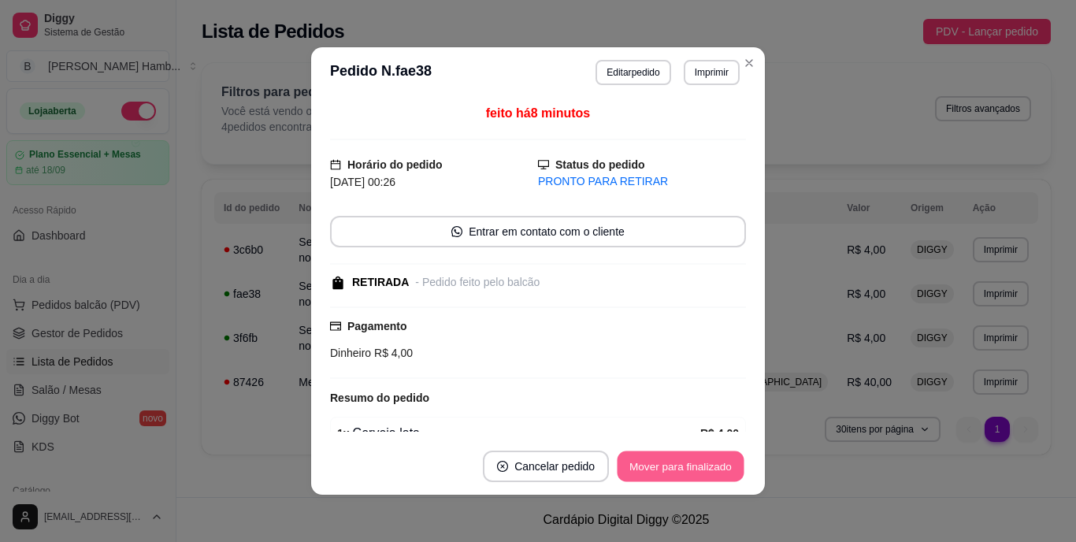
click at [672, 465] on button "Mover para finalizado" at bounding box center [681, 466] width 127 height 31
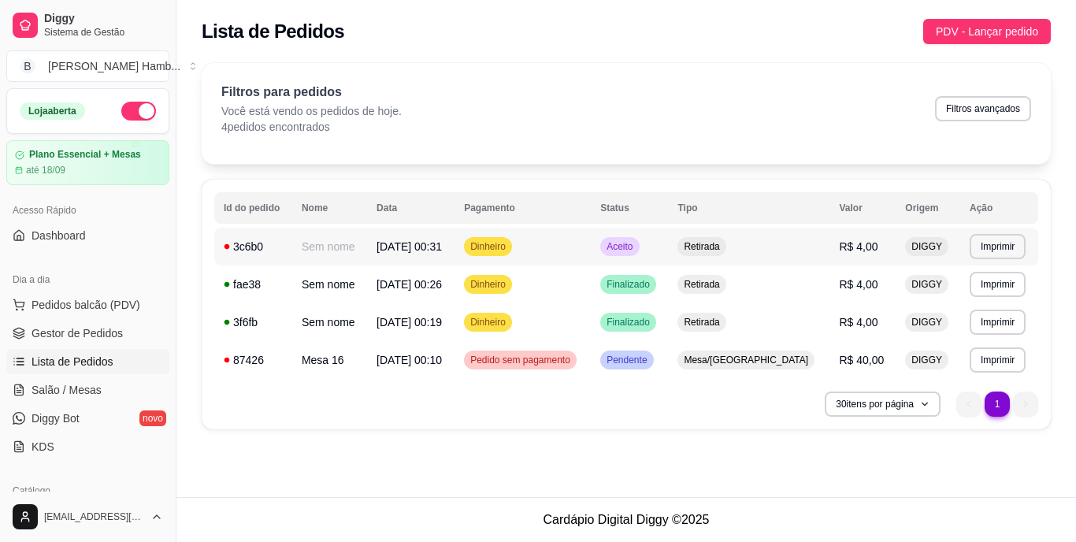
click at [636, 251] on span "Aceito" at bounding box center [619, 246] width 32 height 13
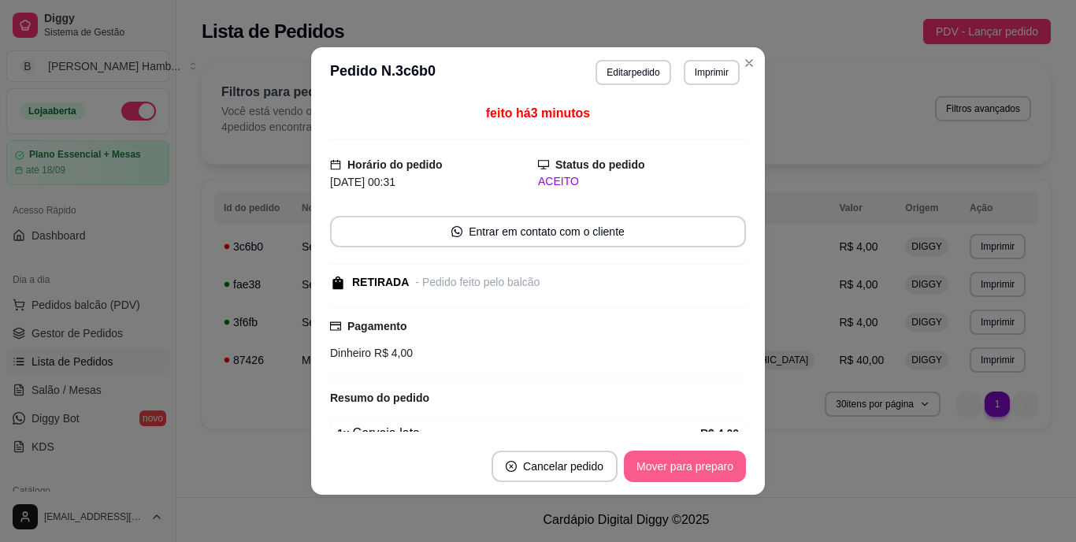
click at [655, 461] on button "Mover para preparo" at bounding box center [685, 467] width 122 height 32
click at [655, 461] on div "Mover para preparo" at bounding box center [674, 467] width 144 height 32
click at [655, 461] on button "Mover para retirada disponível" at bounding box center [658, 466] width 169 height 31
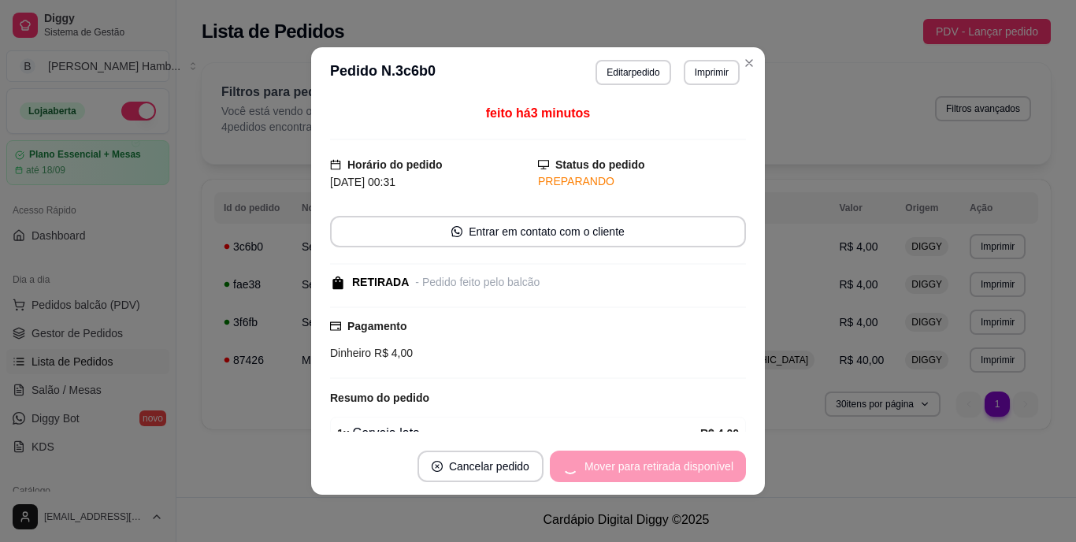
click at [655, 461] on div "Mover para retirada disponível" at bounding box center [648, 467] width 196 height 32
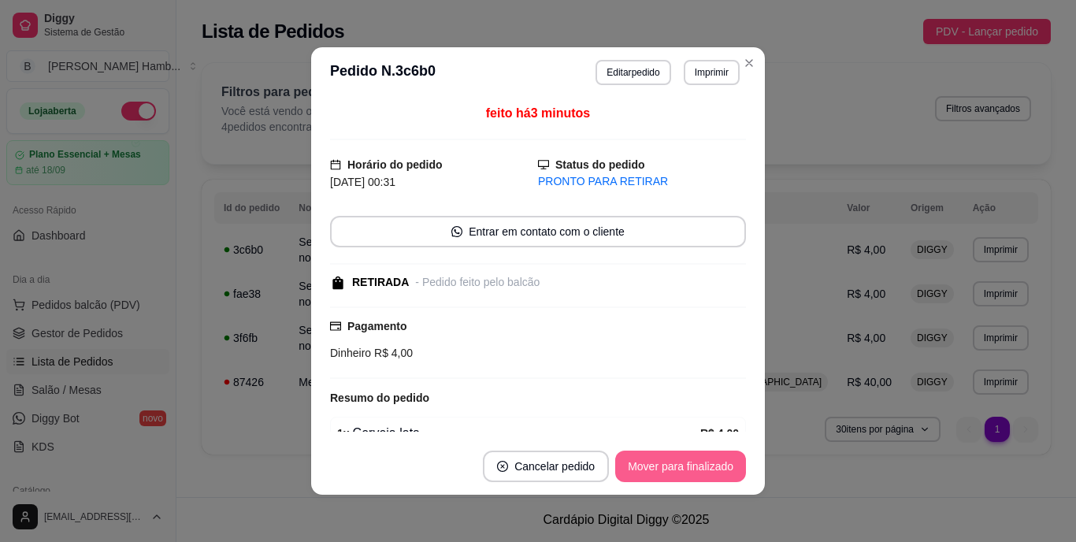
click at [655, 461] on button "Mover para finalizado" at bounding box center [680, 467] width 131 height 32
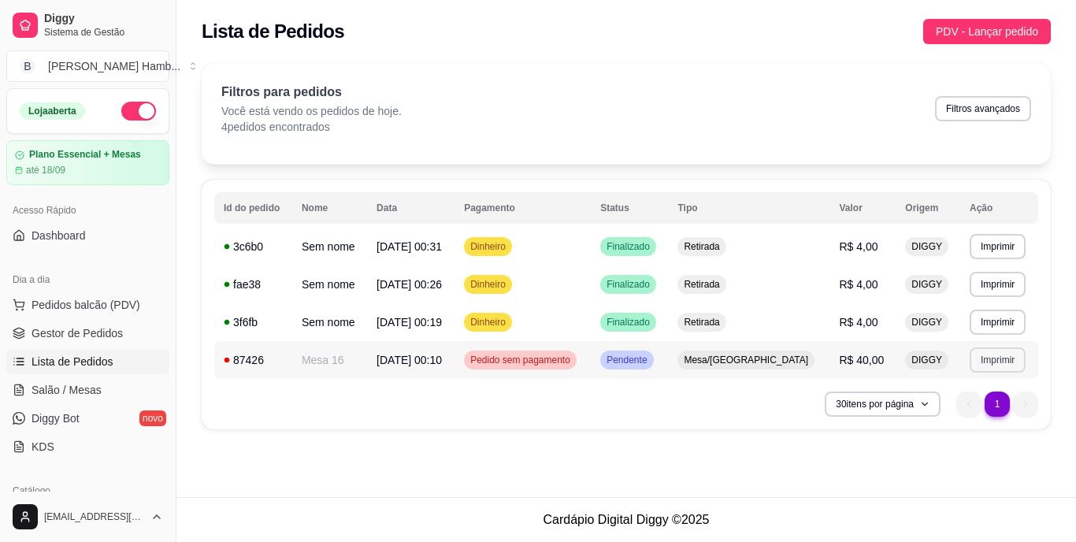
click at [1001, 359] on button "Imprimir" at bounding box center [998, 359] width 56 height 25
click at [954, 409] on button "IMPRESSORA" at bounding box center [965, 414] width 110 height 24
click at [650, 365] on span "Pendente" at bounding box center [626, 360] width 46 height 13
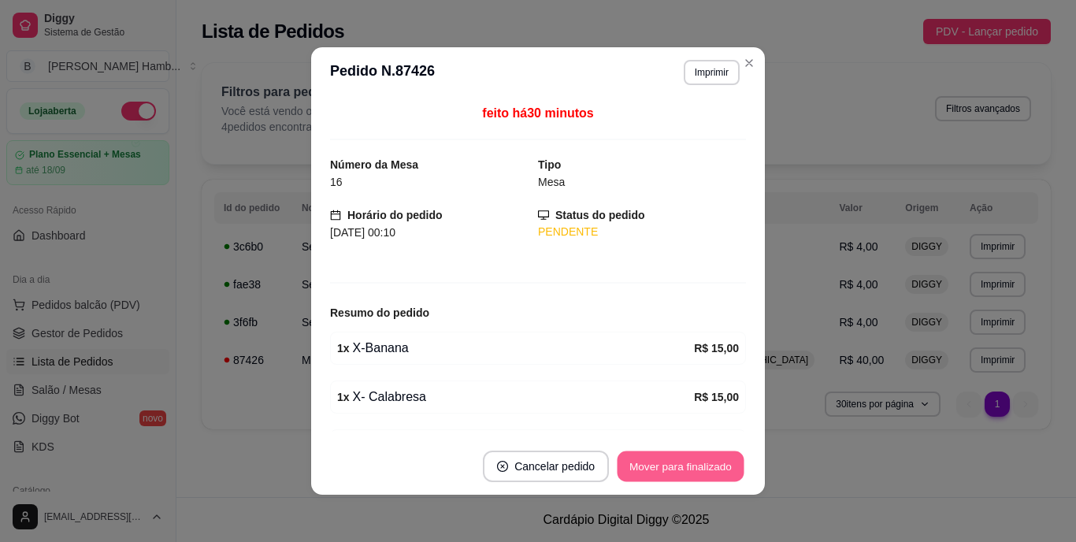
click at [683, 466] on button "Mover para finalizado" at bounding box center [681, 466] width 127 height 31
click at [683, 466] on div "Mover para finalizado" at bounding box center [669, 467] width 153 height 32
